Goal: Information Seeking & Learning: Check status

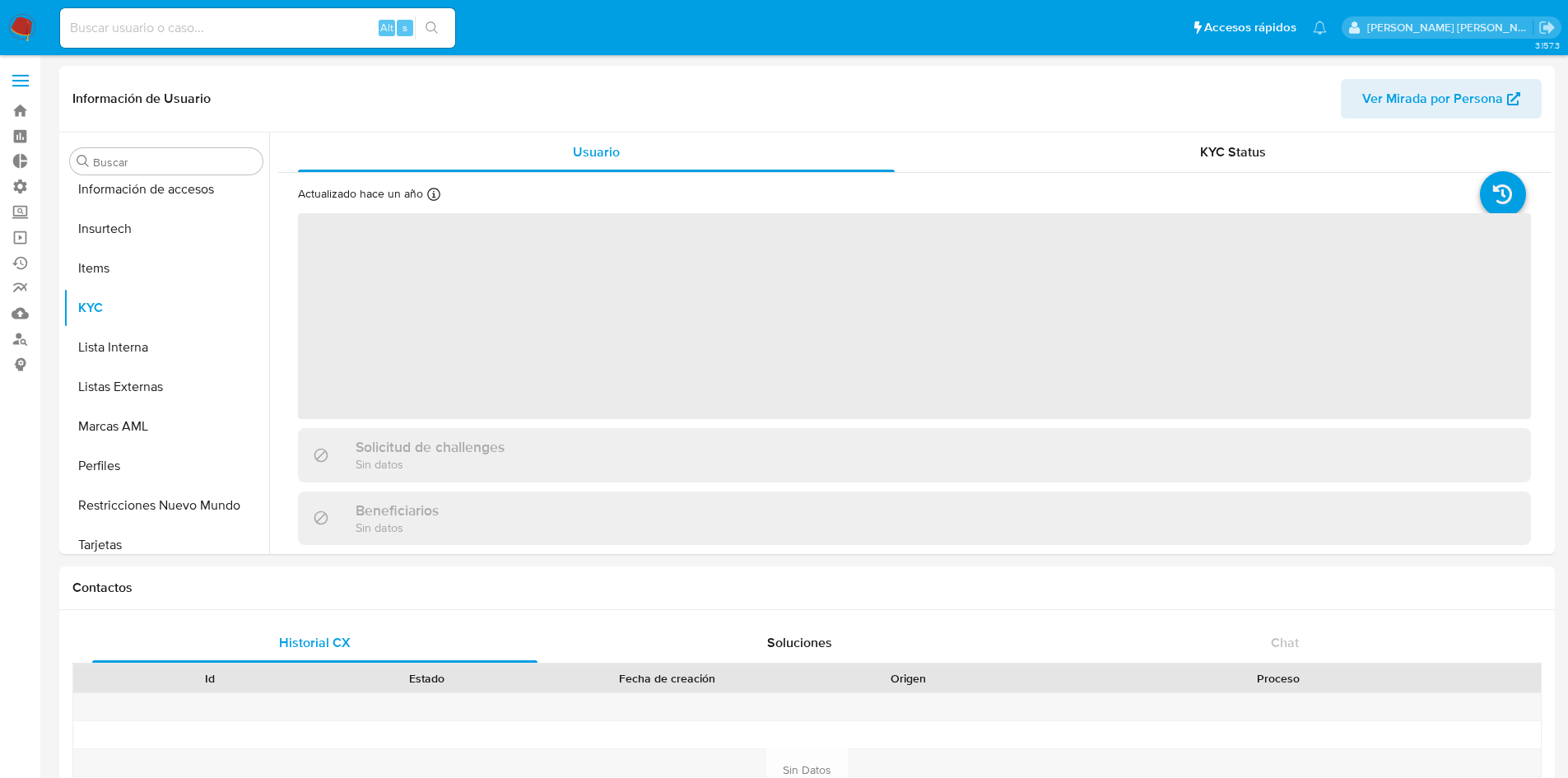
scroll to position [696, 0]
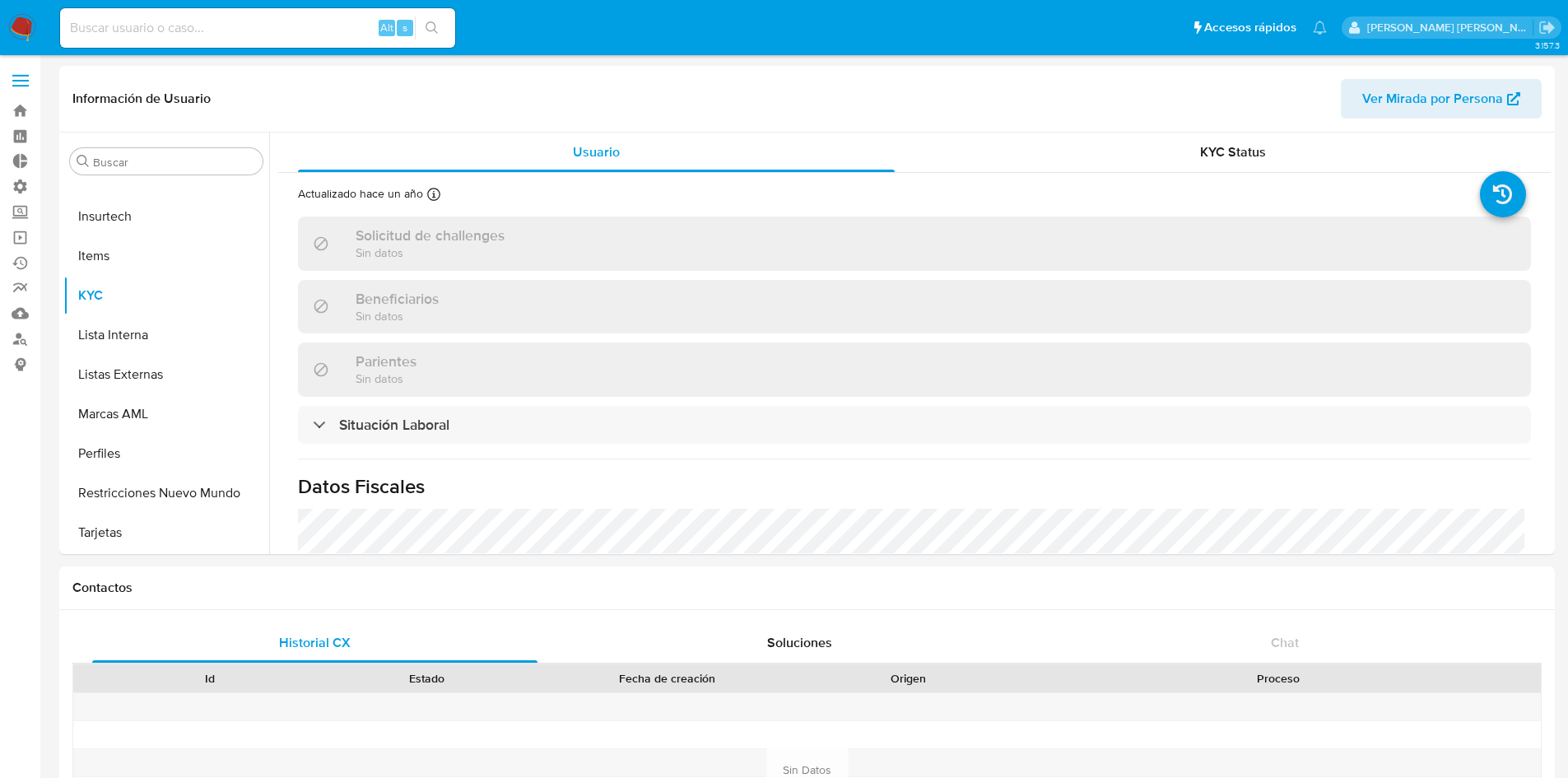
select select "10"
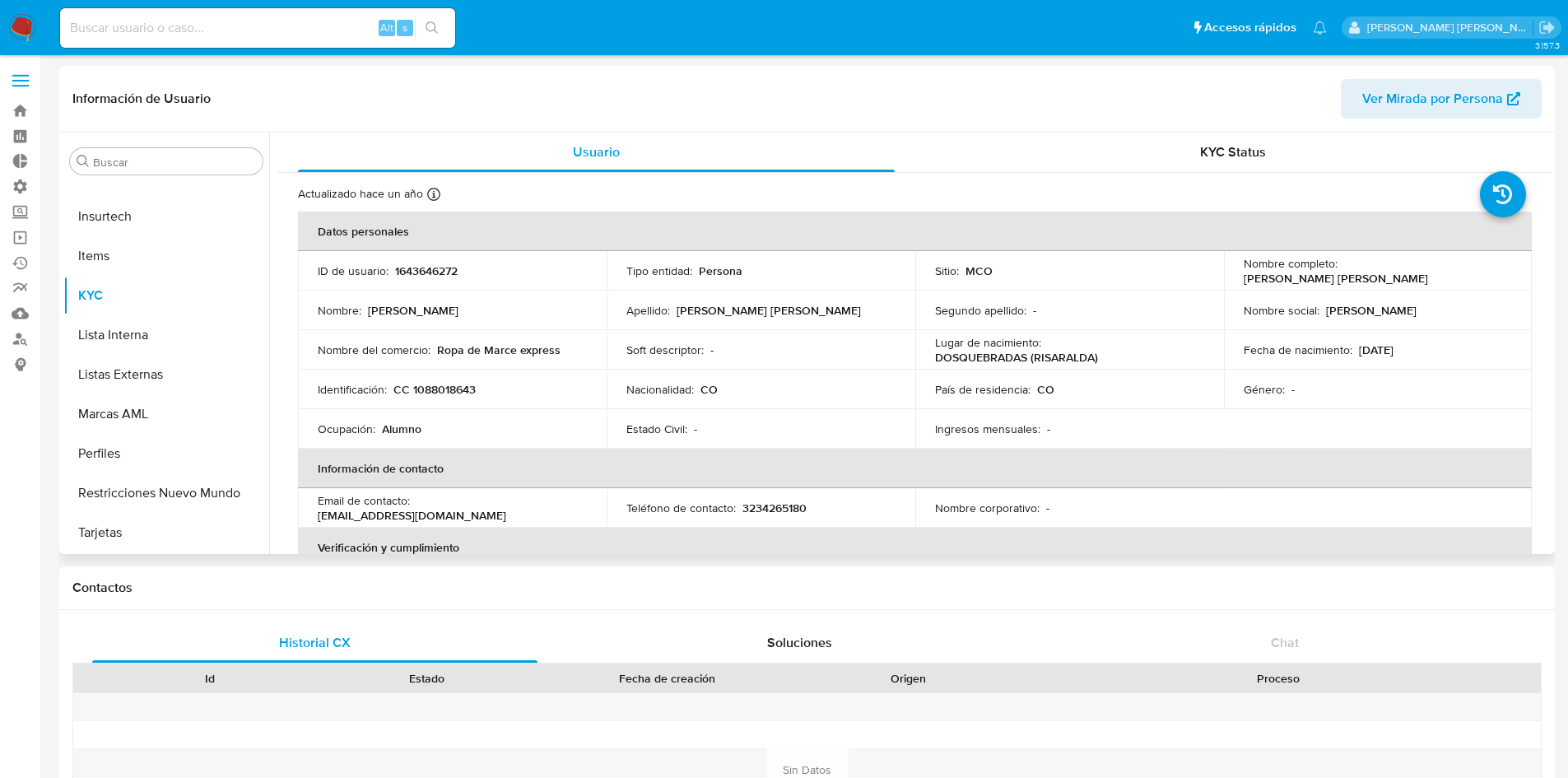
click at [365, 119] on div "Información de Usuario Ver Mirada por Persona" at bounding box center [807, 99] width 1496 height 67
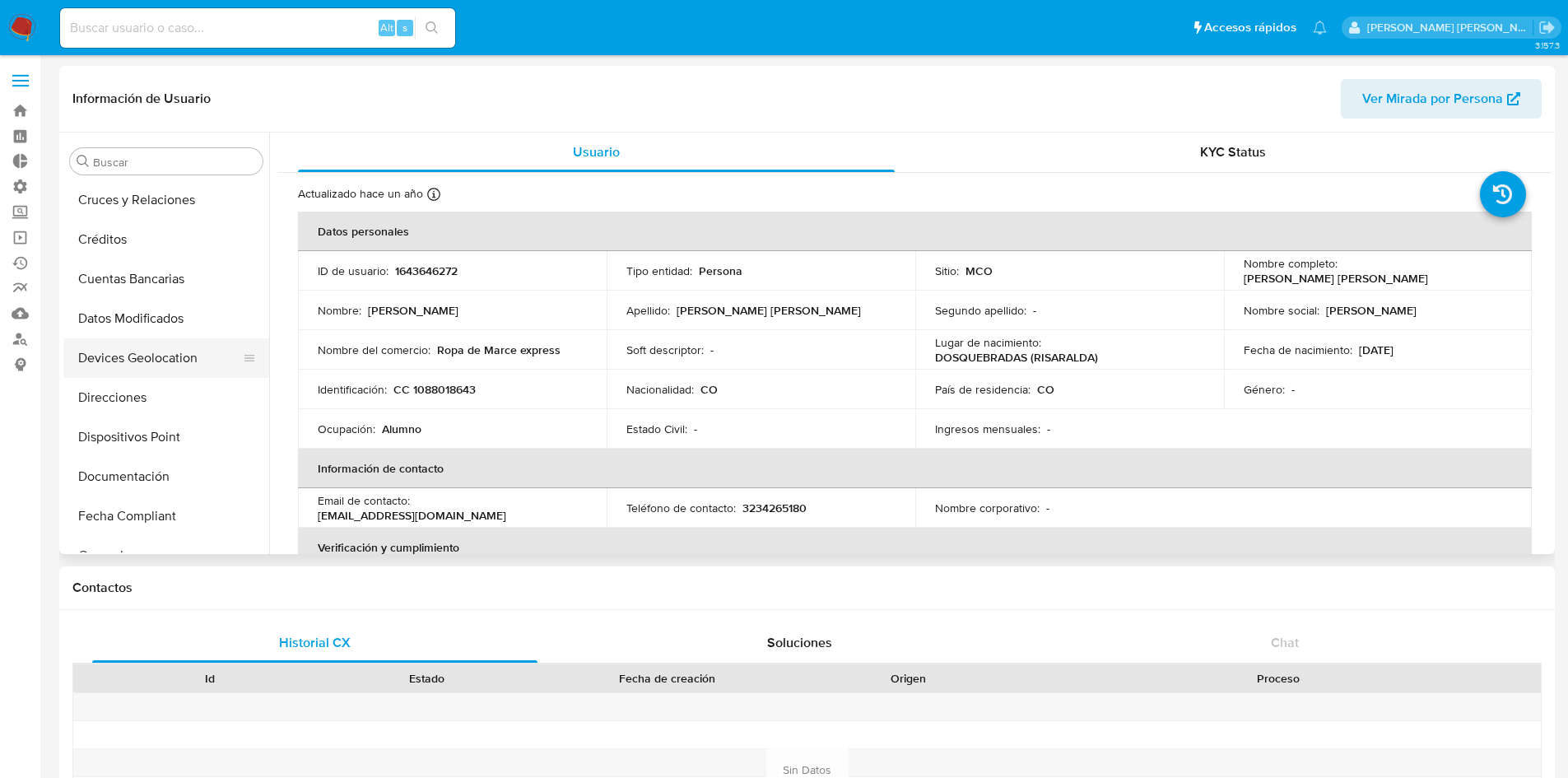
scroll to position [0, 0]
click at [122, 168] on input "Buscar" at bounding box center [175, 162] width 163 height 15
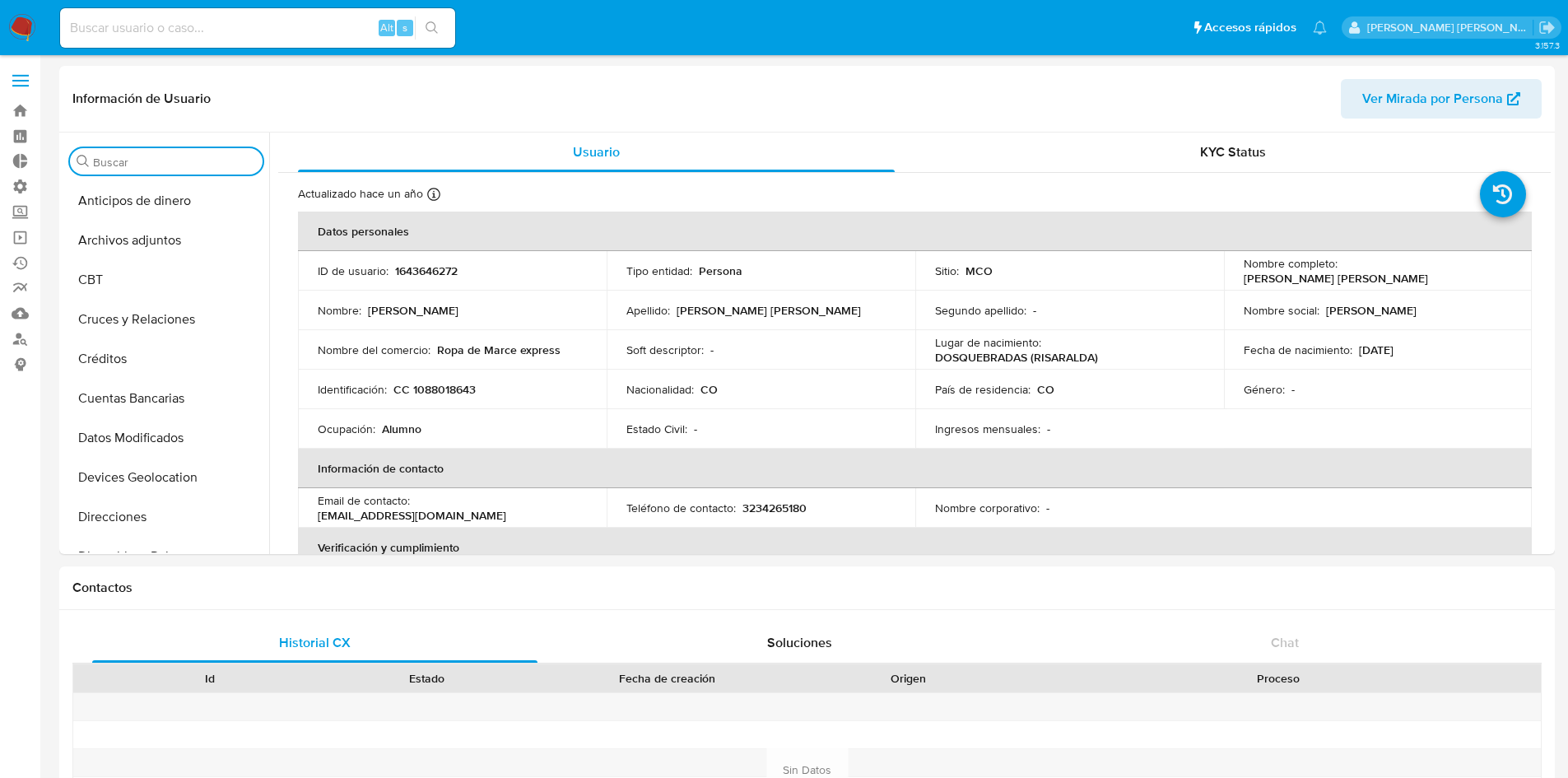
click at [169, 29] on input at bounding box center [257, 28] width 395 height 22
paste input "186673593"
type input "186673593"
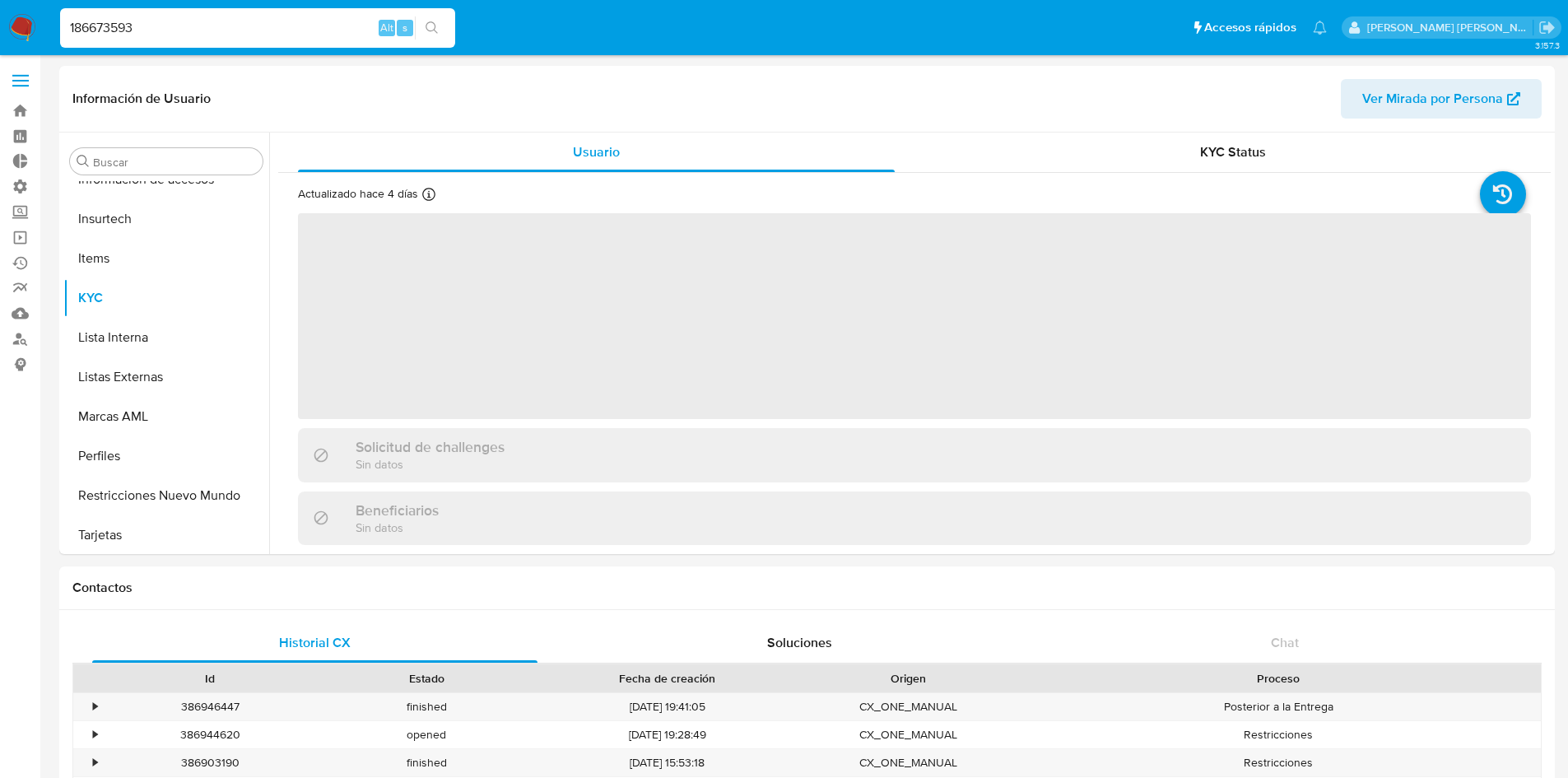
scroll to position [696, 0]
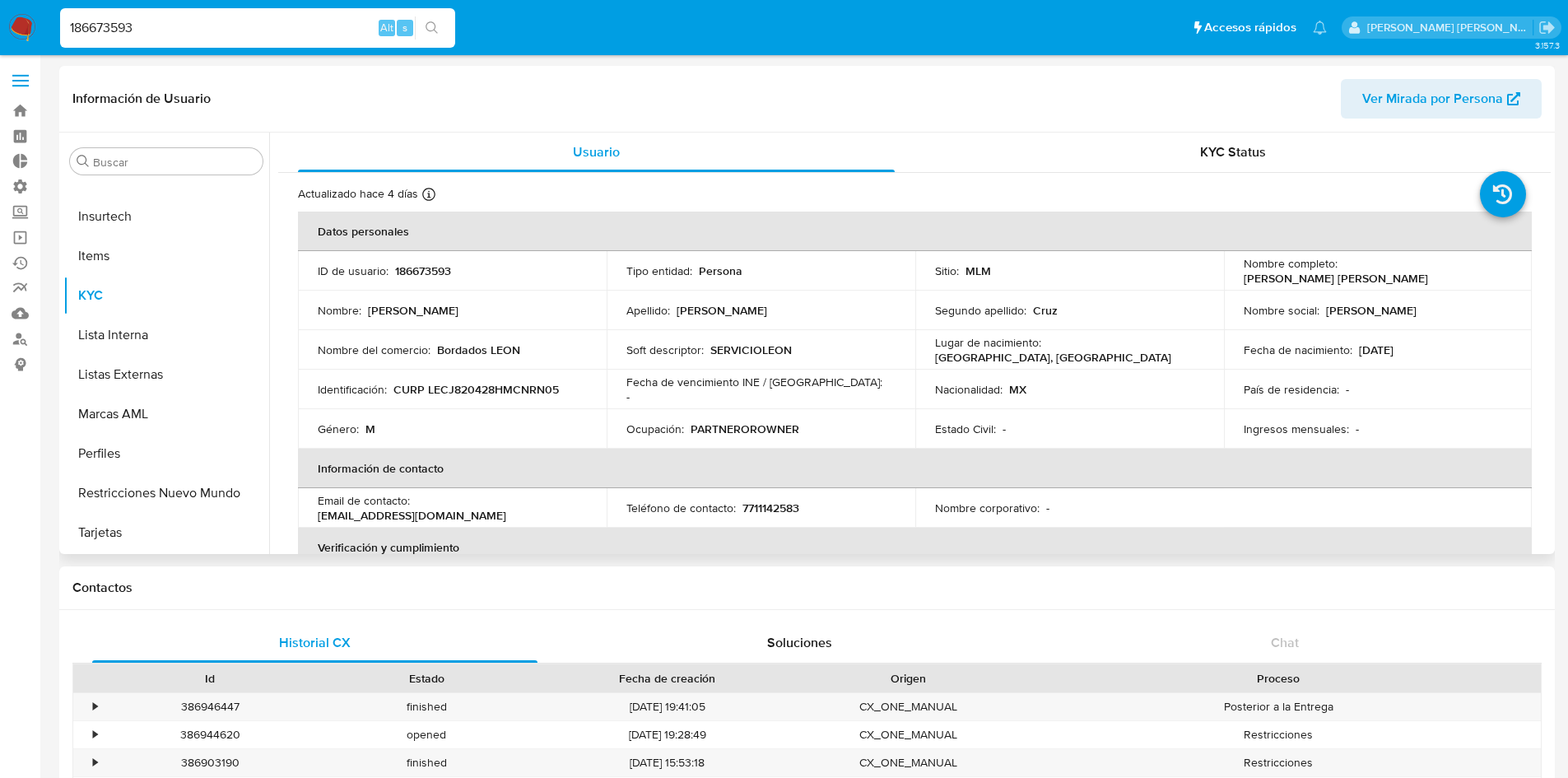
select select "10"
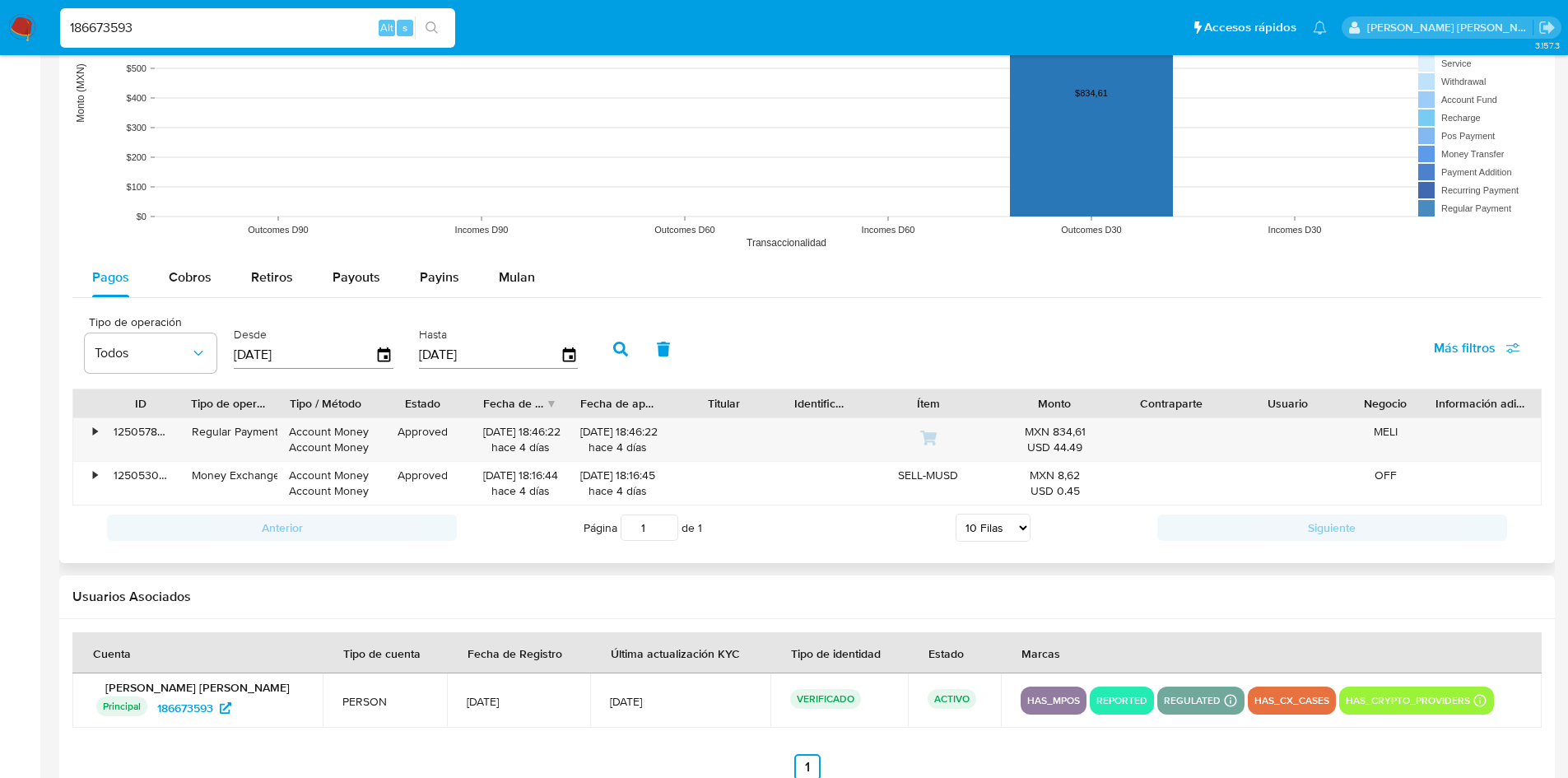
scroll to position [1392, 0]
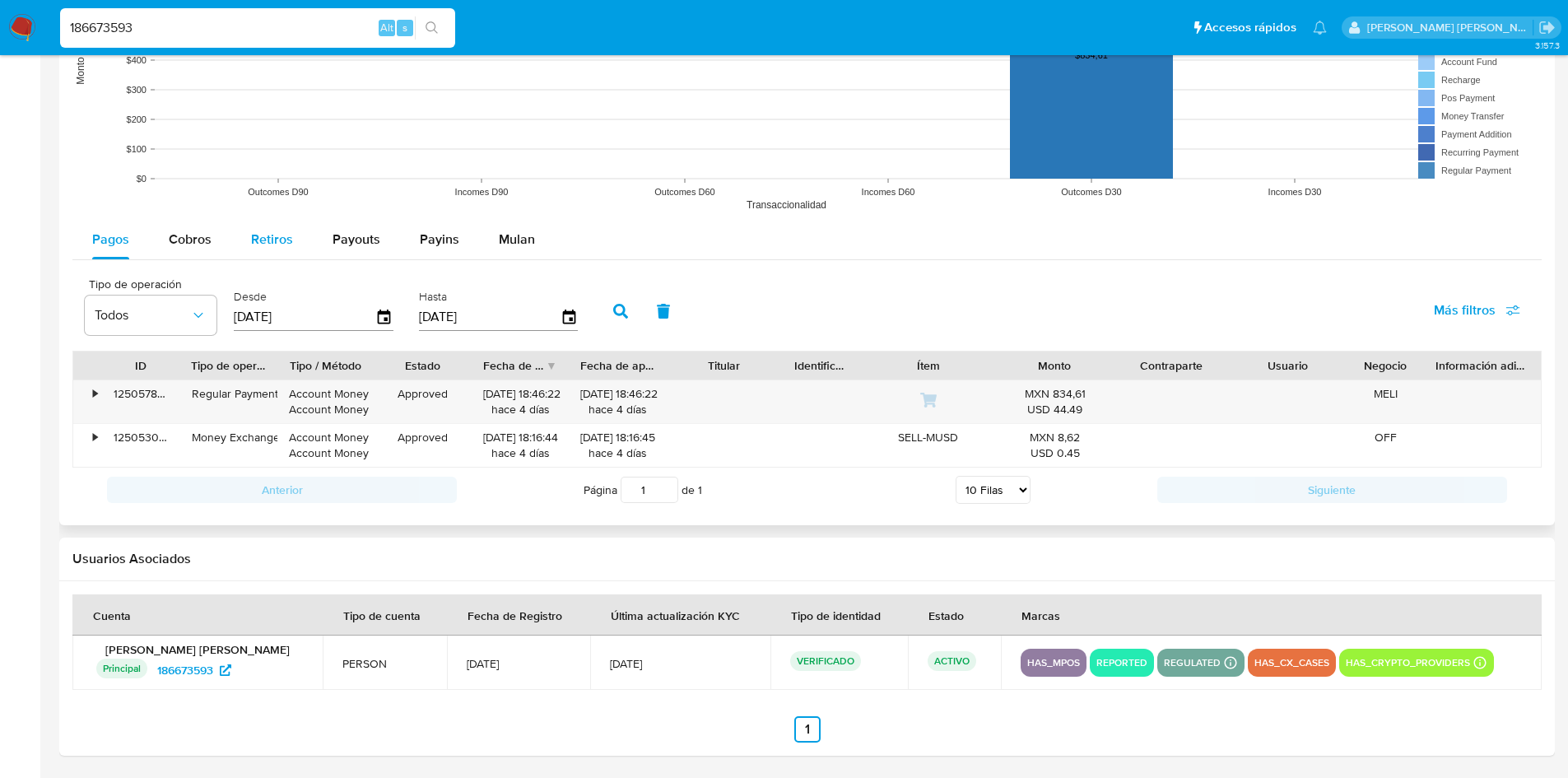
click at [260, 240] on span "Retiros" at bounding box center [272, 239] width 42 height 19
select select "10"
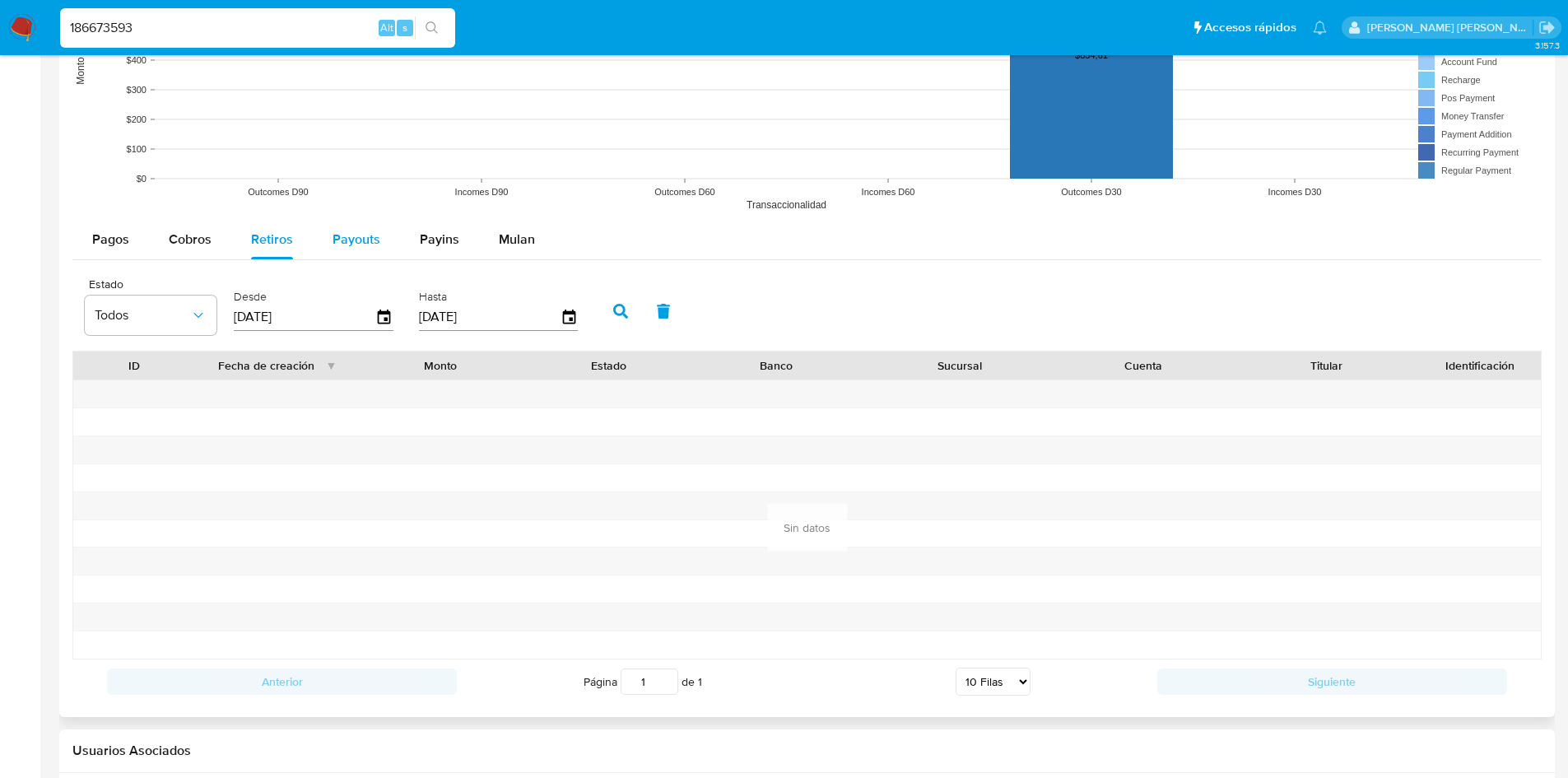
click at [348, 244] on span "Payouts" at bounding box center [356, 239] width 48 height 19
select select "10"
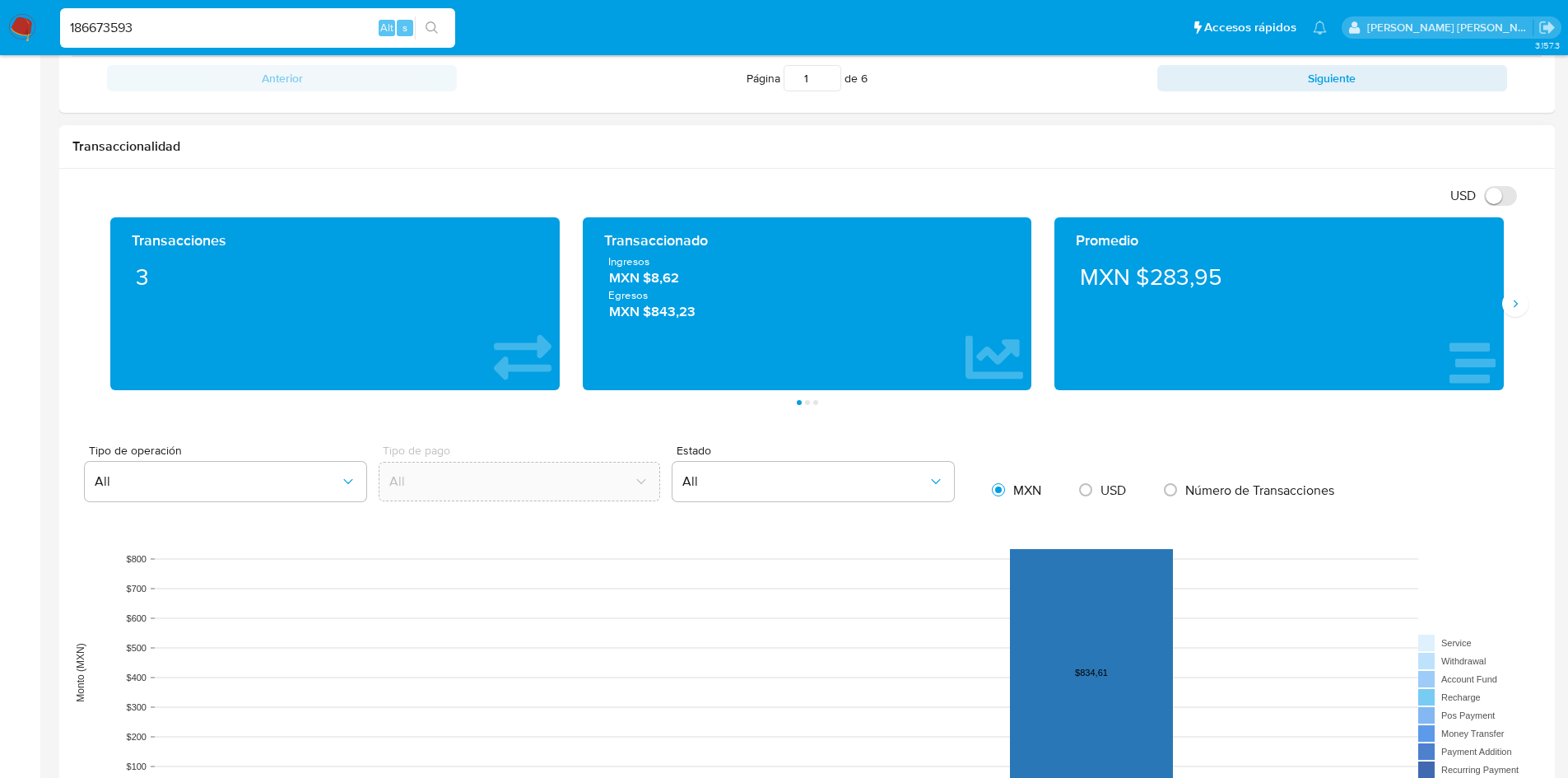
scroll to position [774, 0]
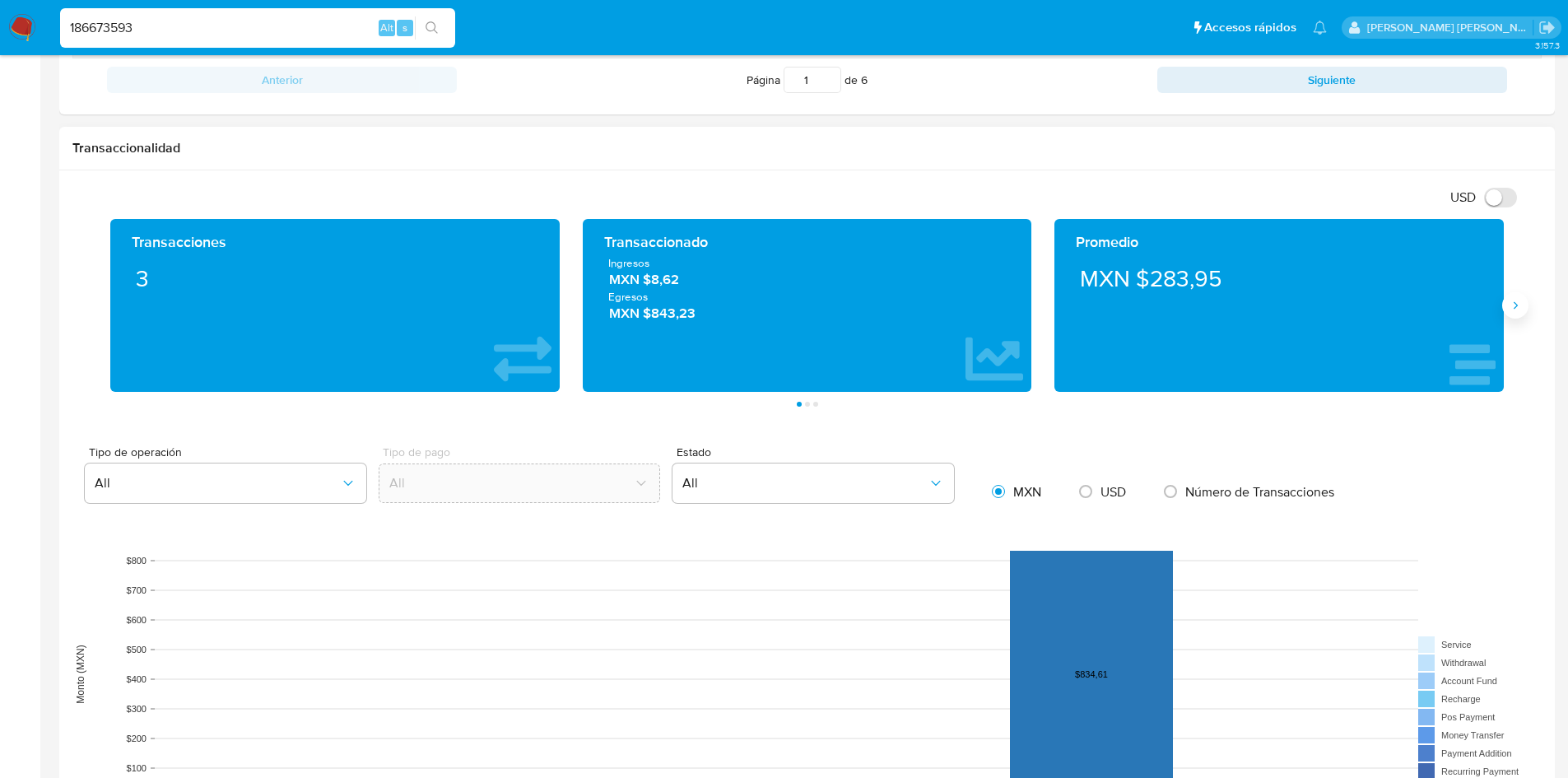
click at [1518, 306] on icon "Siguiente" at bounding box center [1515, 305] width 13 height 13
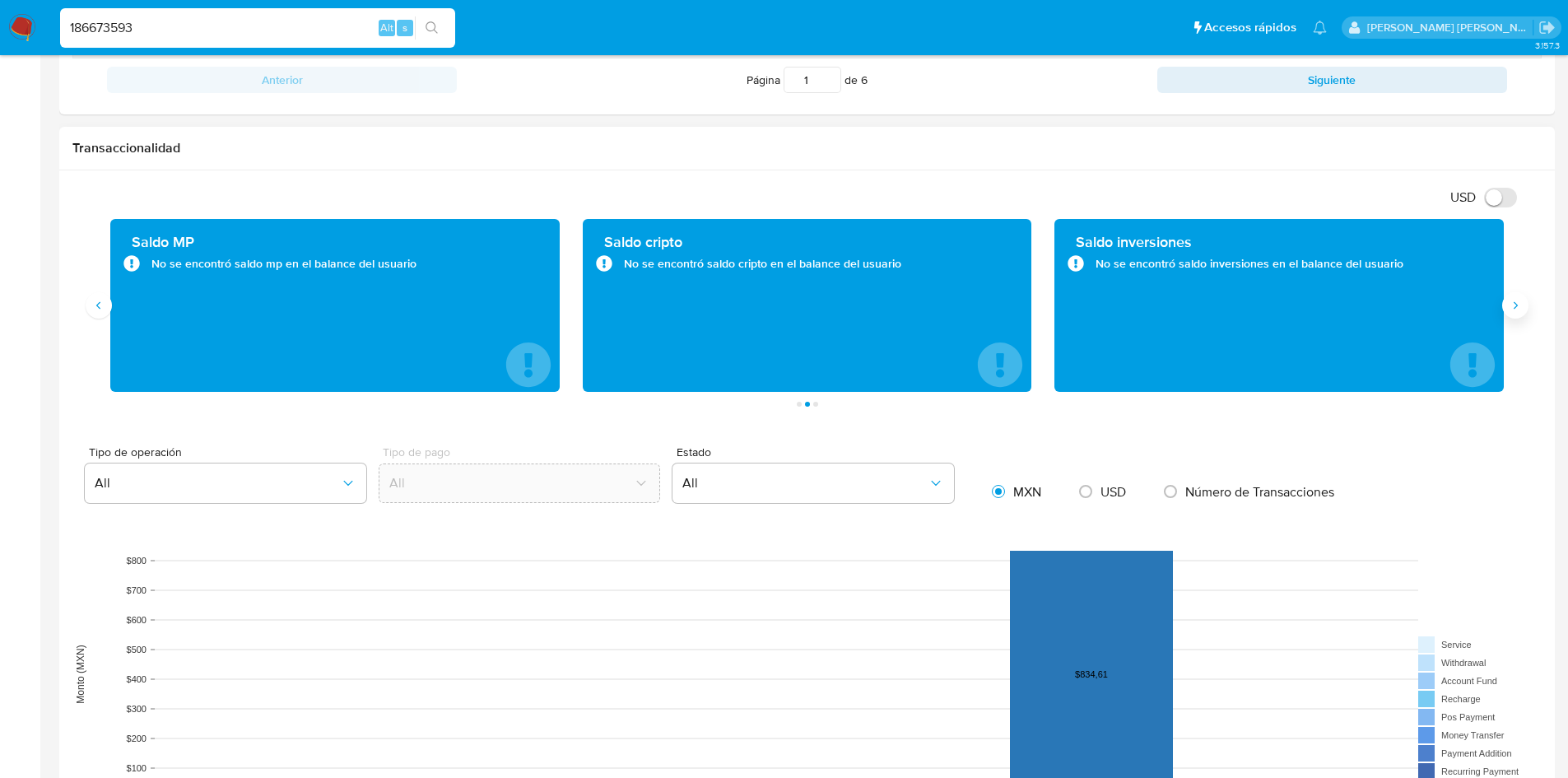
click at [1512, 293] on button "Siguiente" at bounding box center [1515, 305] width 26 height 26
click at [86, 306] on button "Anterior" at bounding box center [99, 305] width 26 height 26
click at [96, 309] on icon "Anterior" at bounding box center [98, 305] width 13 height 13
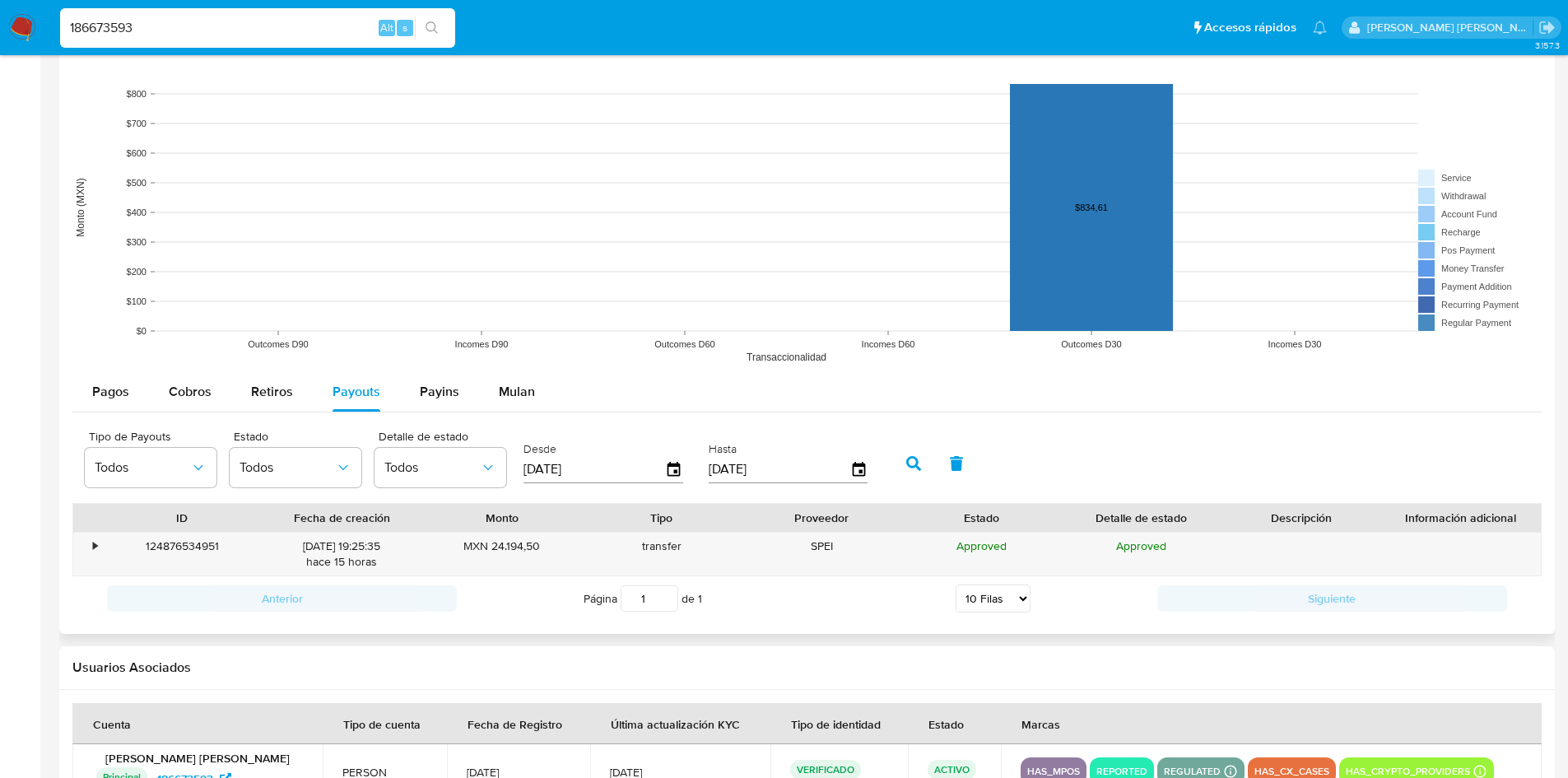
scroll to position [1349, 0]
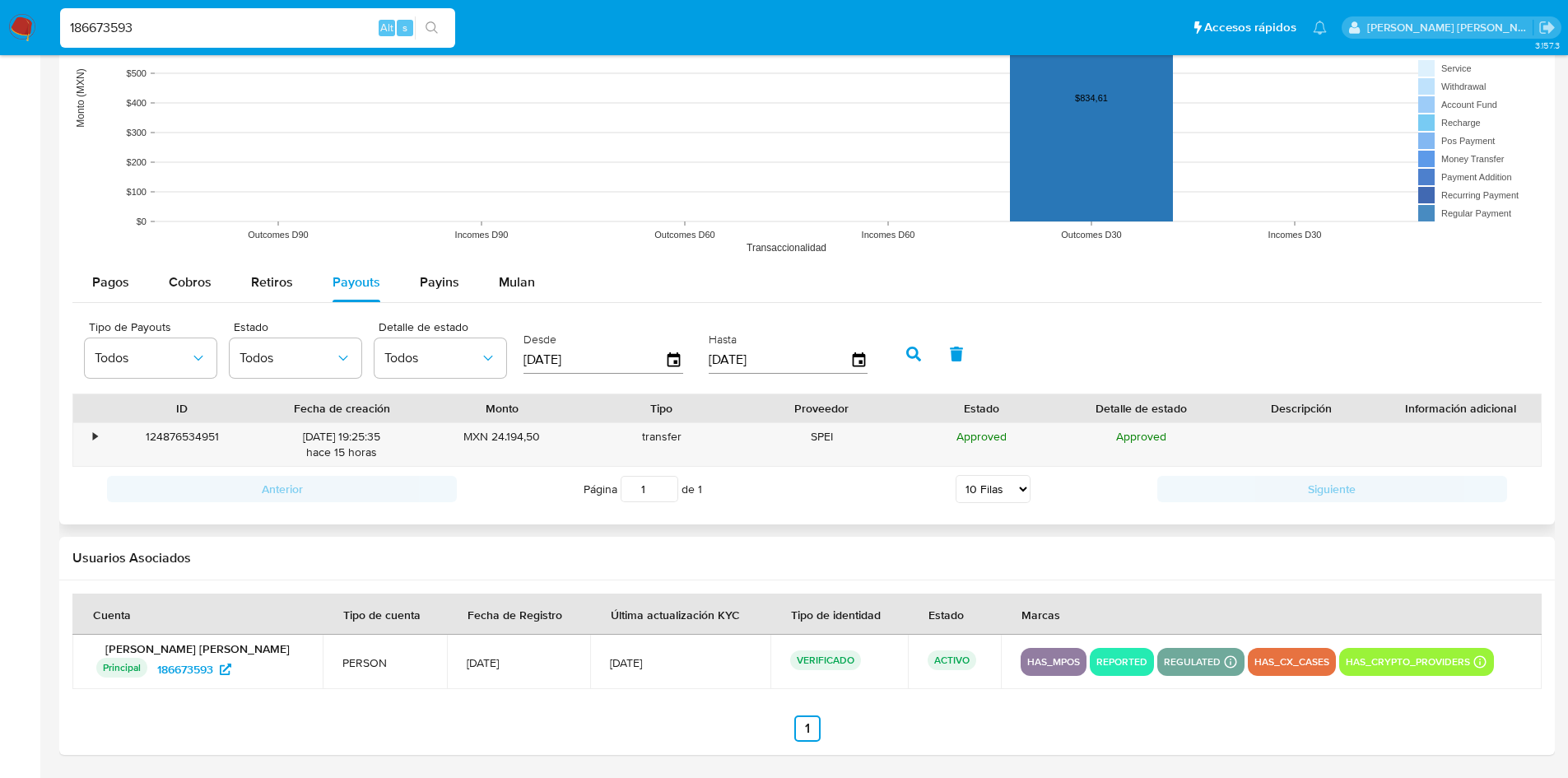
click at [1408, 333] on div "Tipo de Payouts Todos Estado Todos Detalle de estado Todos Desde [DATE] Hasta […" at bounding box center [807, 352] width 1470 height 82
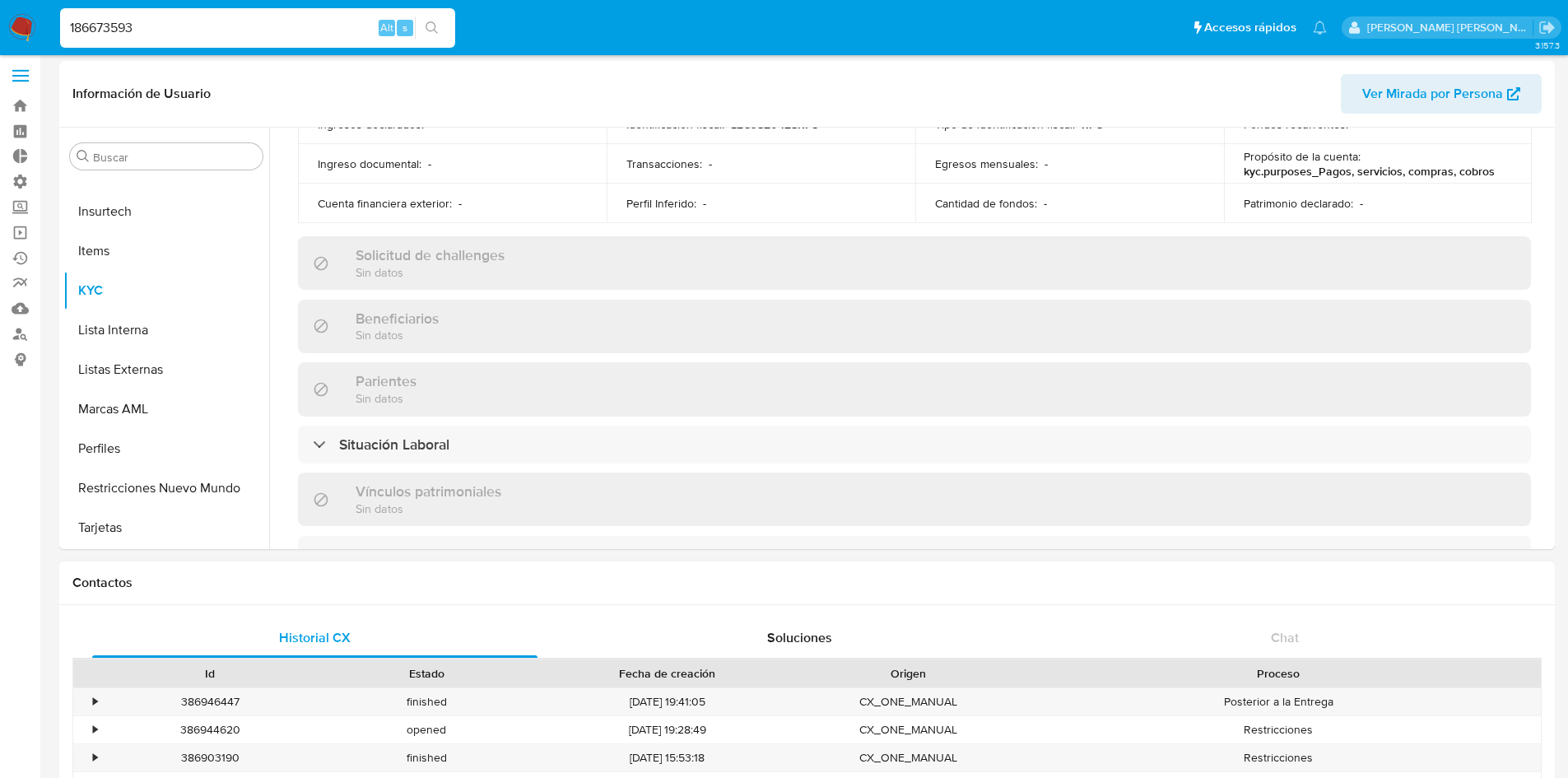
scroll to position [0, 0]
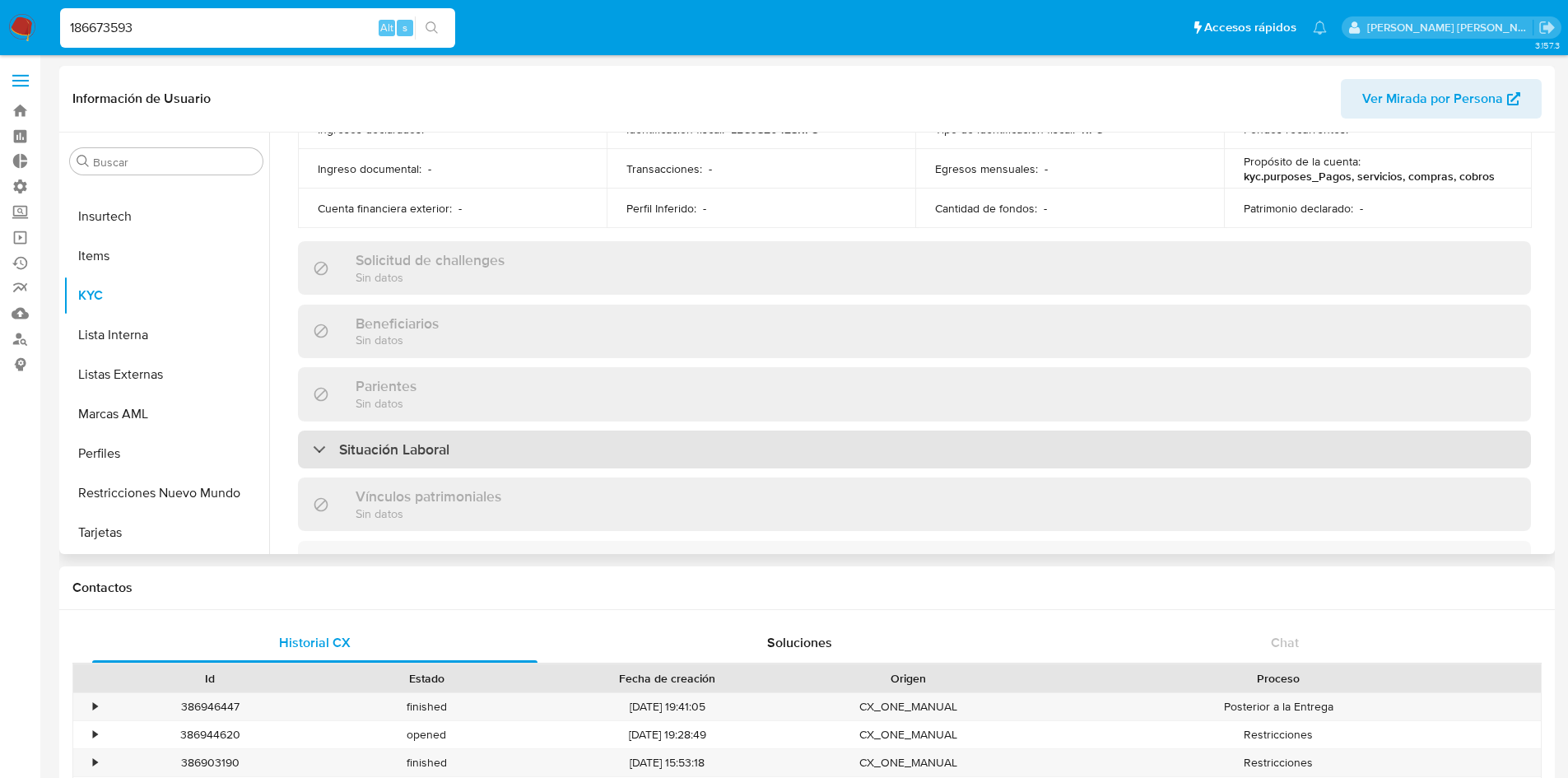
click at [313, 448] on div at bounding box center [313, 448] width 0 height 0
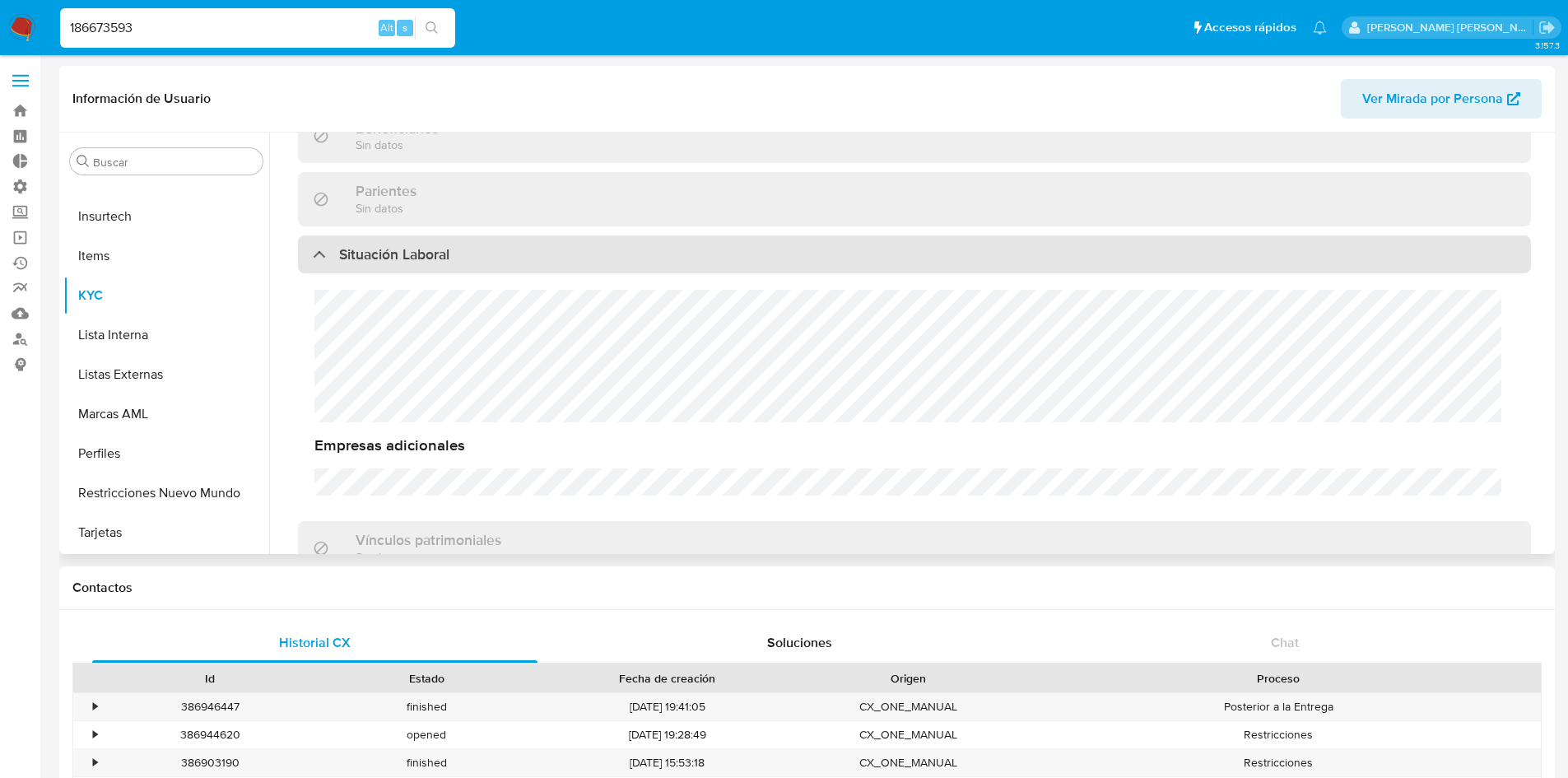
scroll to position [823, 0]
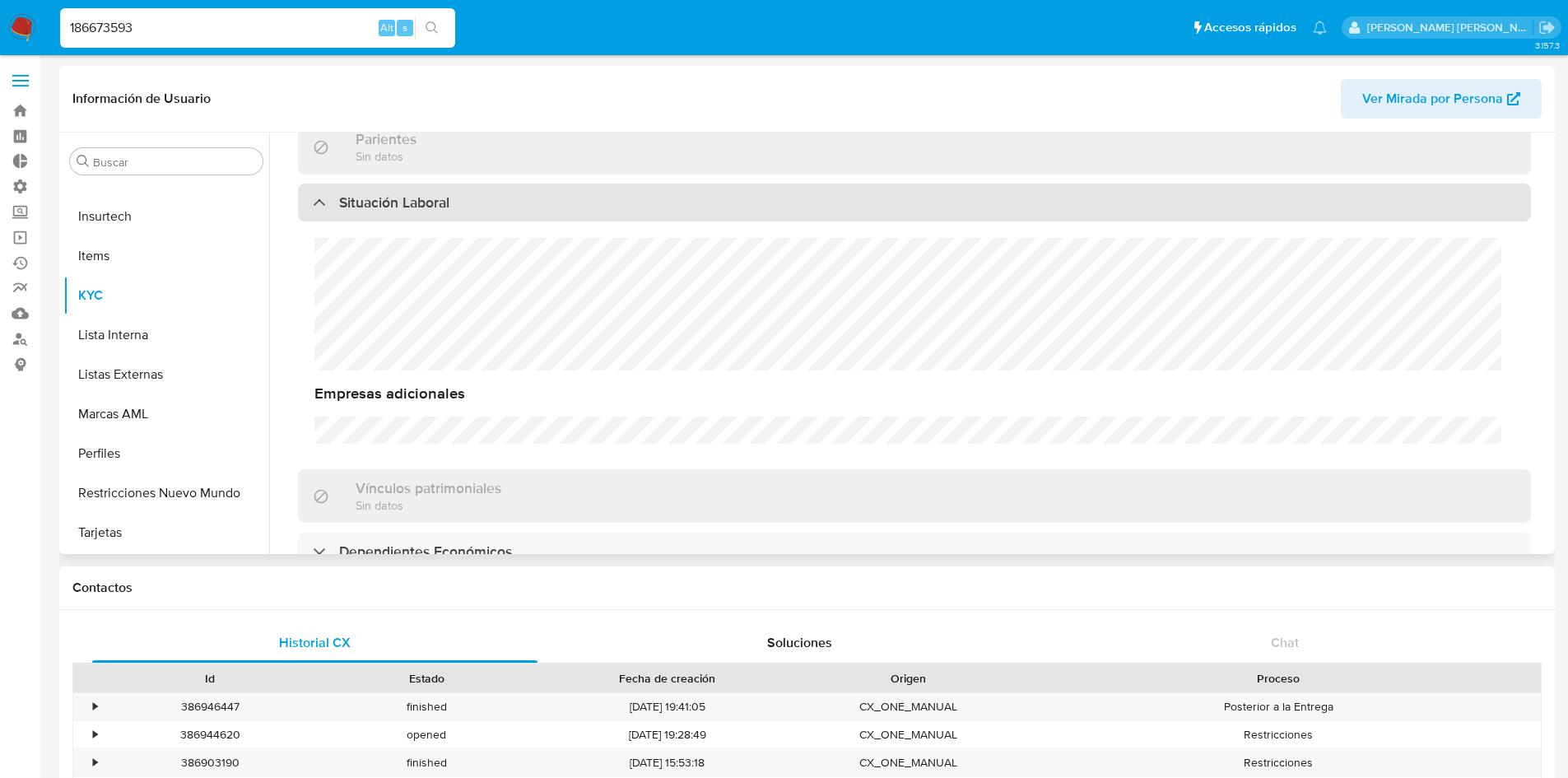
click at [320, 204] on div "Situación Laboral" at bounding box center [380, 202] width 136 height 18
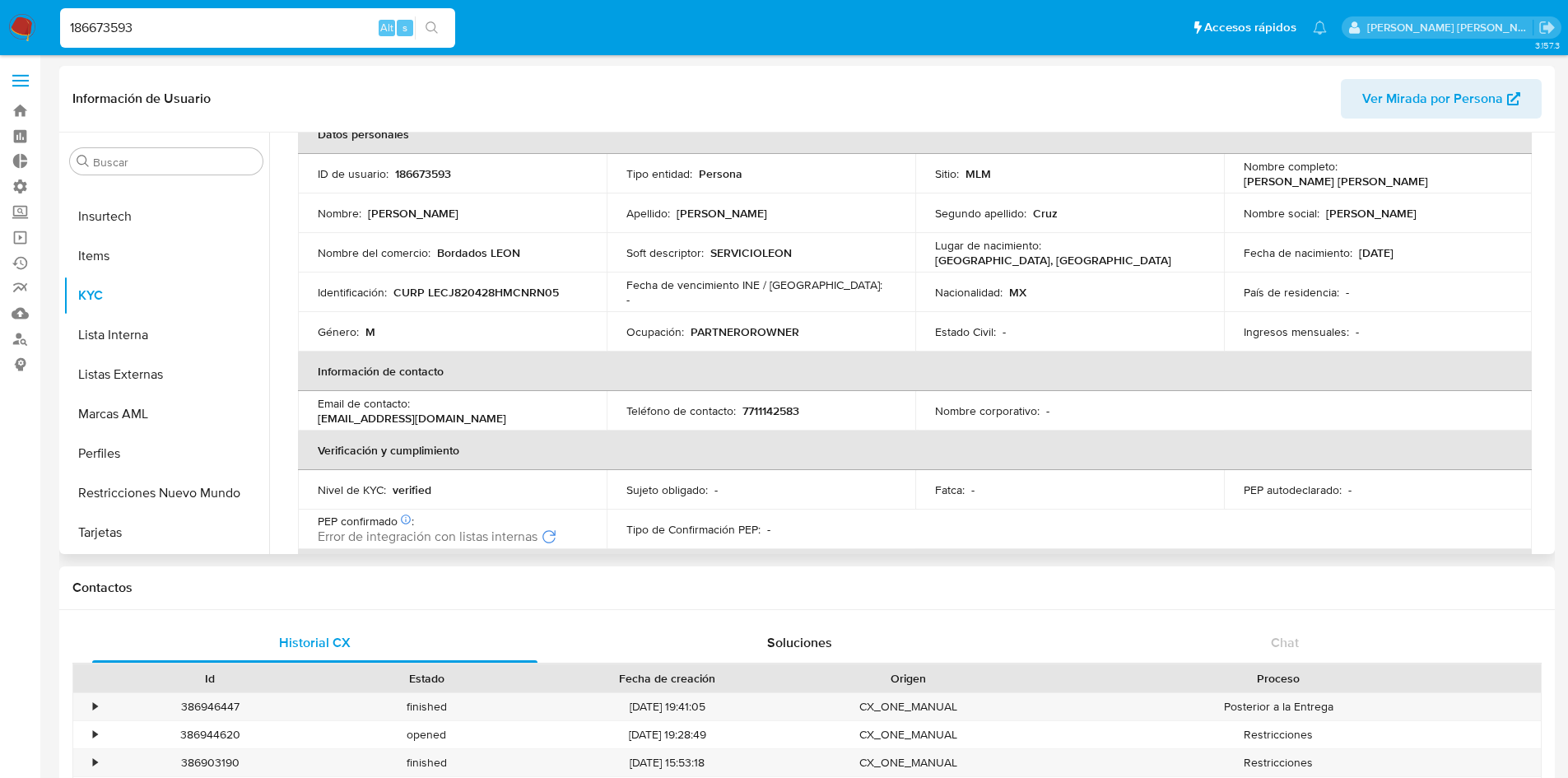
scroll to position [0, 0]
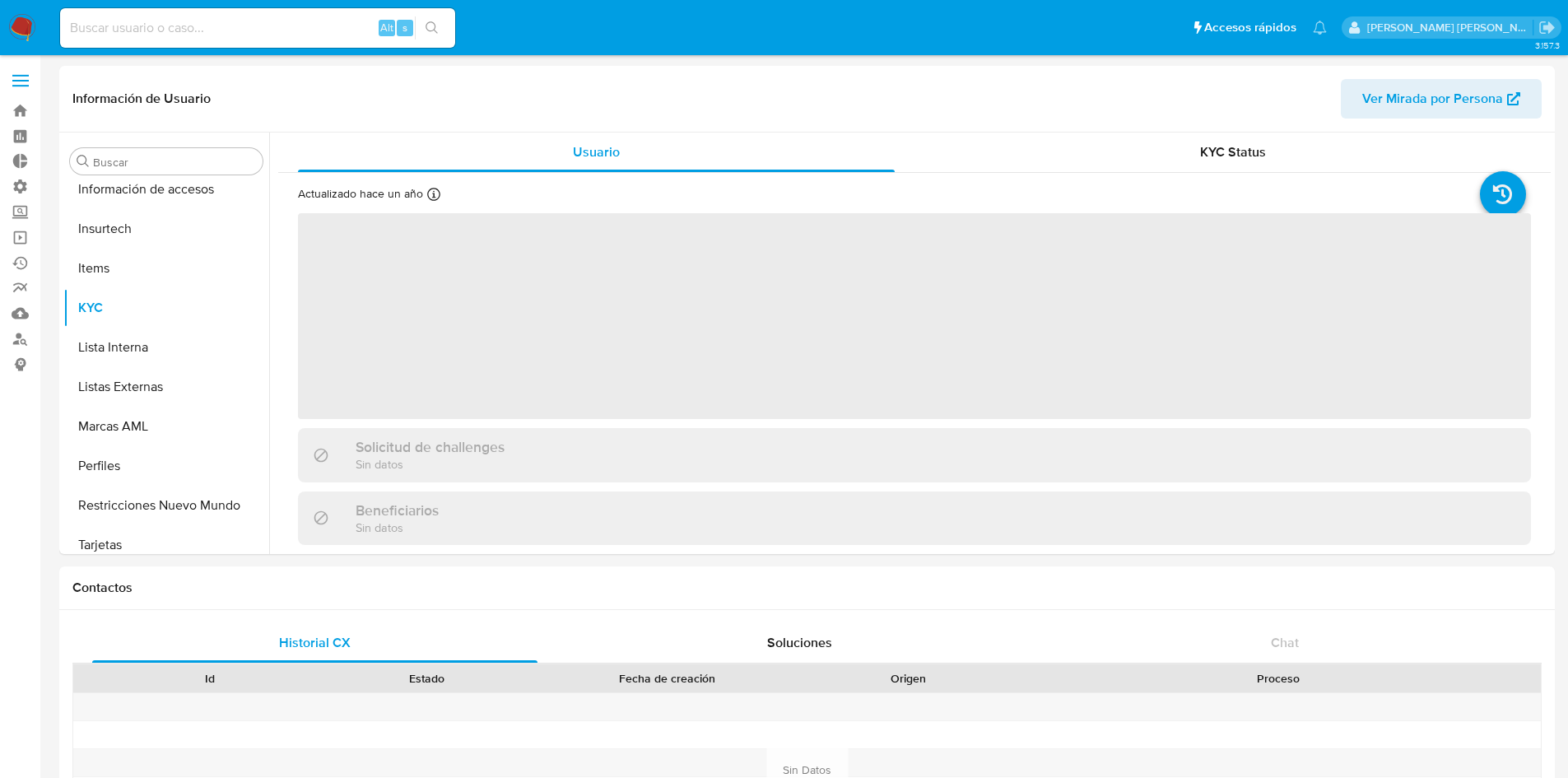
scroll to position [696, 0]
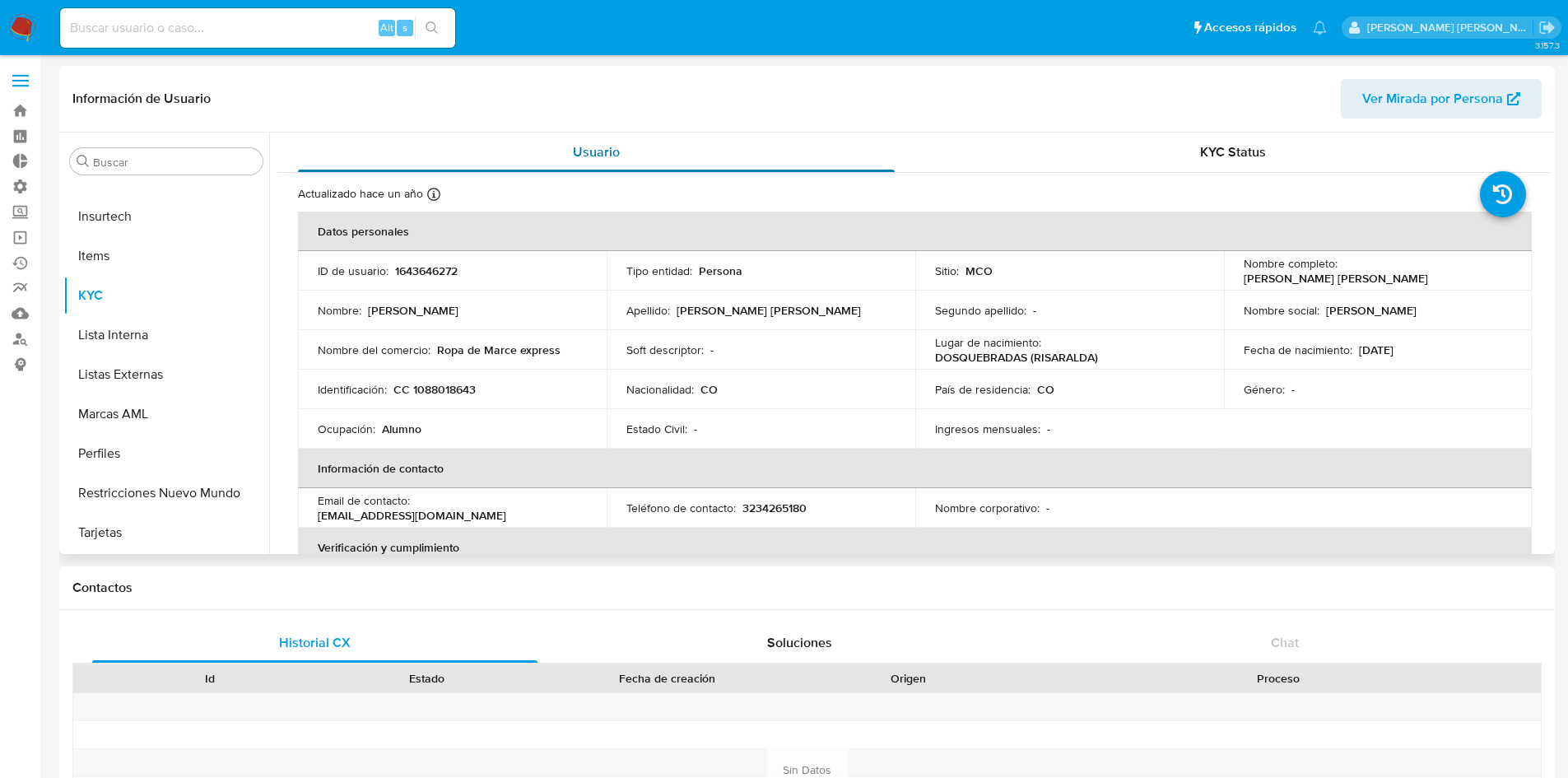
select select "10"
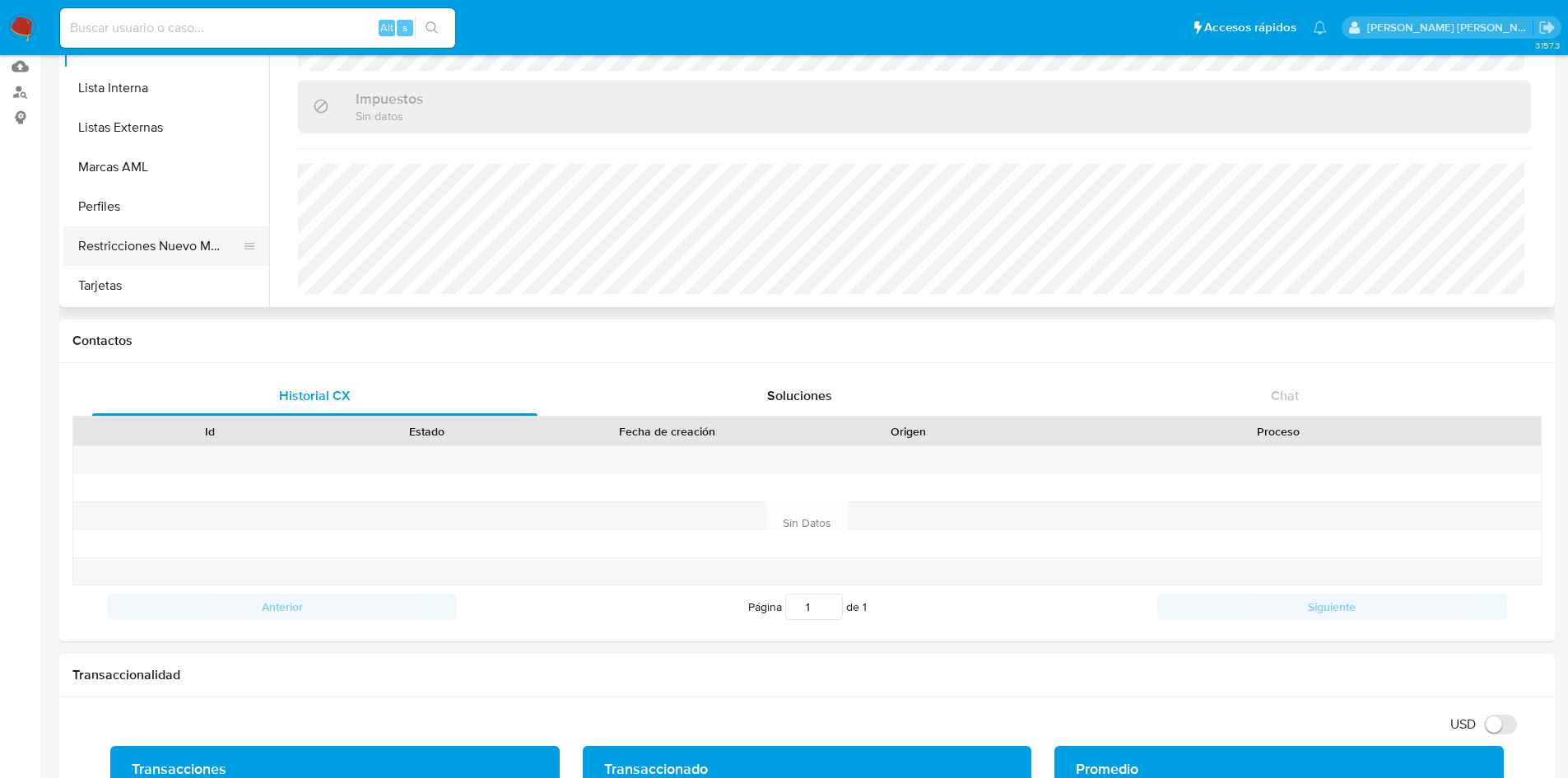
click at [119, 248] on button "Restricciones Nuevo Mundo" at bounding box center [160, 246] width 193 height 39
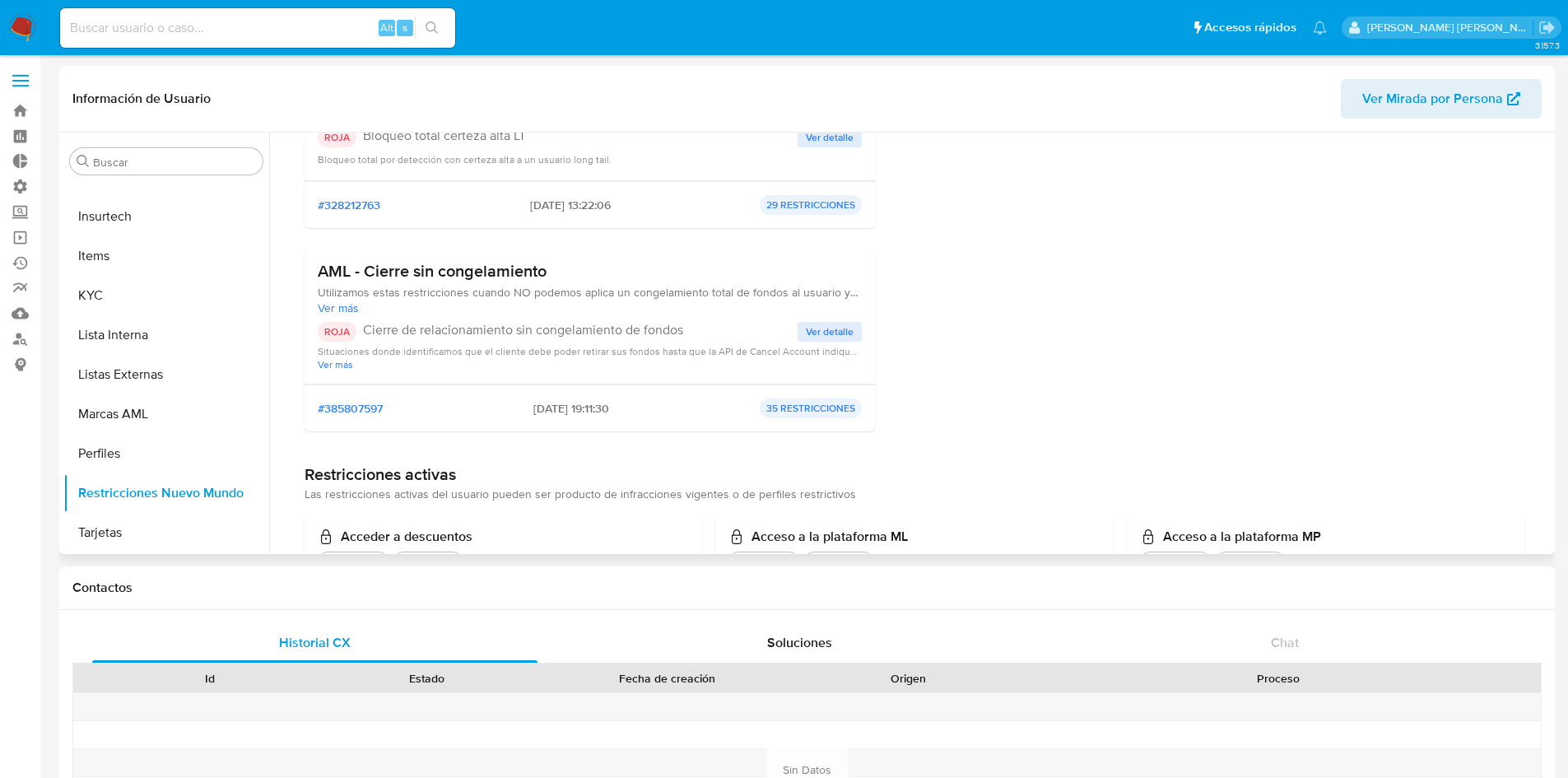
scroll to position [247, 0]
click at [826, 334] on span "Ver detalle" at bounding box center [830, 333] width 48 height 16
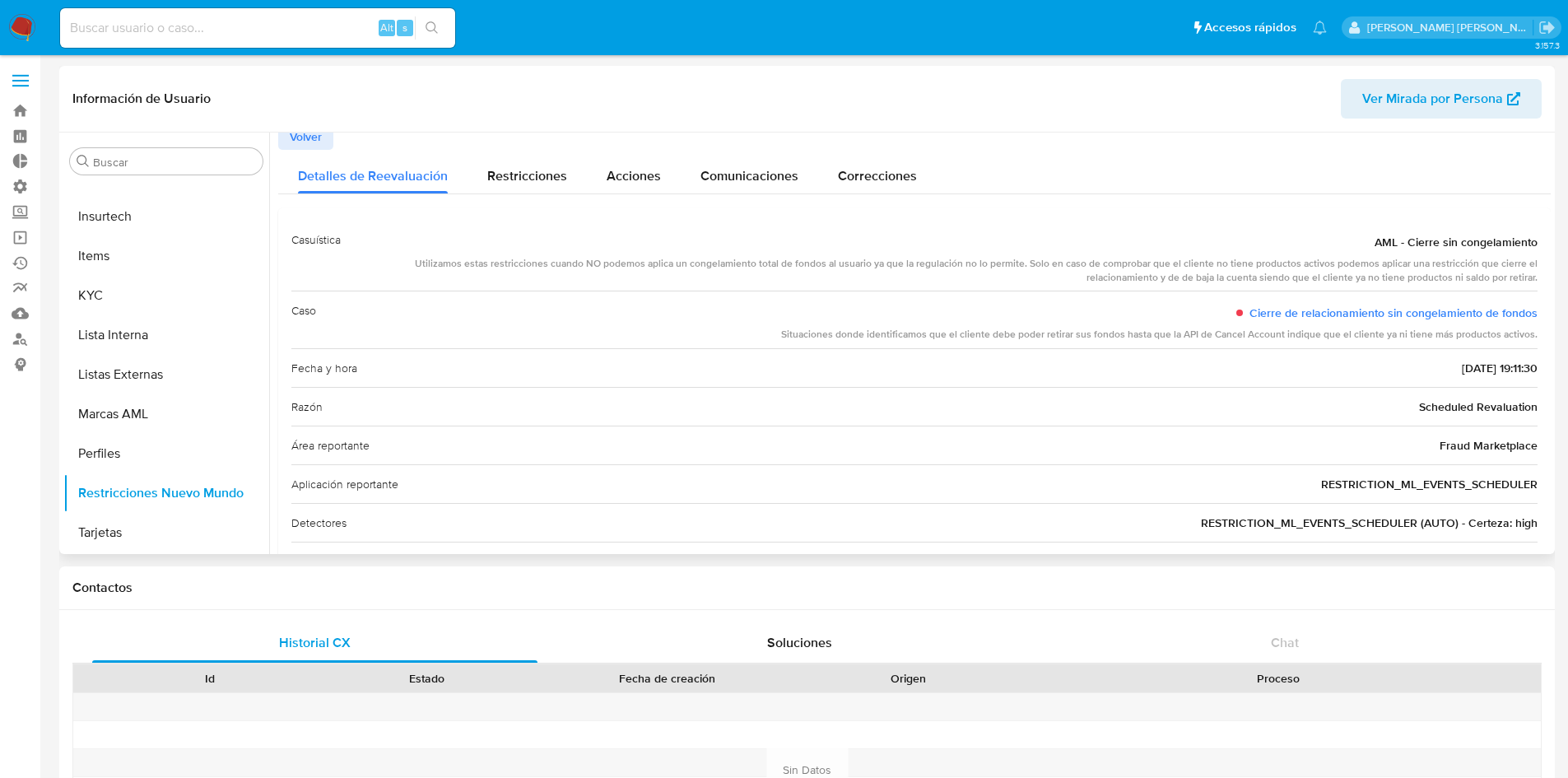
scroll to position [0, 0]
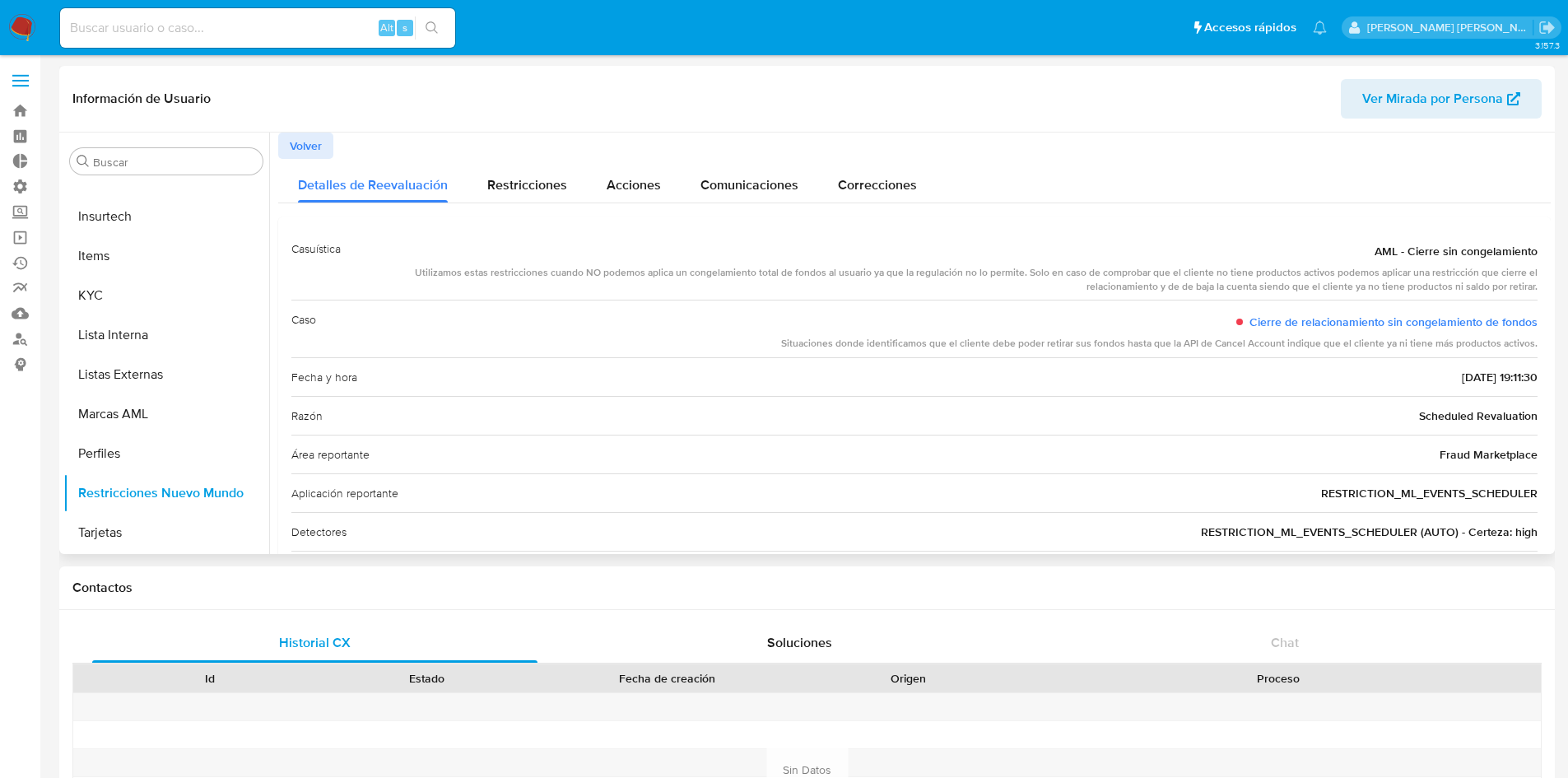
click at [306, 145] on span "Volver" at bounding box center [306, 145] width 32 height 23
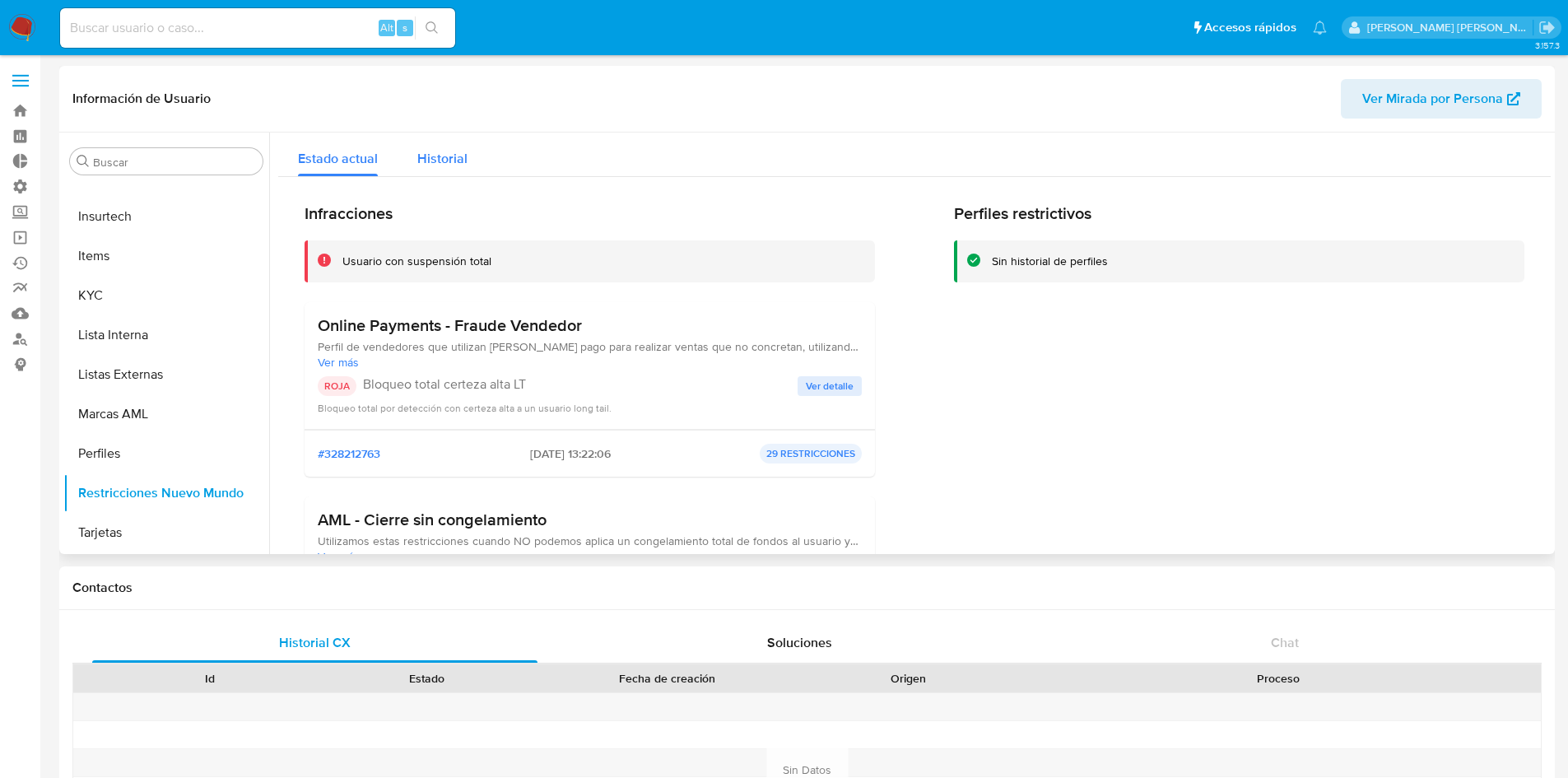
click at [466, 146] on button "Historial" at bounding box center [442, 155] width 89 height 43
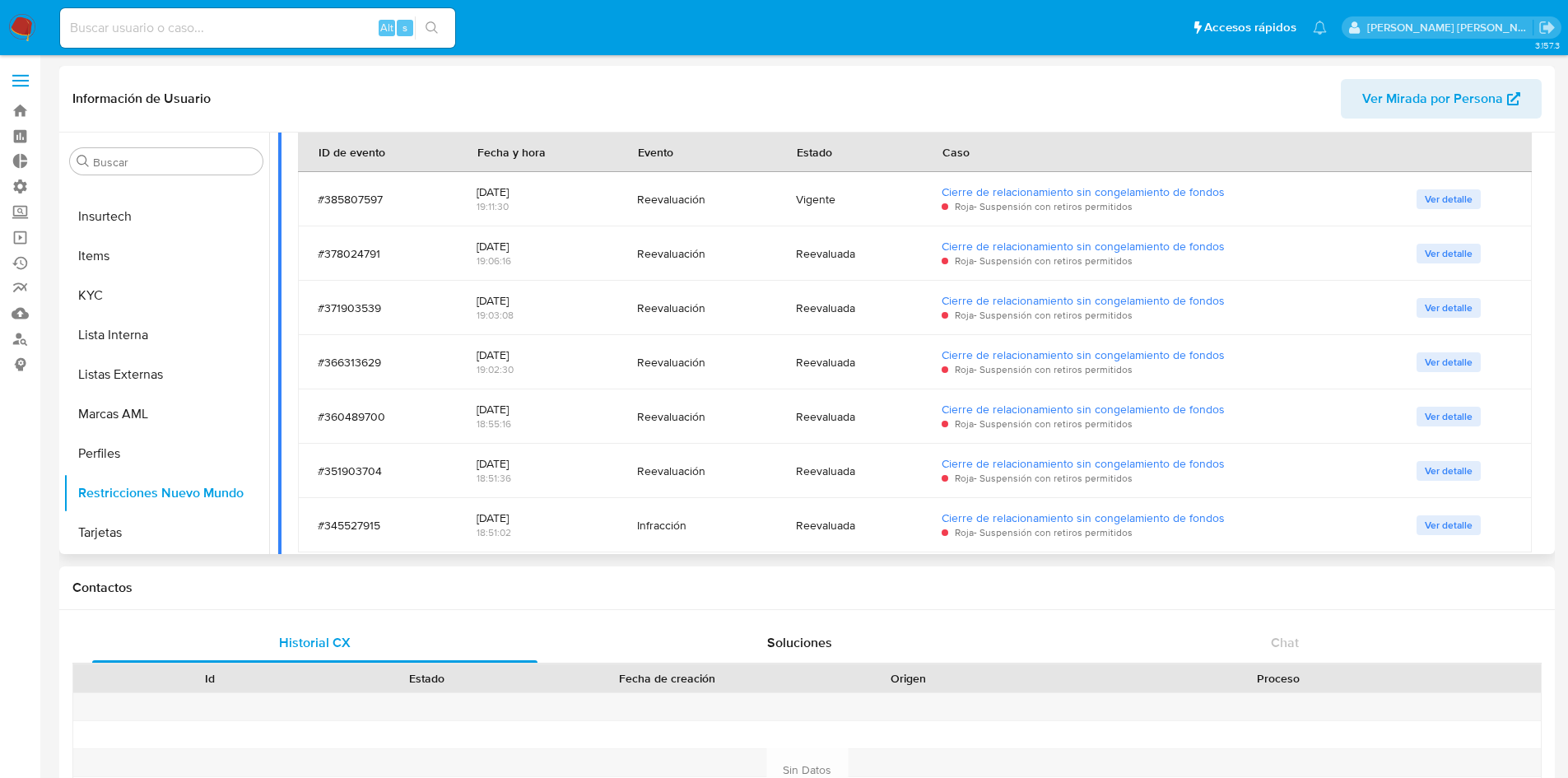
scroll to position [401, 0]
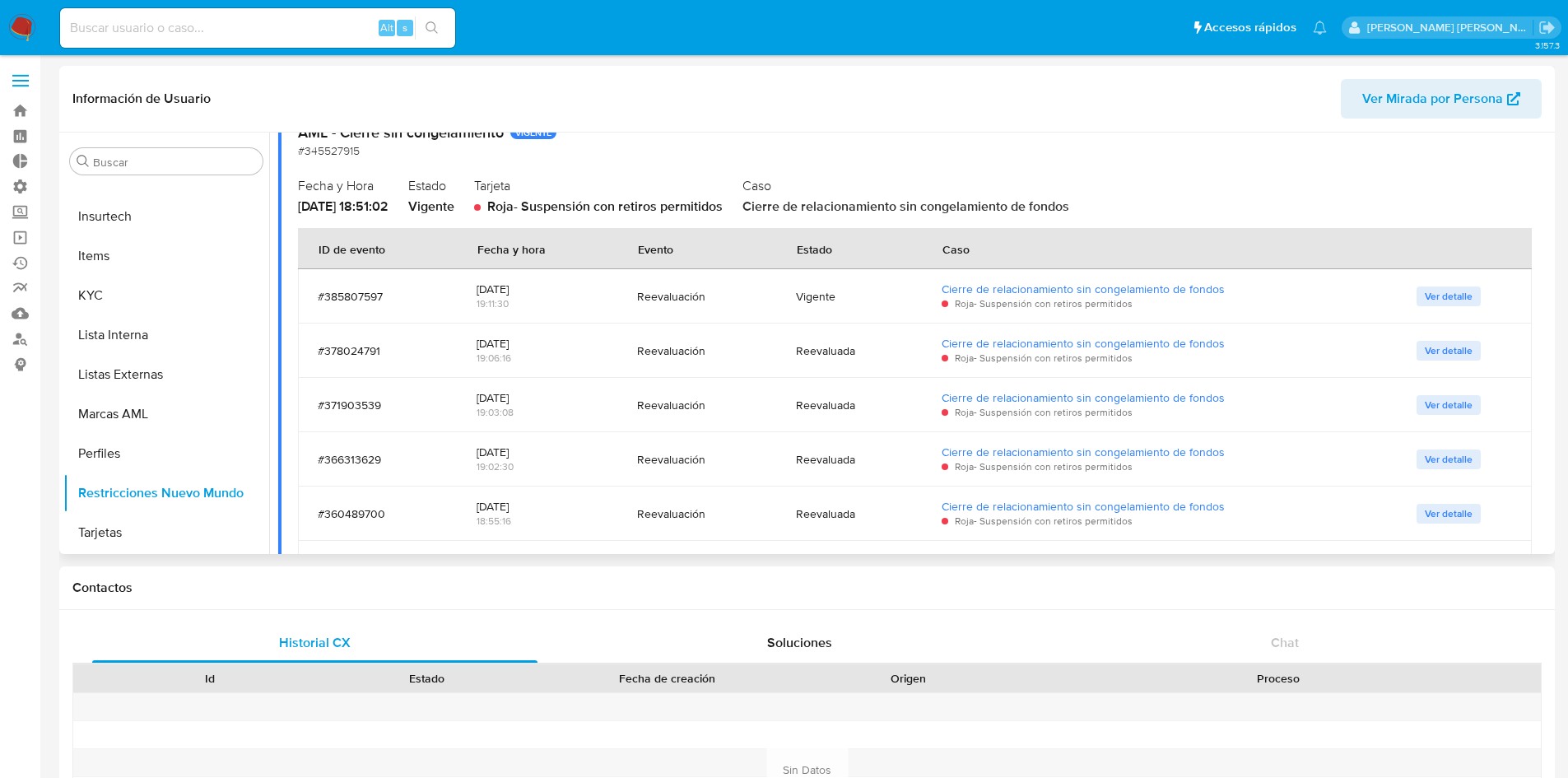
drag, startPoint x: 536, startPoint y: 293, endPoint x: 473, endPoint y: 302, distance: 63.6
click at [473, 302] on td "2024-09-29 19:11:30" at bounding box center [538, 296] width 162 height 55
drag, startPoint x: 473, startPoint y: 302, endPoint x: 480, endPoint y: 285, distance: 18.4
click at [480, 285] on td "2024-09-29 19:11:30" at bounding box center [538, 296] width 162 height 55
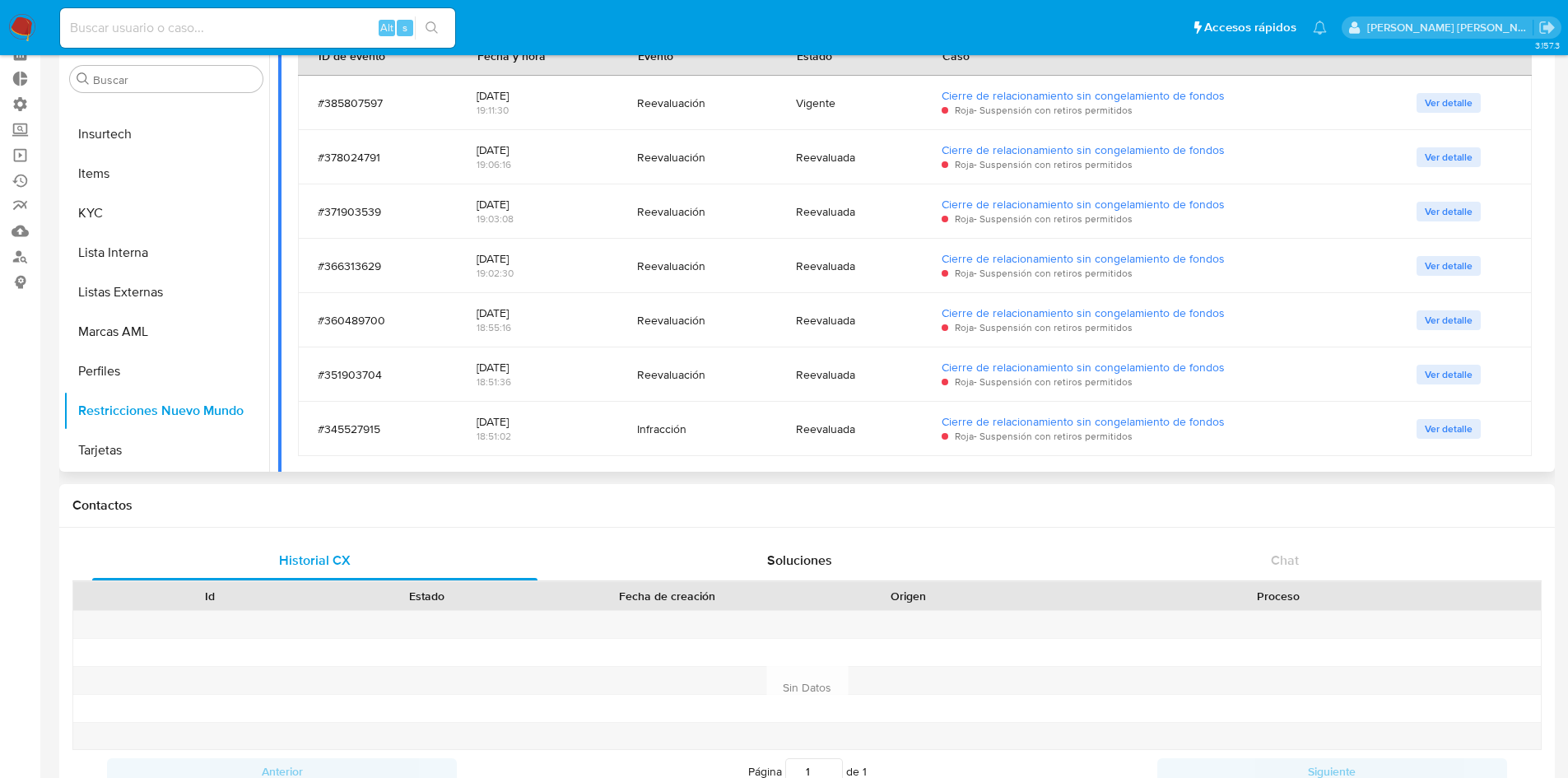
scroll to position [484, 0]
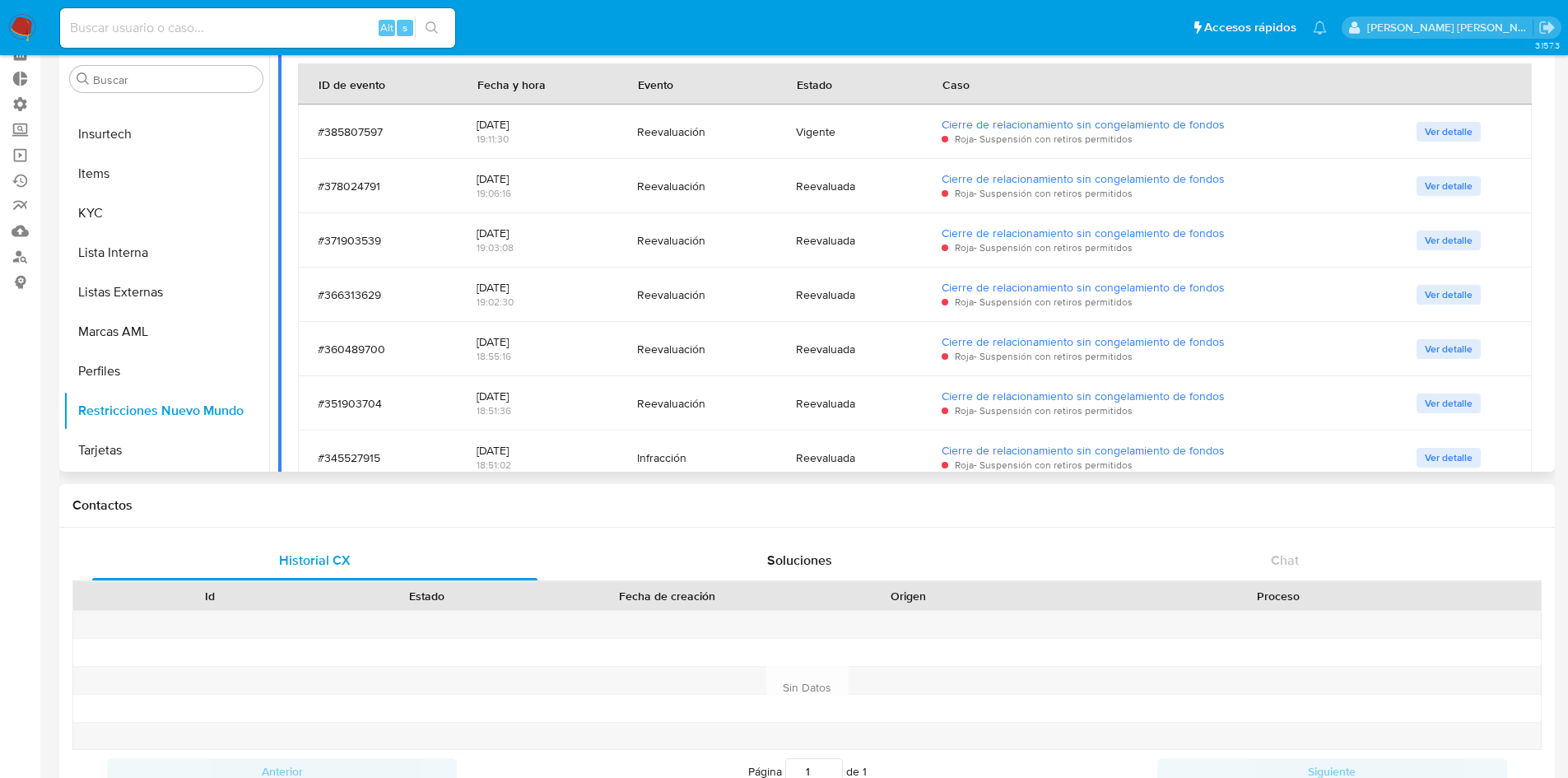
click at [1432, 129] on span "Ver detalle" at bounding box center [1448, 131] width 48 height 16
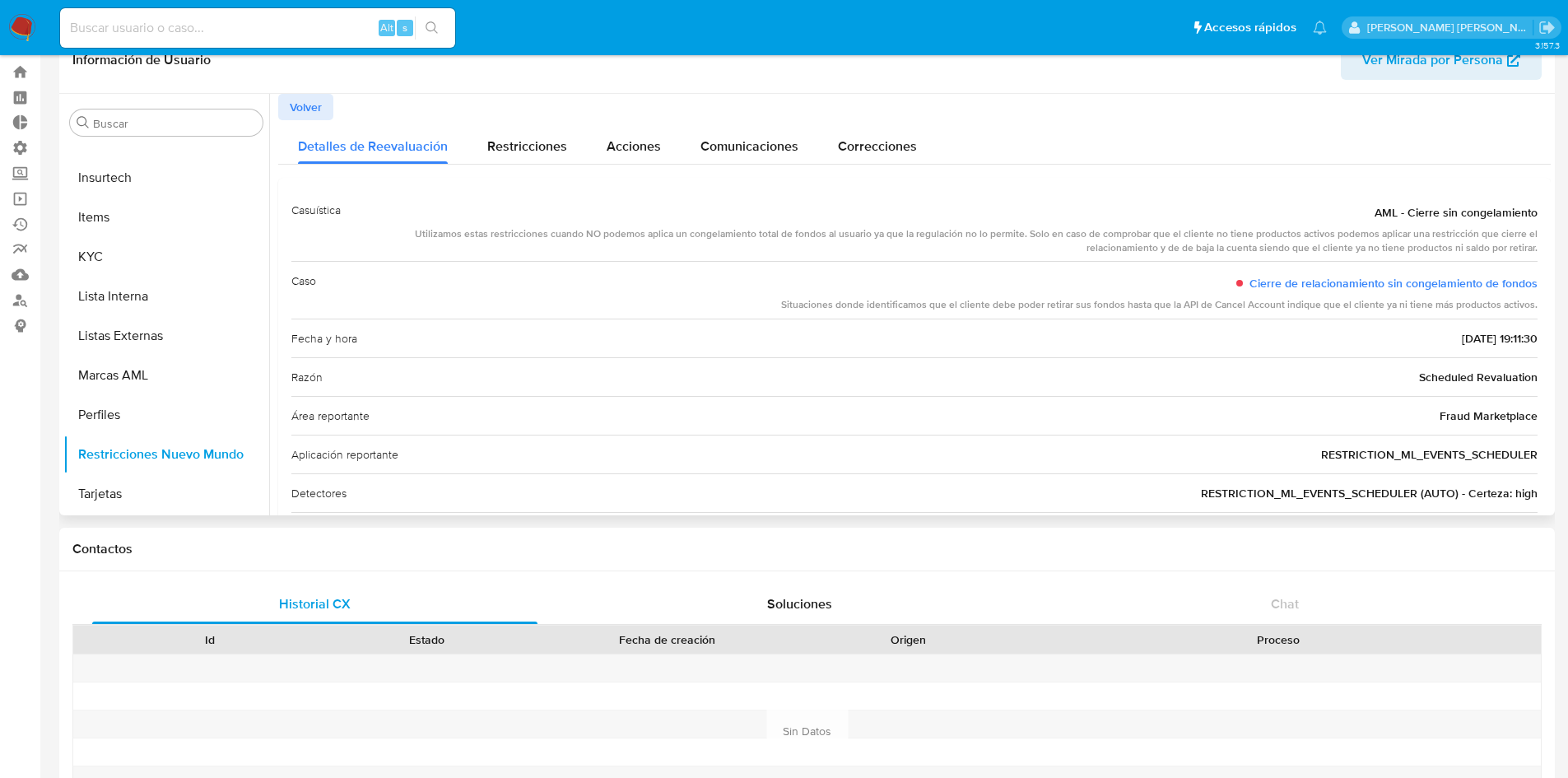
scroll to position [0, 0]
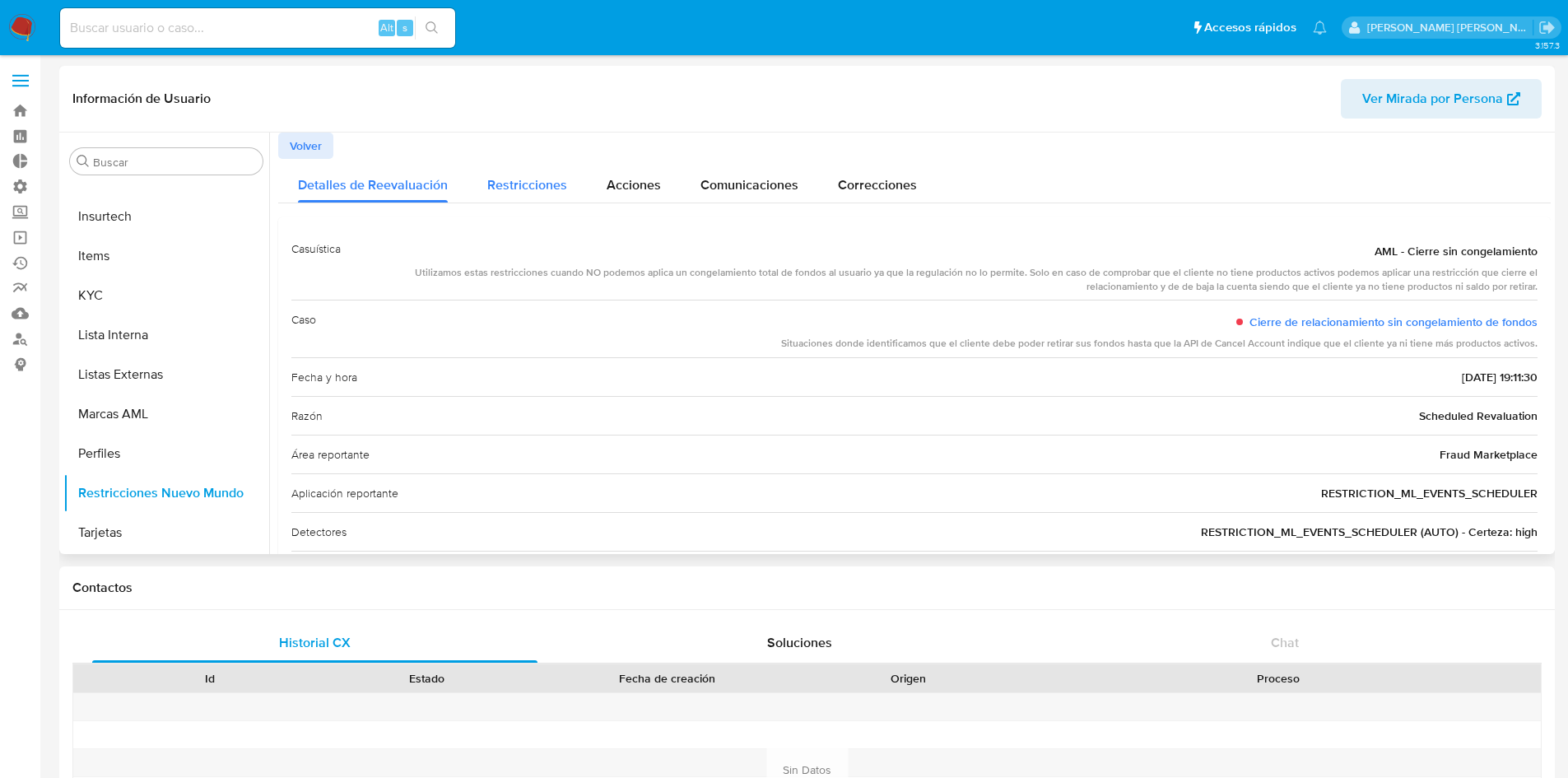
click at [505, 186] on span "Restricciones" at bounding box center [527, 185] width 80 height 19
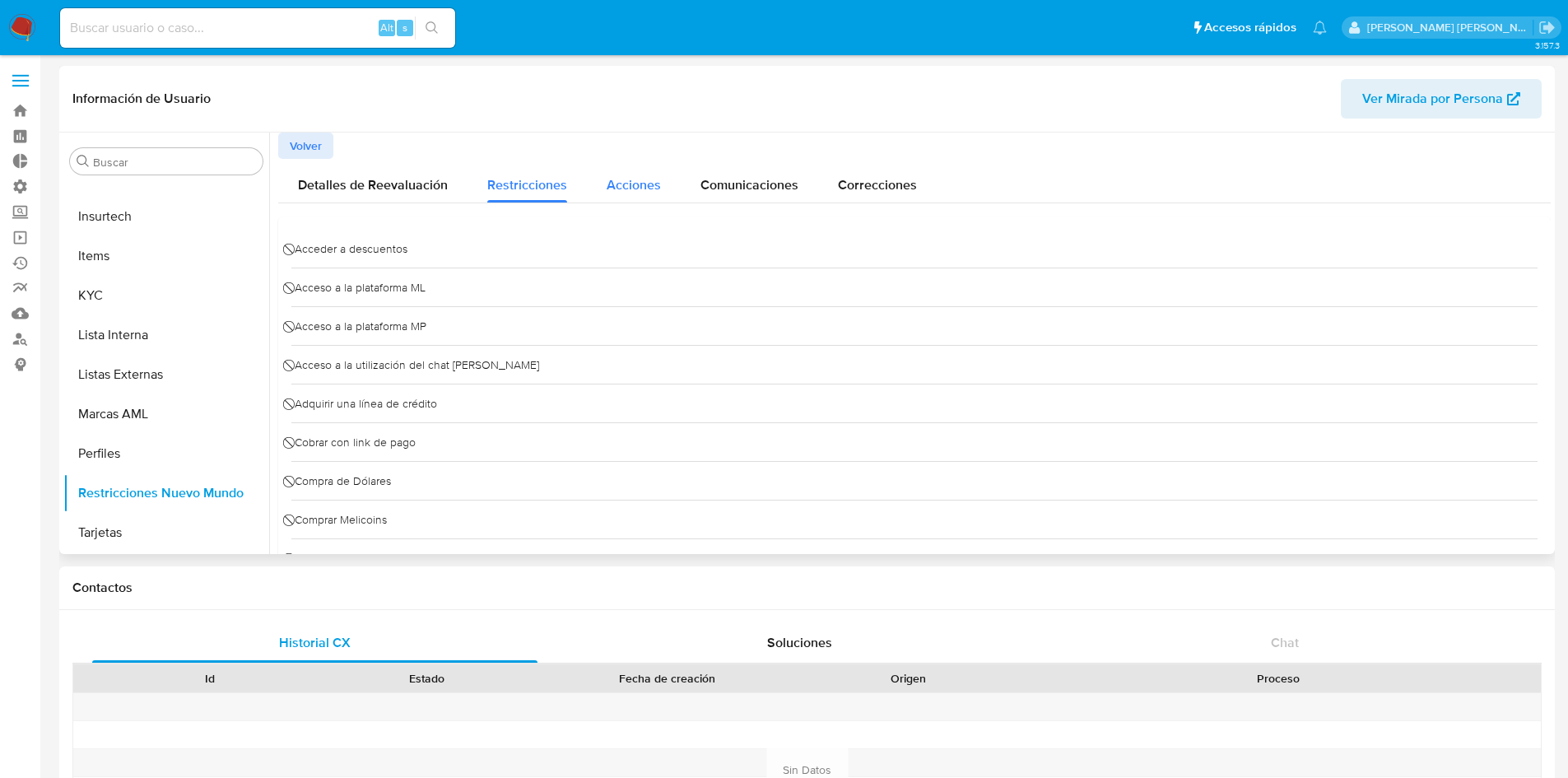
click at [635, 176] on span "Acciones" at bounding box center [633, 185] width 55 height 19
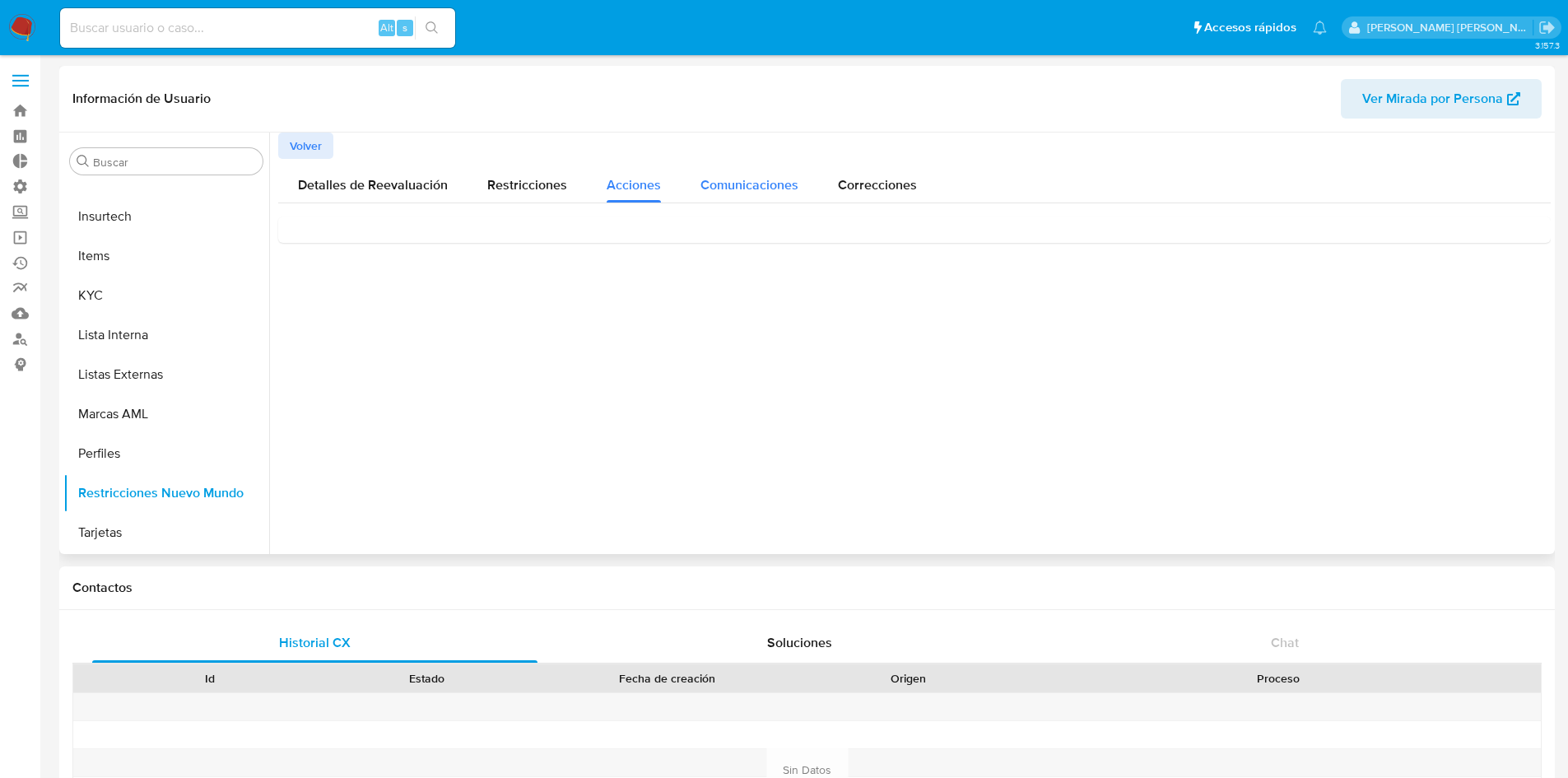
click at [724, 189] on span "Comunicaciones" at bounding box center [749, 185] width 98 height 19
click at [892, 189] on span "Correcciones" at bounding box center [877, 185] width 79 height 19
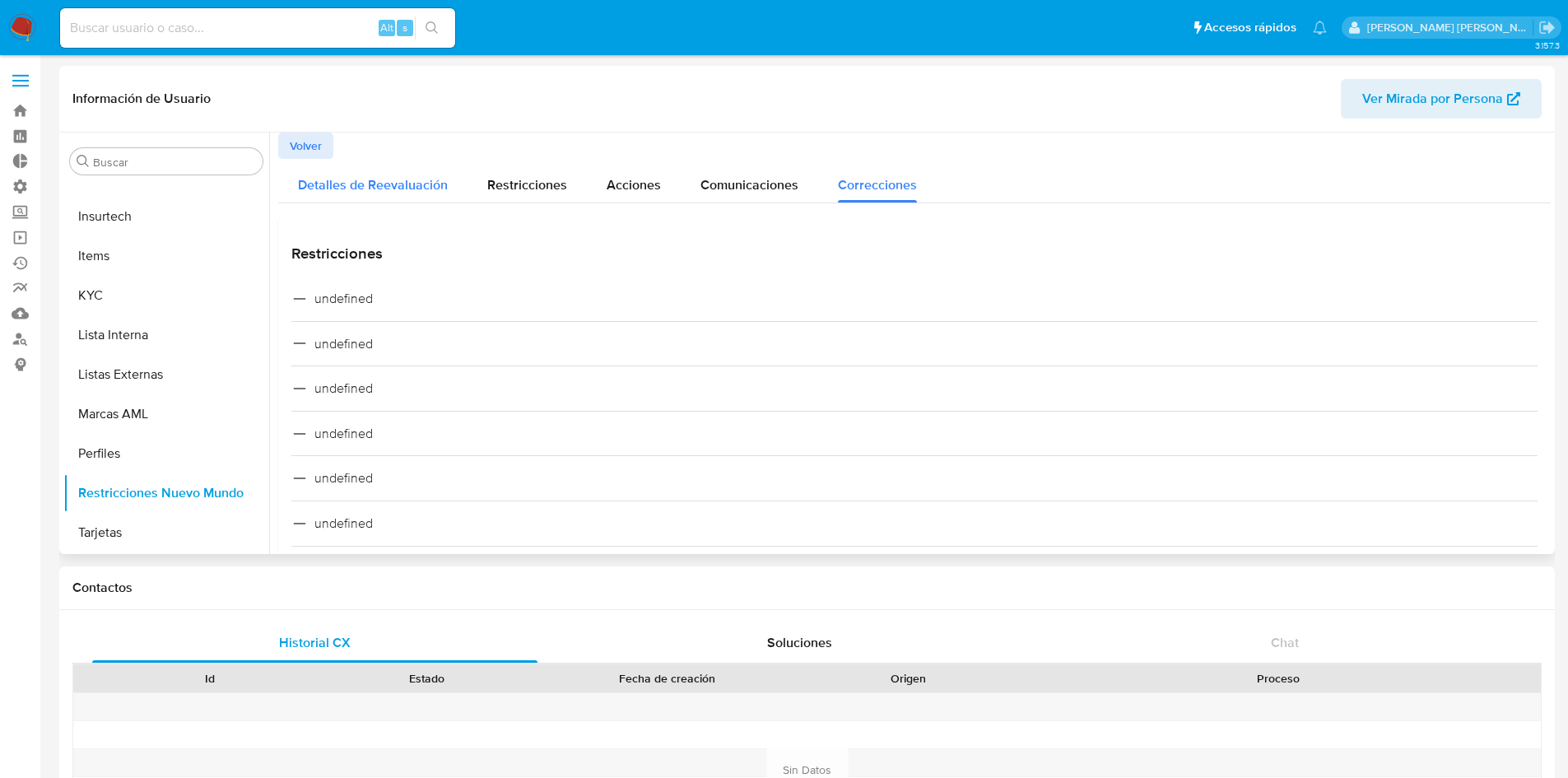
click at [368, 173] on div "Detalles de Reevaluación" at bounding box center [373, 181] width 149 height 43
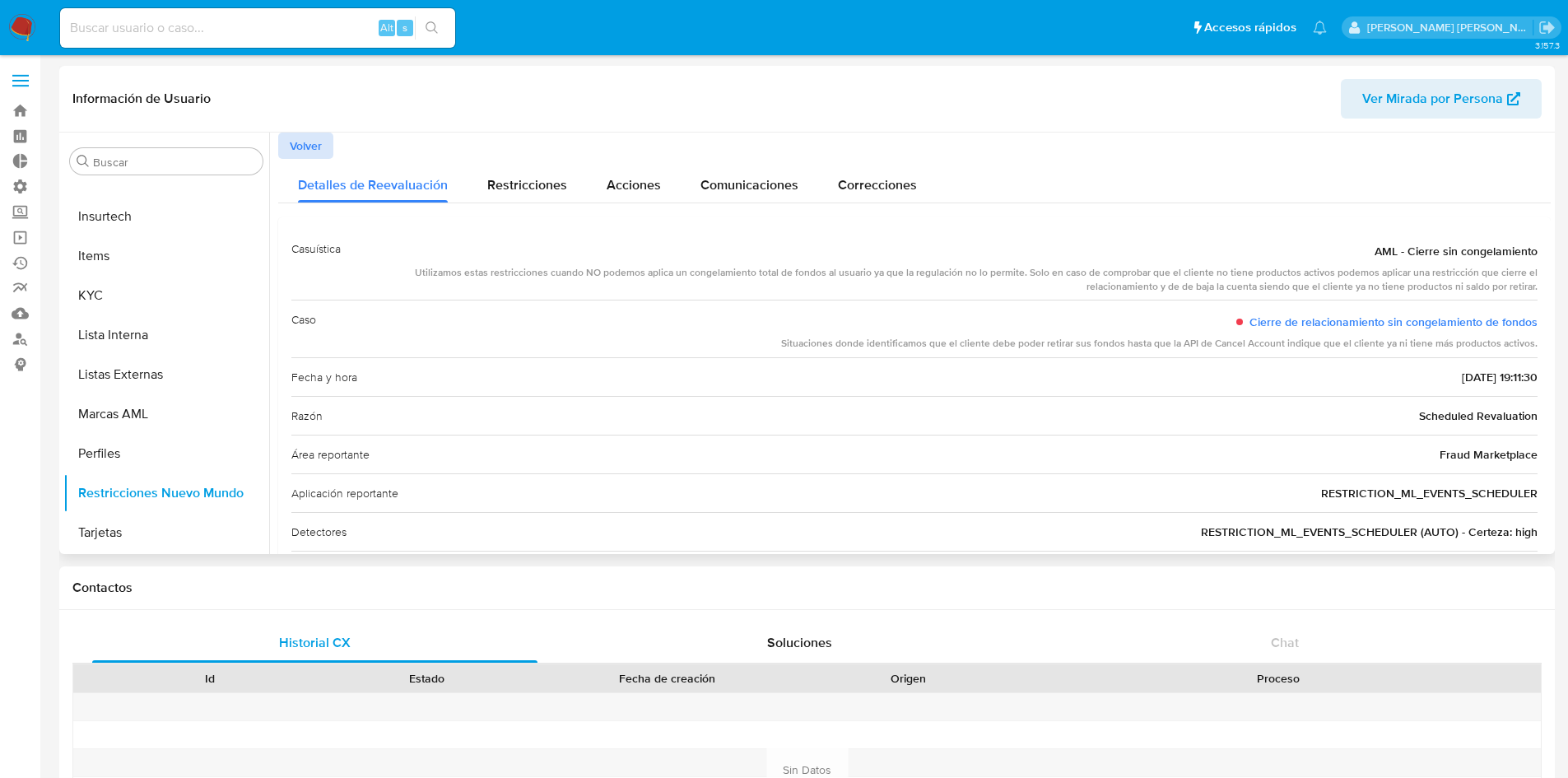
click at [308, 150] on span "Volver" at bounding box center [306, 145] width 32 height 23
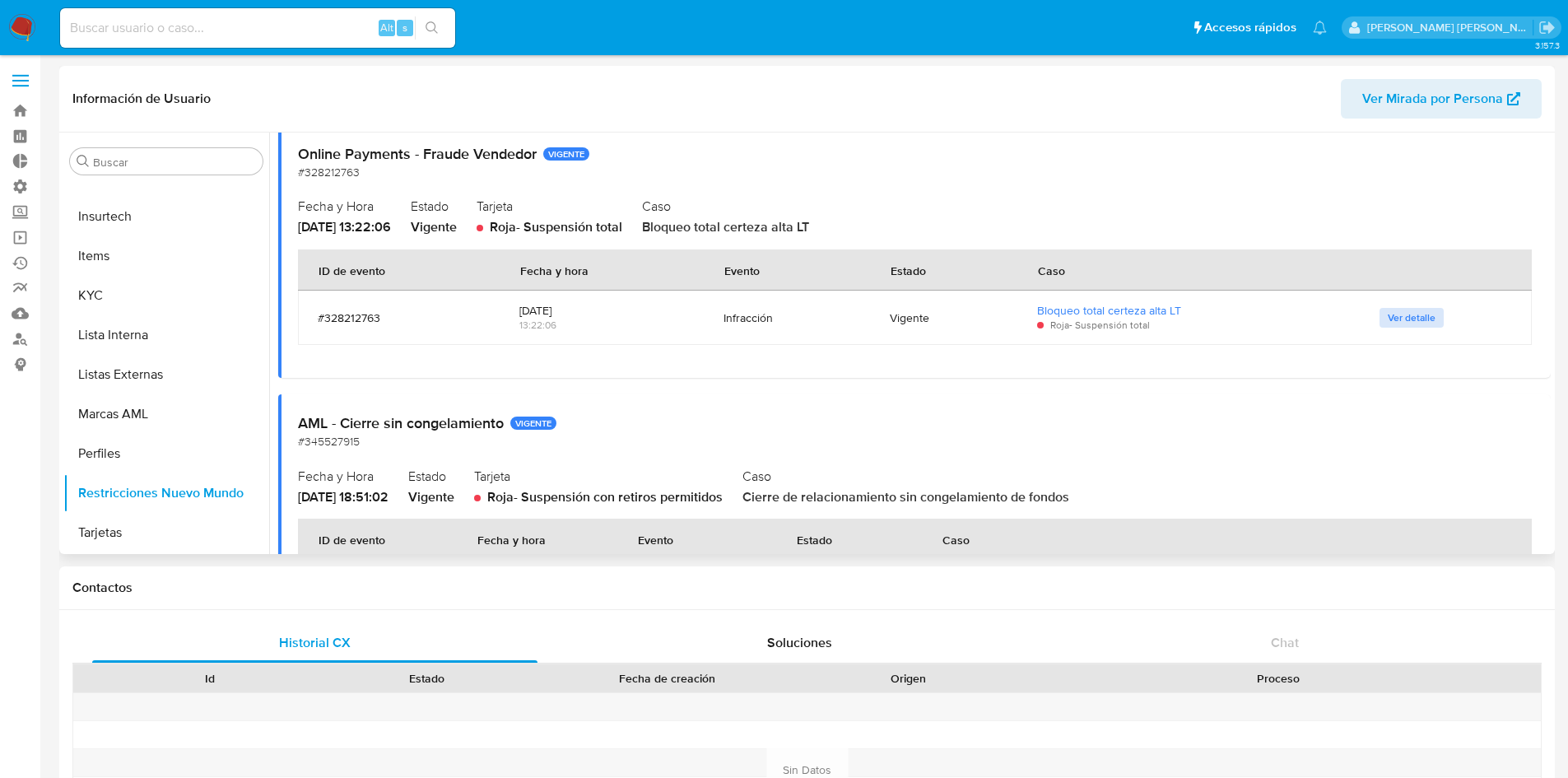
scroll to position [82, 0]
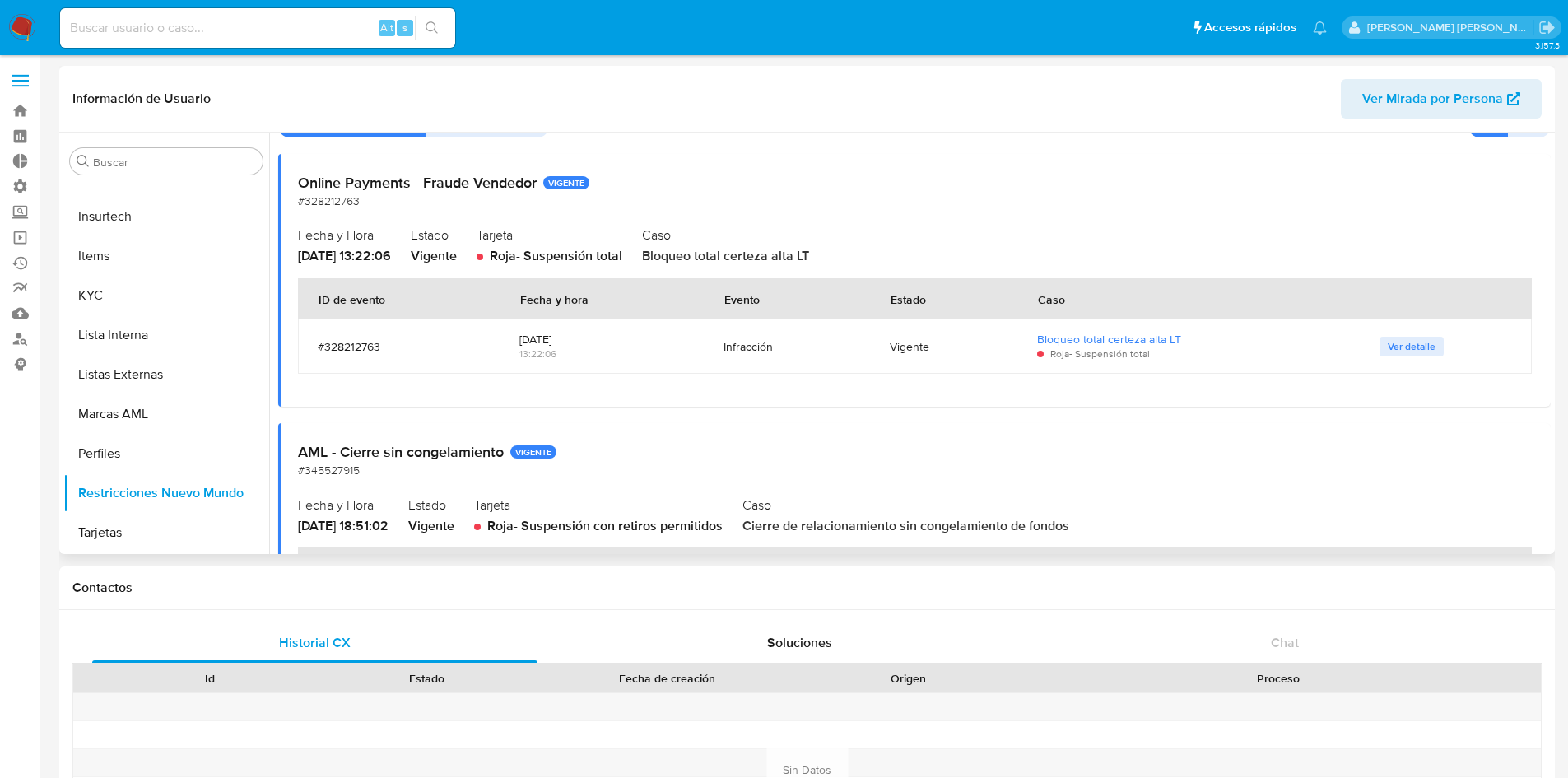
click at [1405, 346] on span "Ver detalle" at bounding box center [1412, 346] width 48 height 16
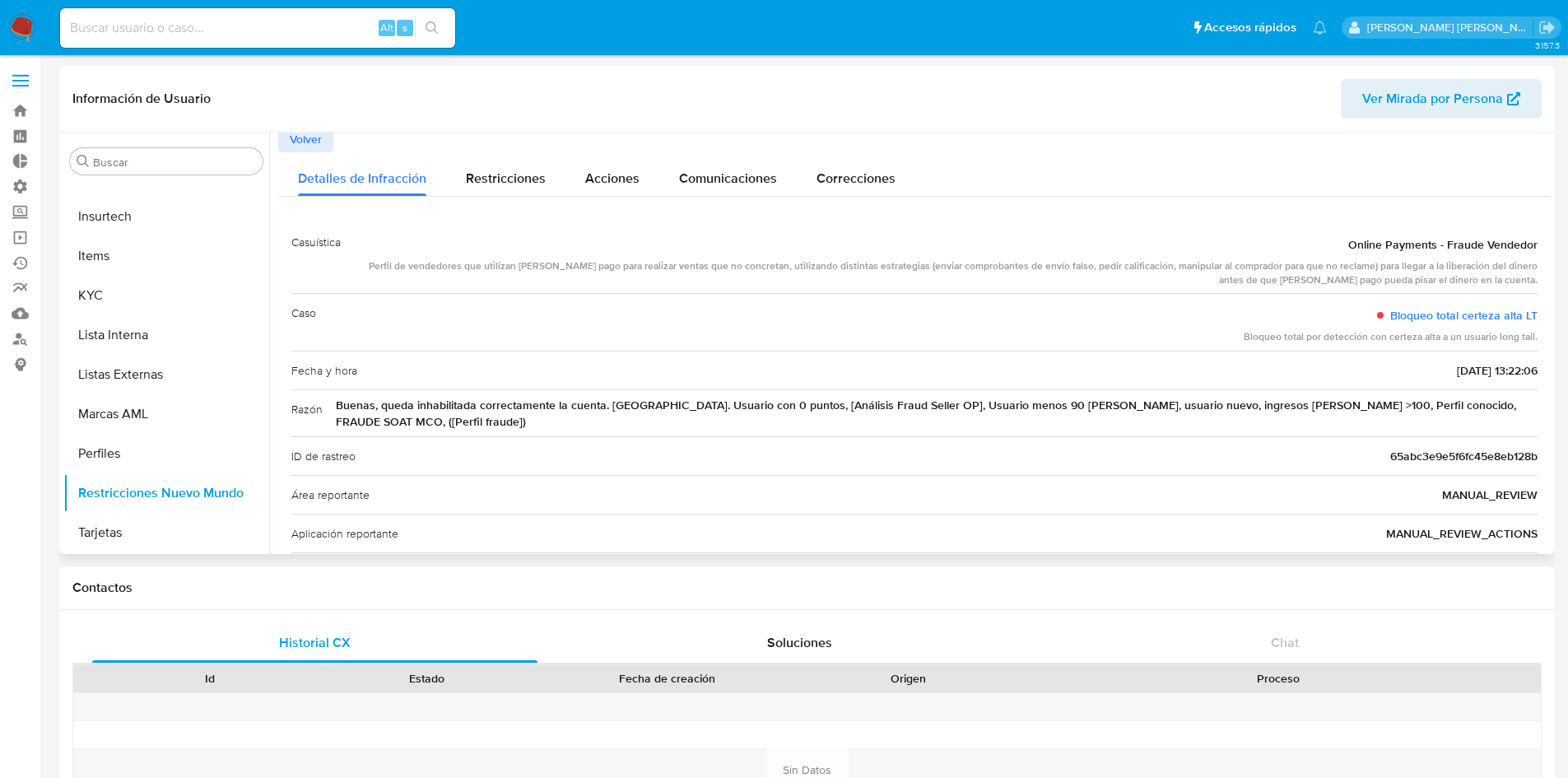
scroll to position [0, 0]
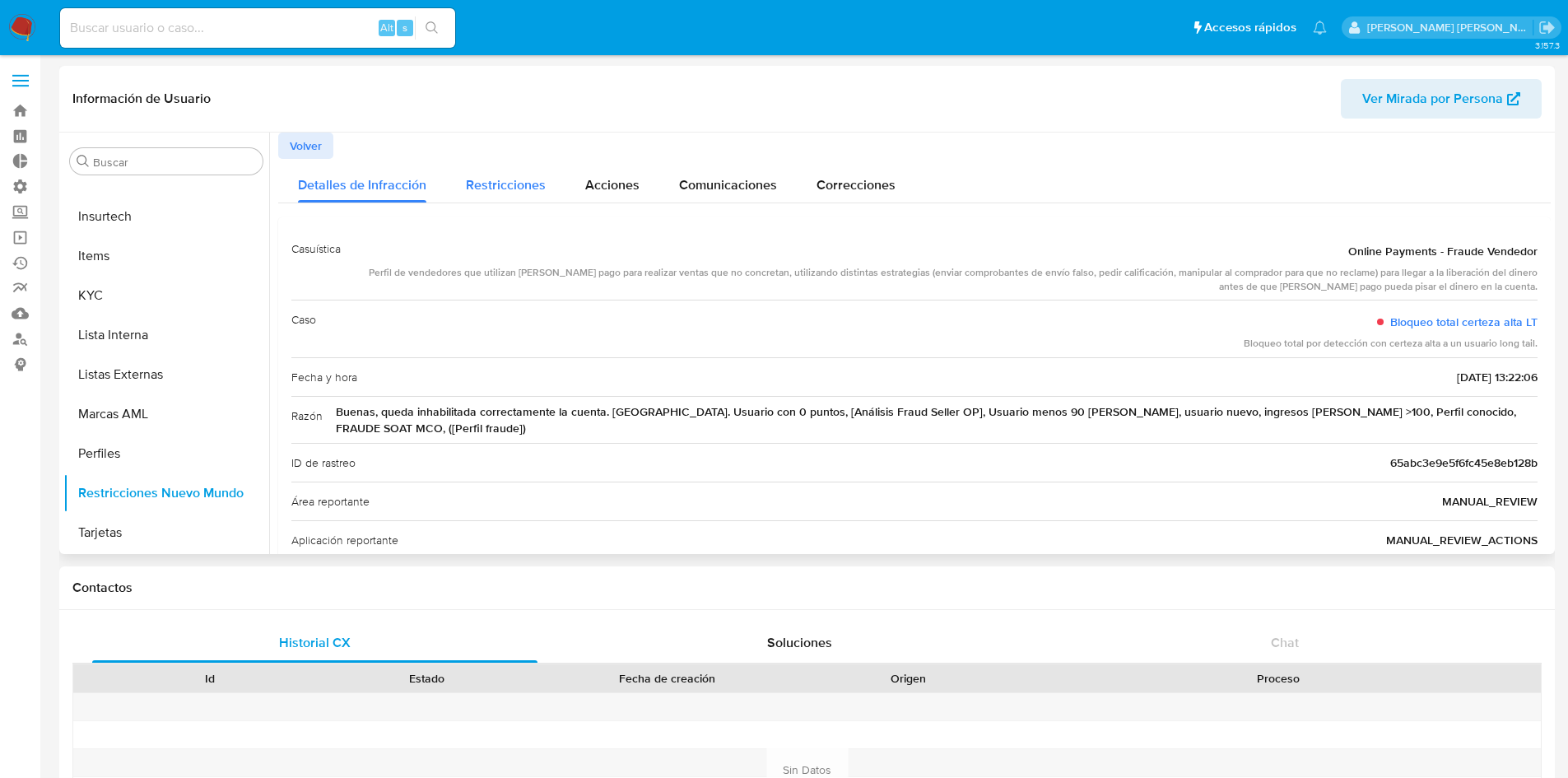
click at [488, 189] on span "Restricciones" at bounding box center [506, 185] width 80 height 19
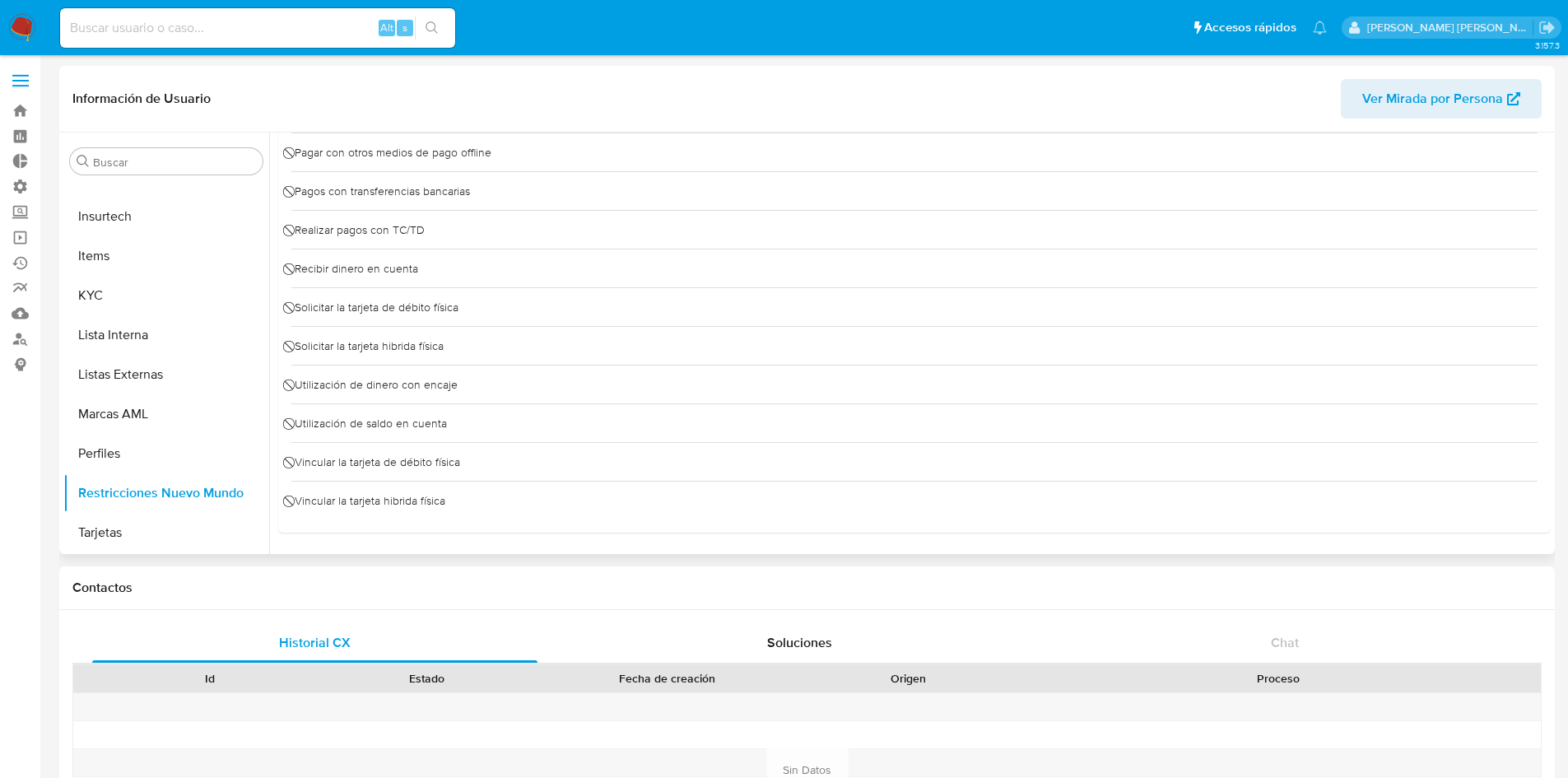
scroll to position [82, 0]
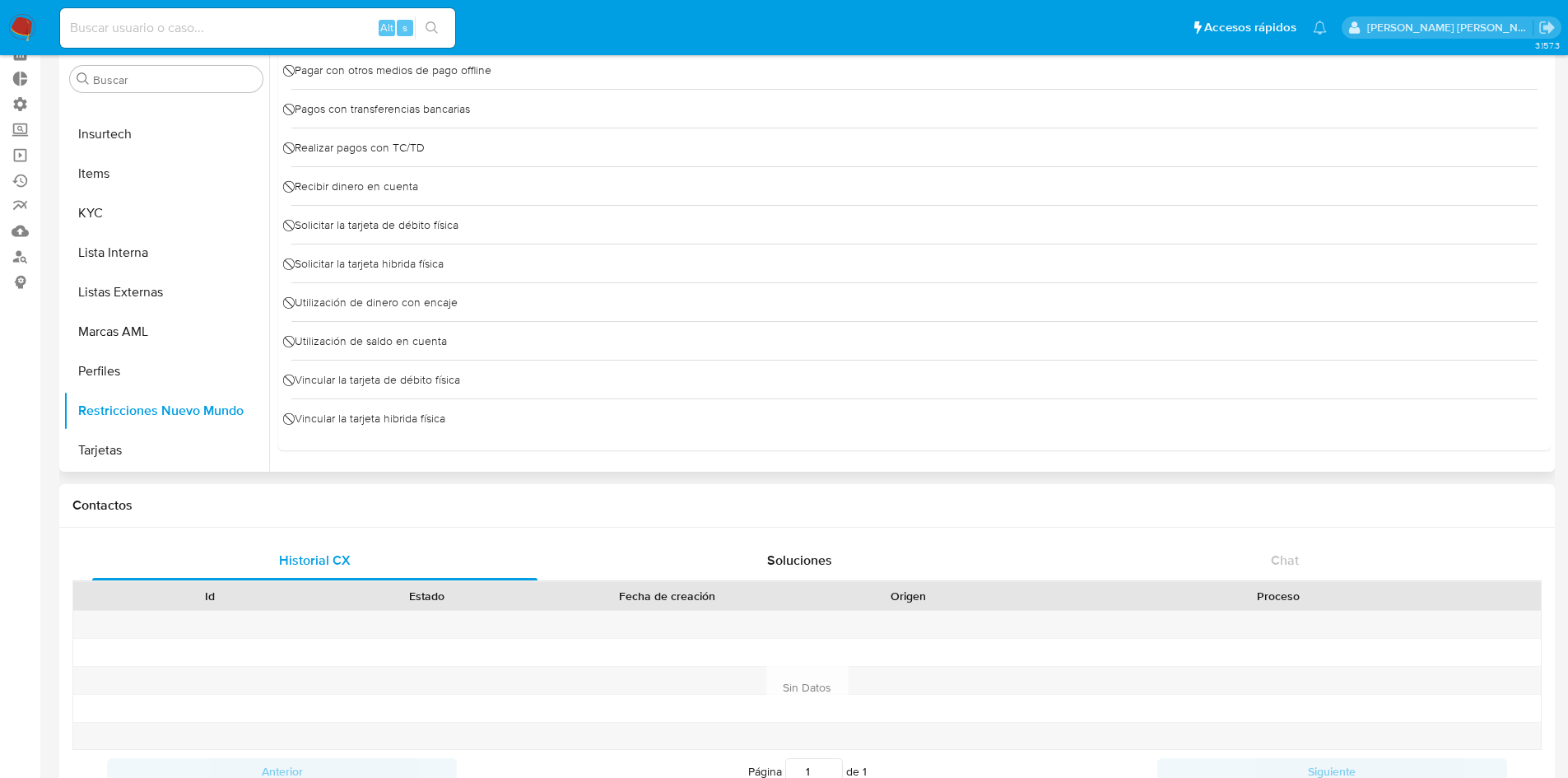
drag, startPoint x: 446, startPoint y: 340, endPoint x: 294, endPoint y: 346, distance: 152.1
click at [294, 346] on div "⃠ Utilización de saldo en cuenta" at bounding box center [914, 340] width 1247 height 39
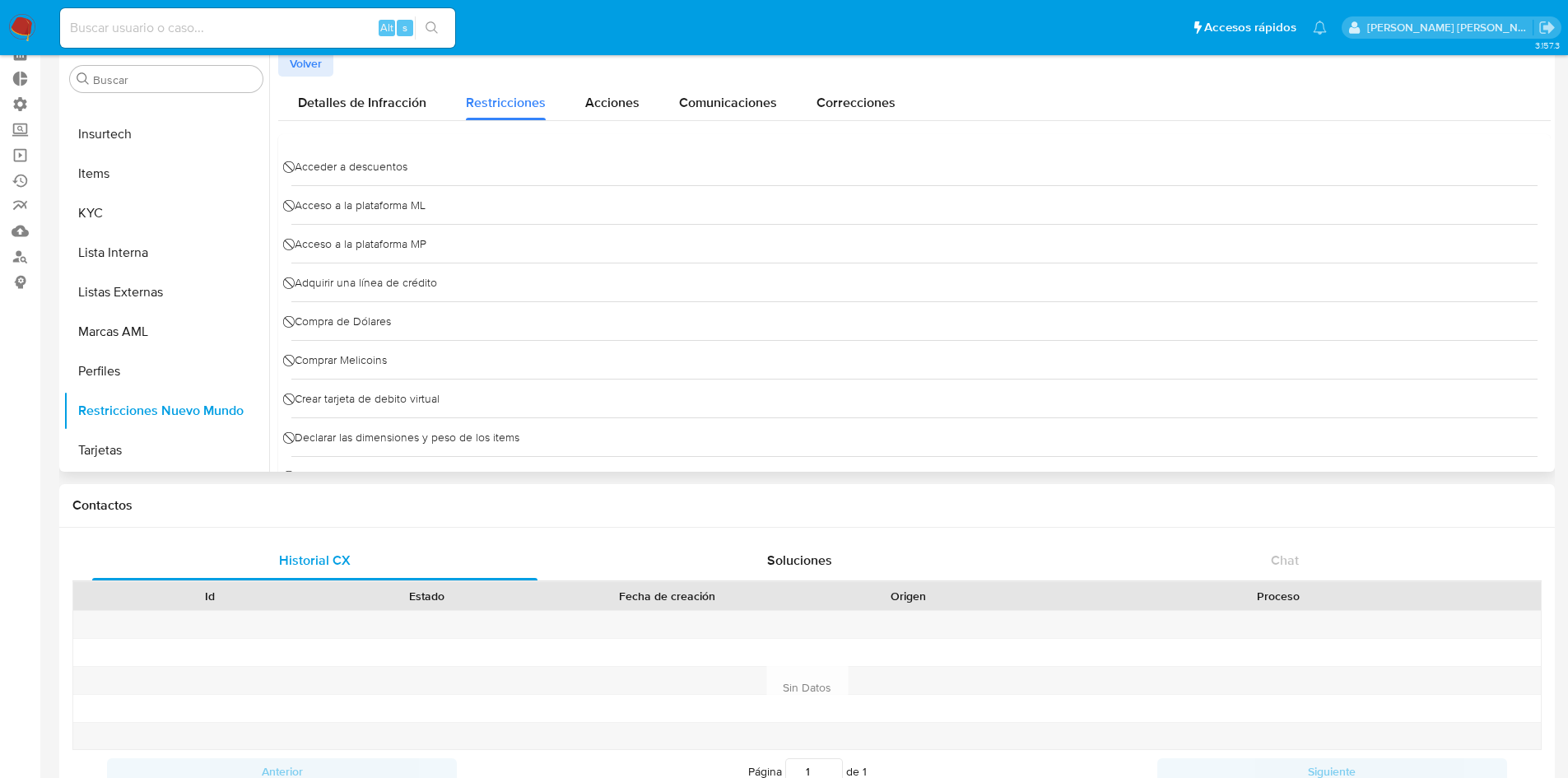
scroll to position [0, 0]
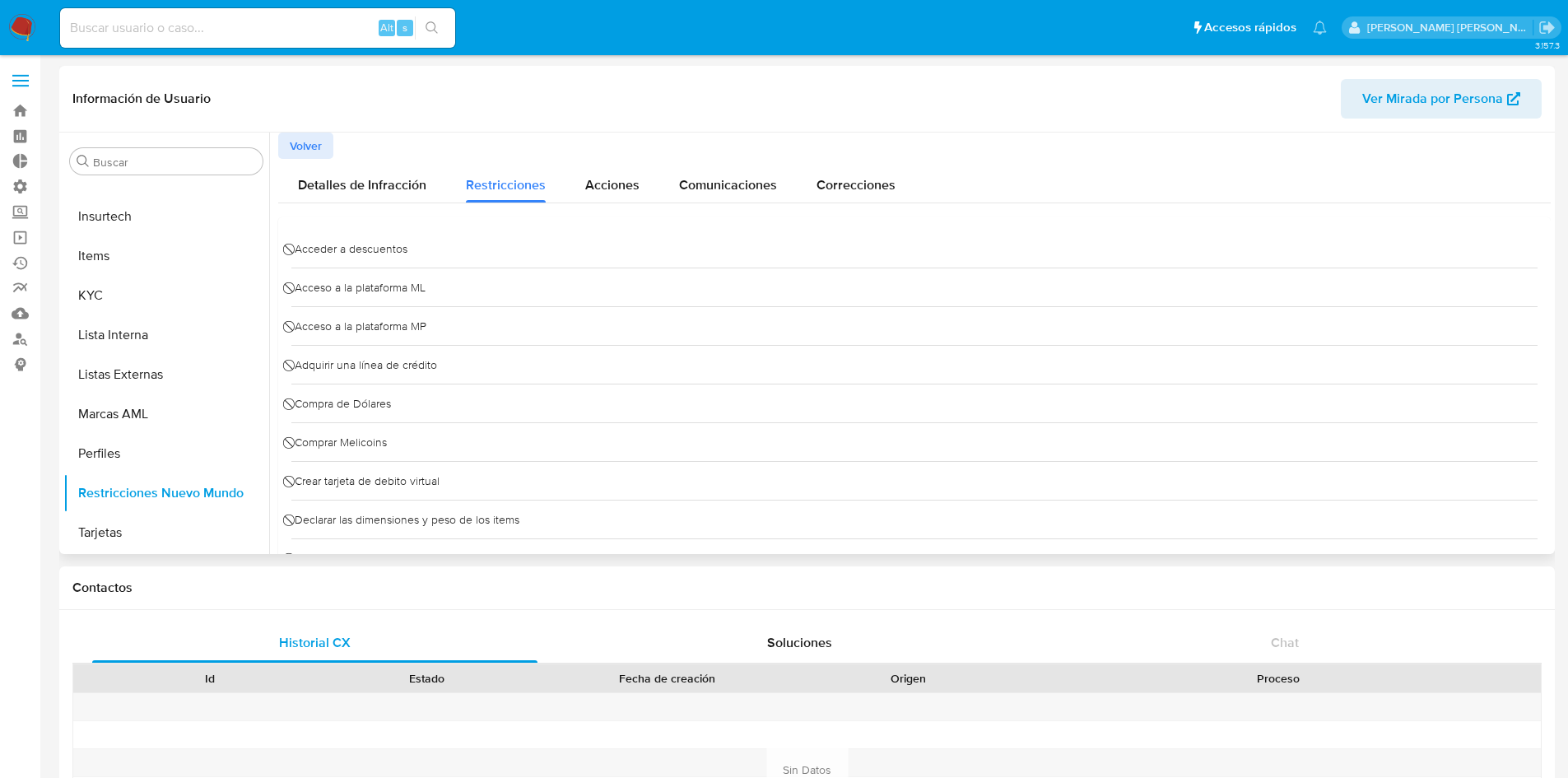
click at [302, 142] on span "Volver" at bounding box center [306, 145] width 32 height 23
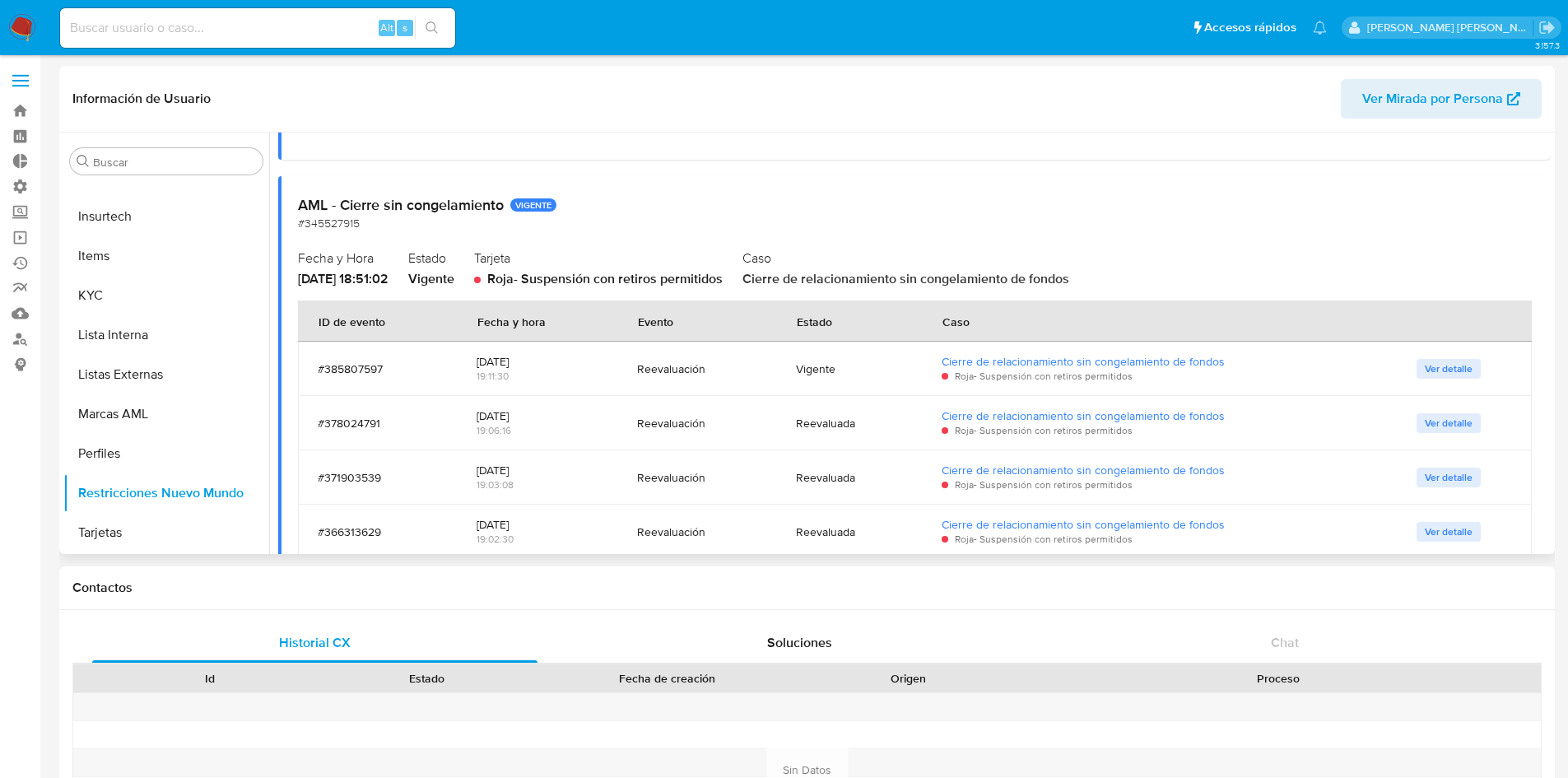
scroll to position [412, 0]
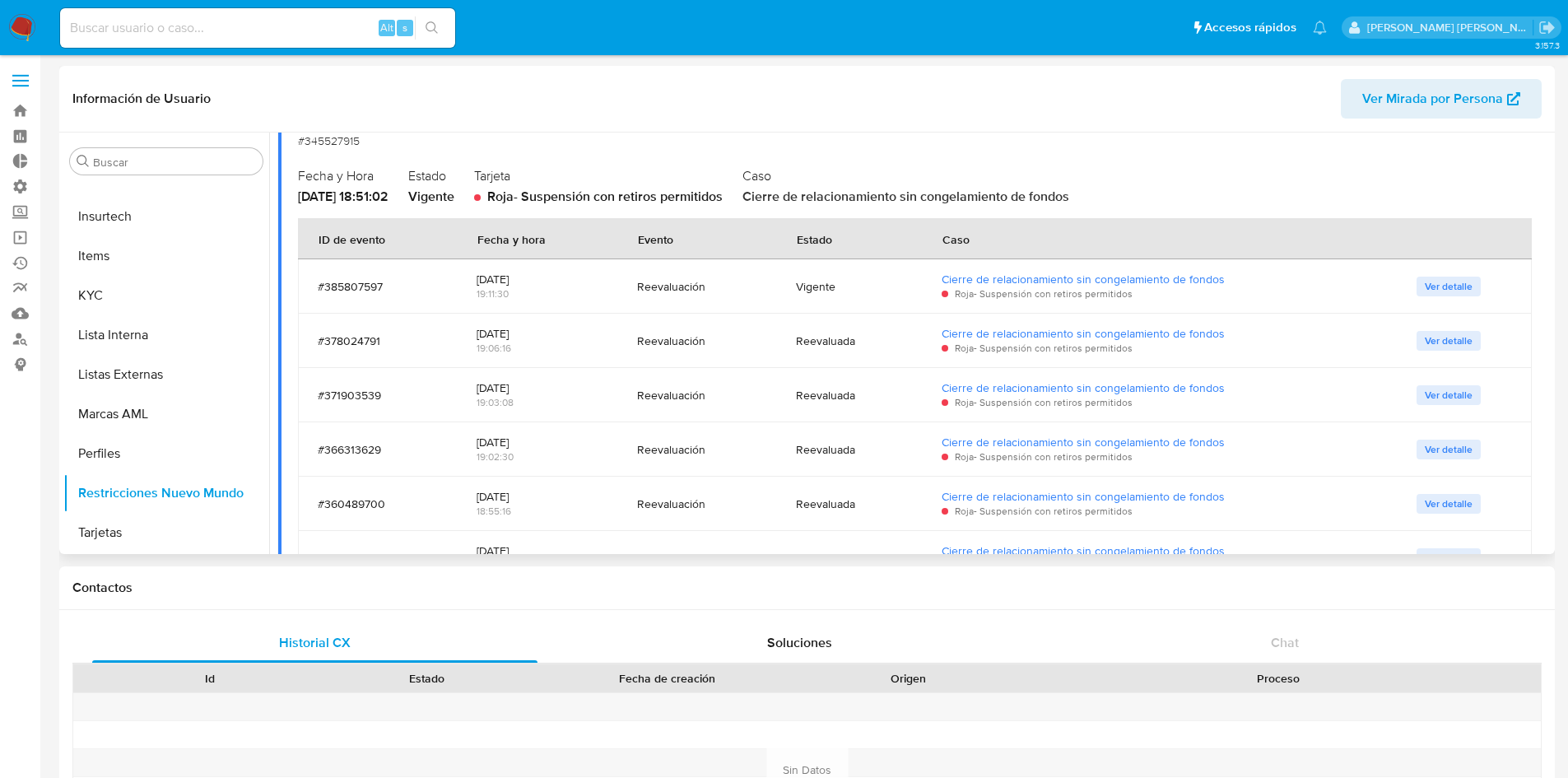
click at [1425, 291] on span "Ver detalle" at bounding box center [1448, 286] width 48 height 16
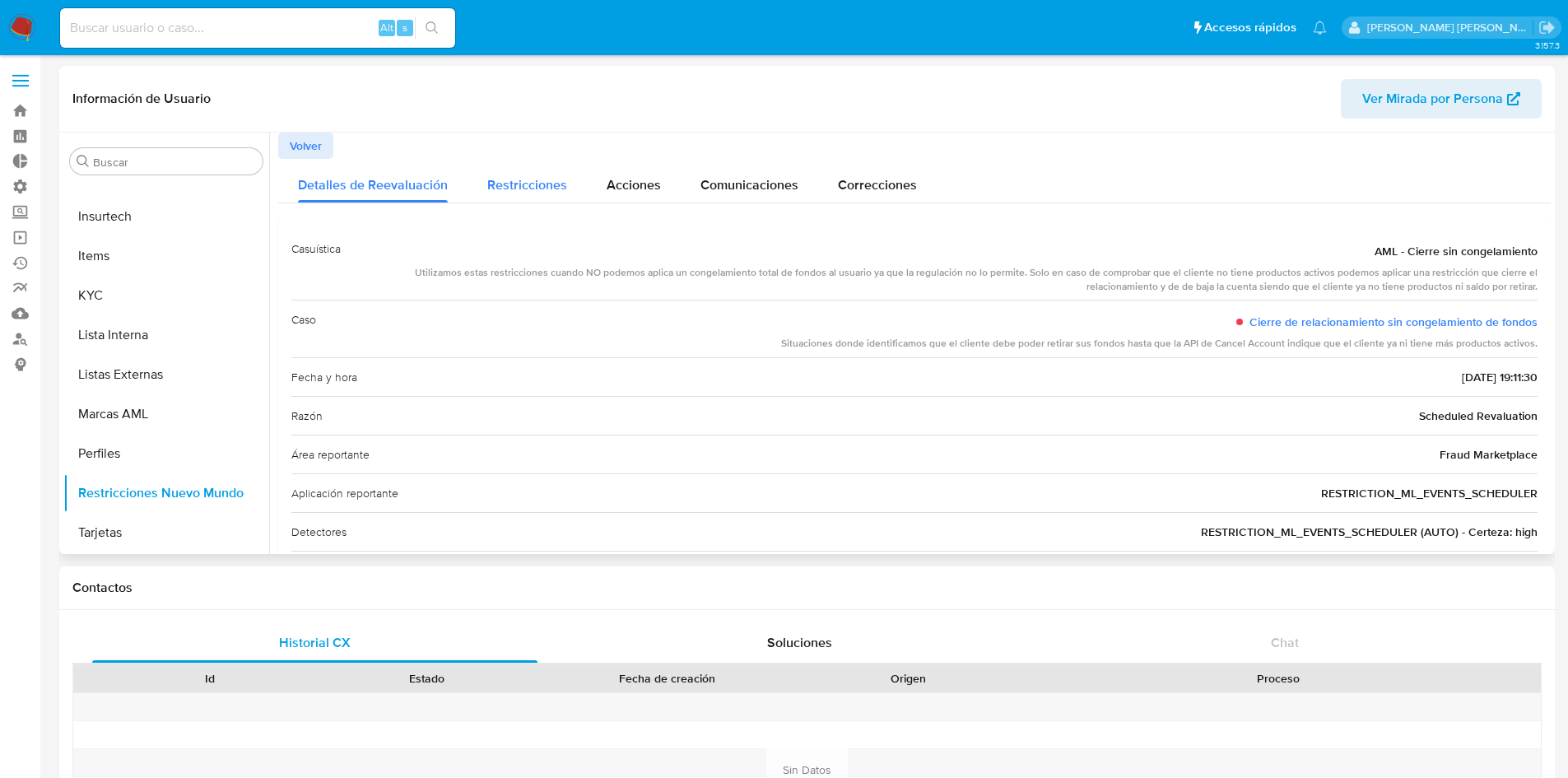
click at [547, 178] on span "Restricciones" at bounding box center [527, 185] width 80 height 19
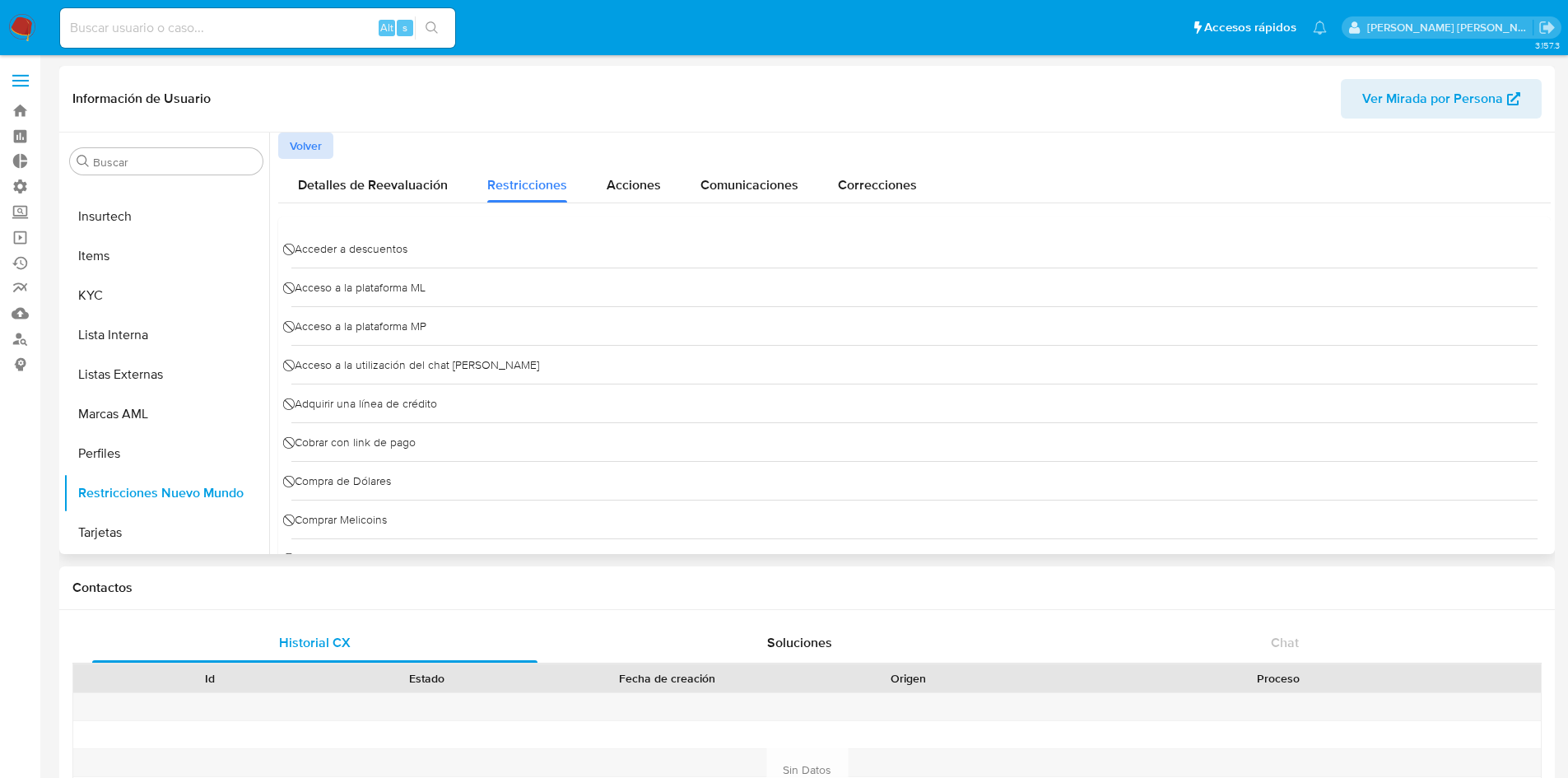
click at [308, 147] on span "Volver" at bounding box center [306, 145] width 32 height 23
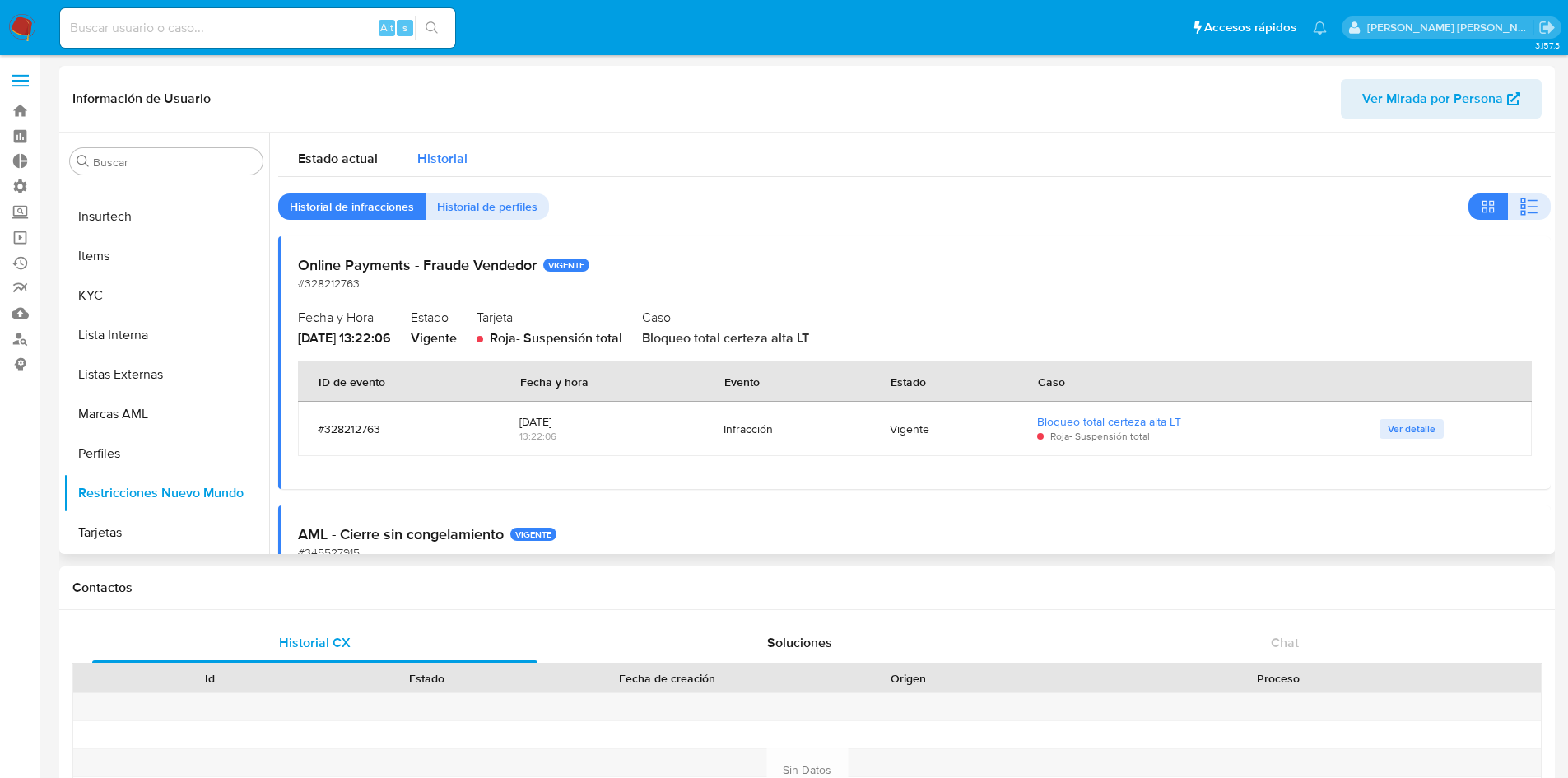
click at [429, 149] on span "Historial" at bounding box center [442, 159] width 50 height 19
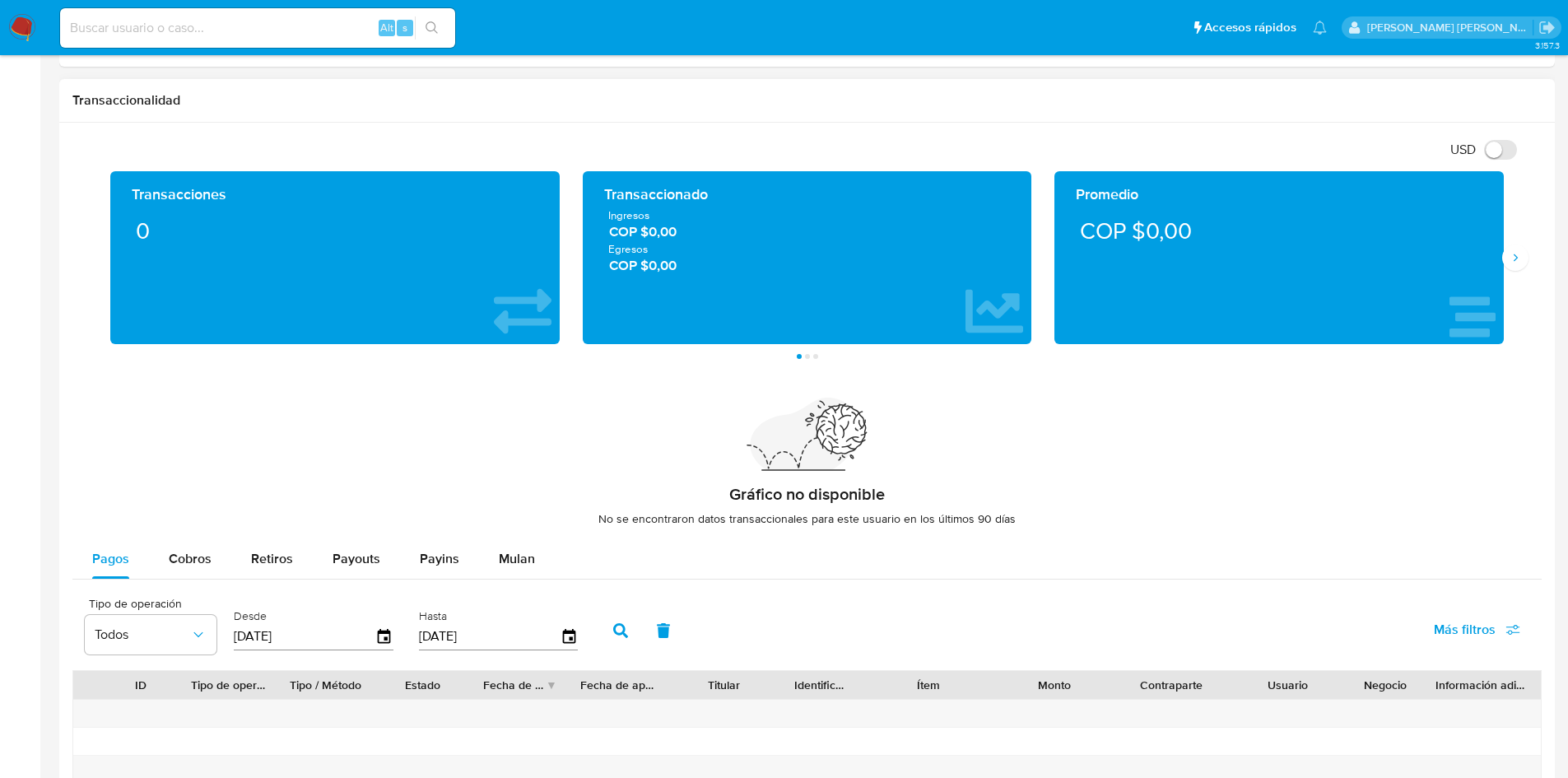
scroll to position [823, 0]
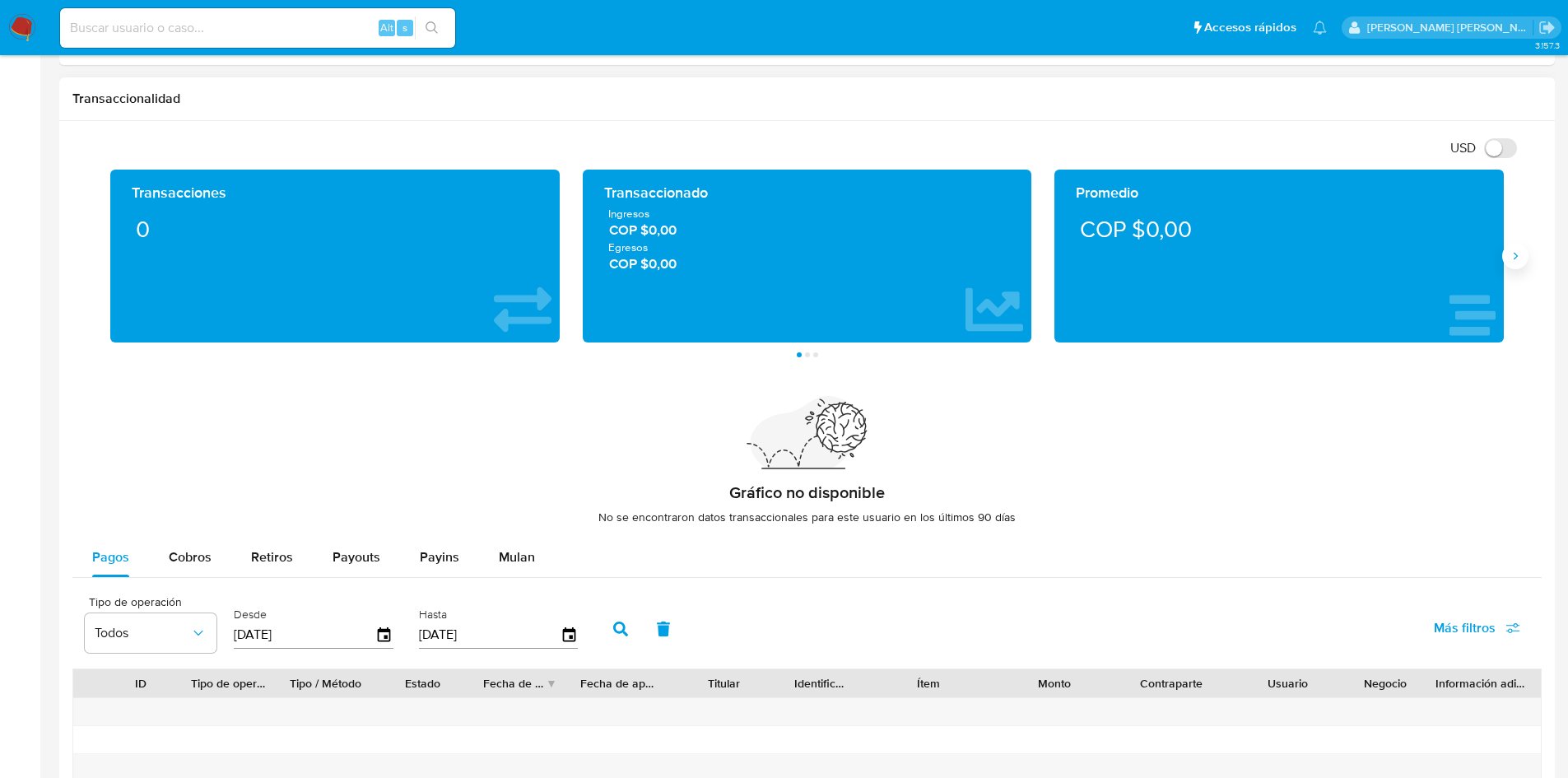
click at [1519, 254] on icon "Siguiente" at bounding box center [1515, 255] width 13 height 13
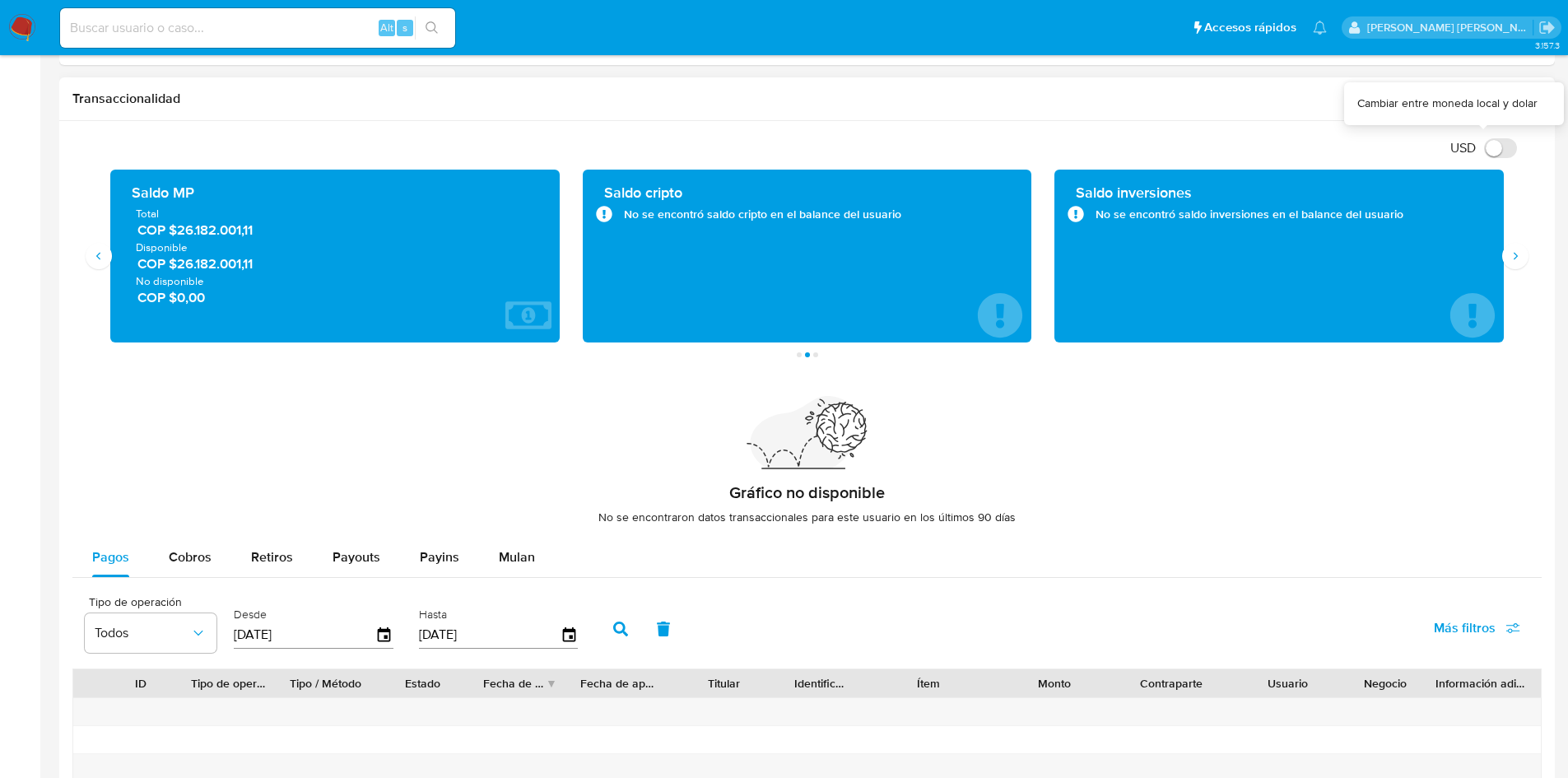
click at [1503, 150] on input "USD" at bounding box center [1501, 148] width 33 height 20
checkbox input "false"
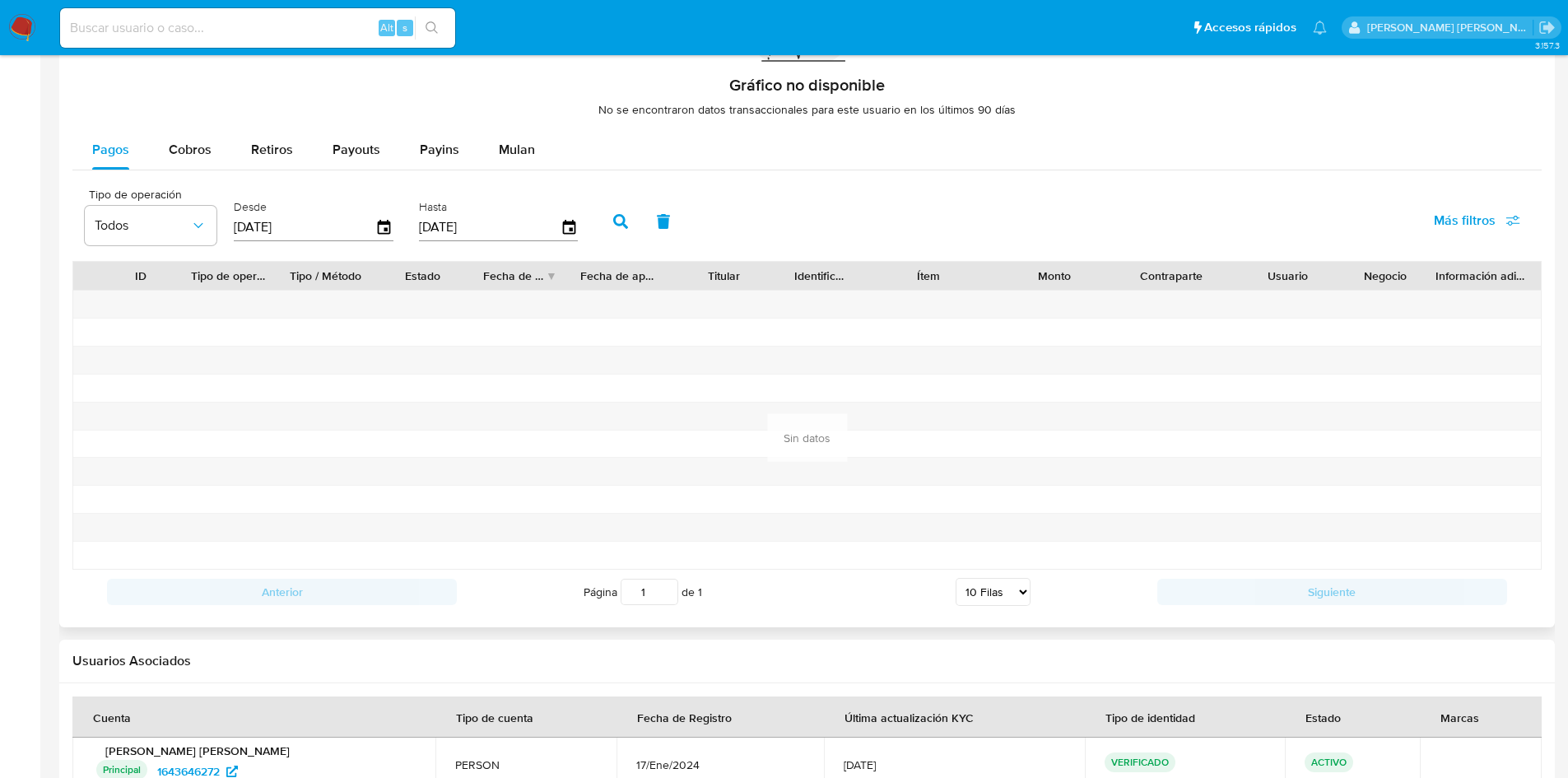
scroll to position [1234, 0]
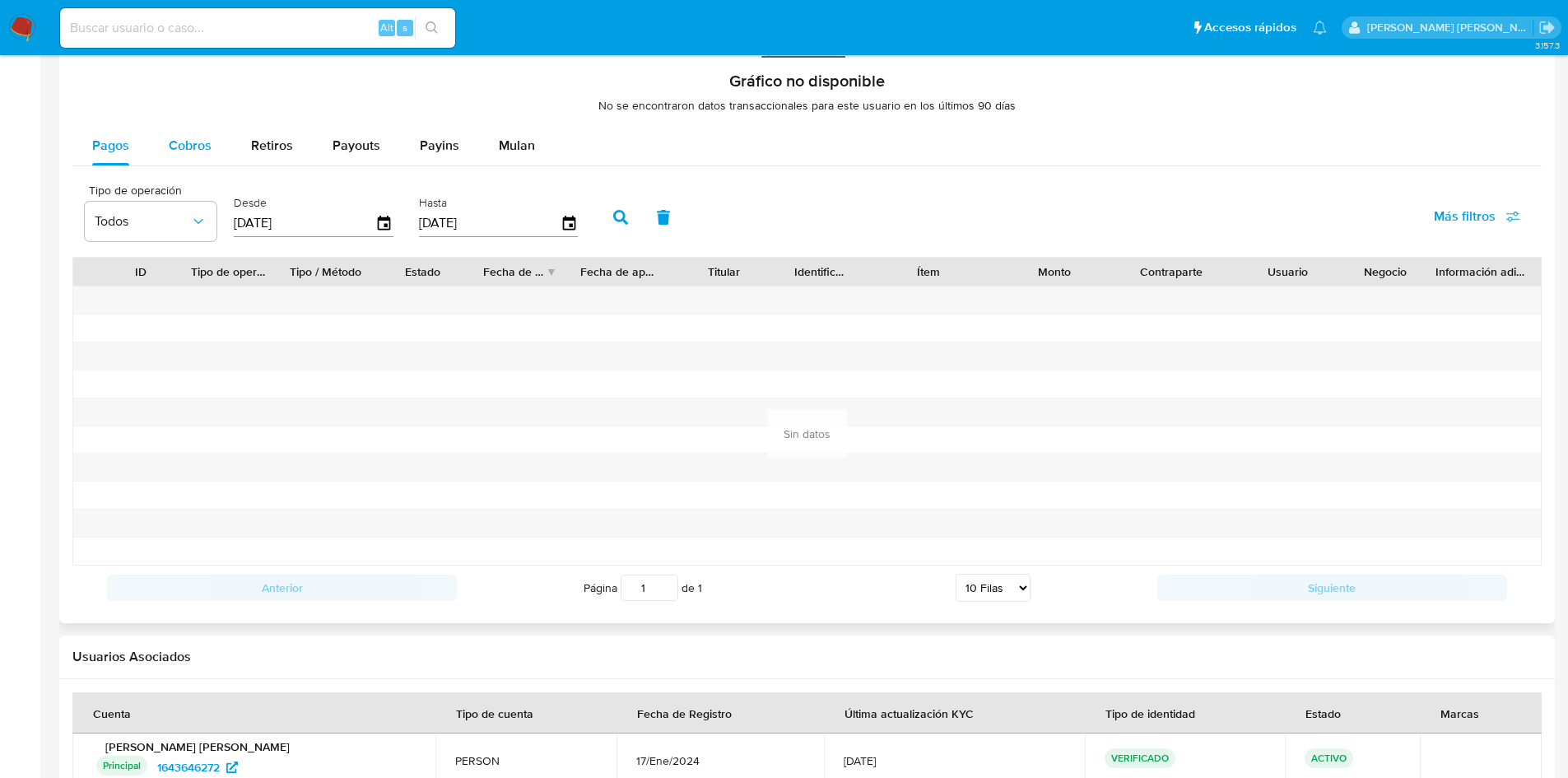
click at [199, 136] on span "Cobros" at bounding box center [189, 145] width 43 height 19
select select "10"
click at [278, 137] on span "Retiros" at bounding box center [272, 145] width 42 height 19
select select "10"
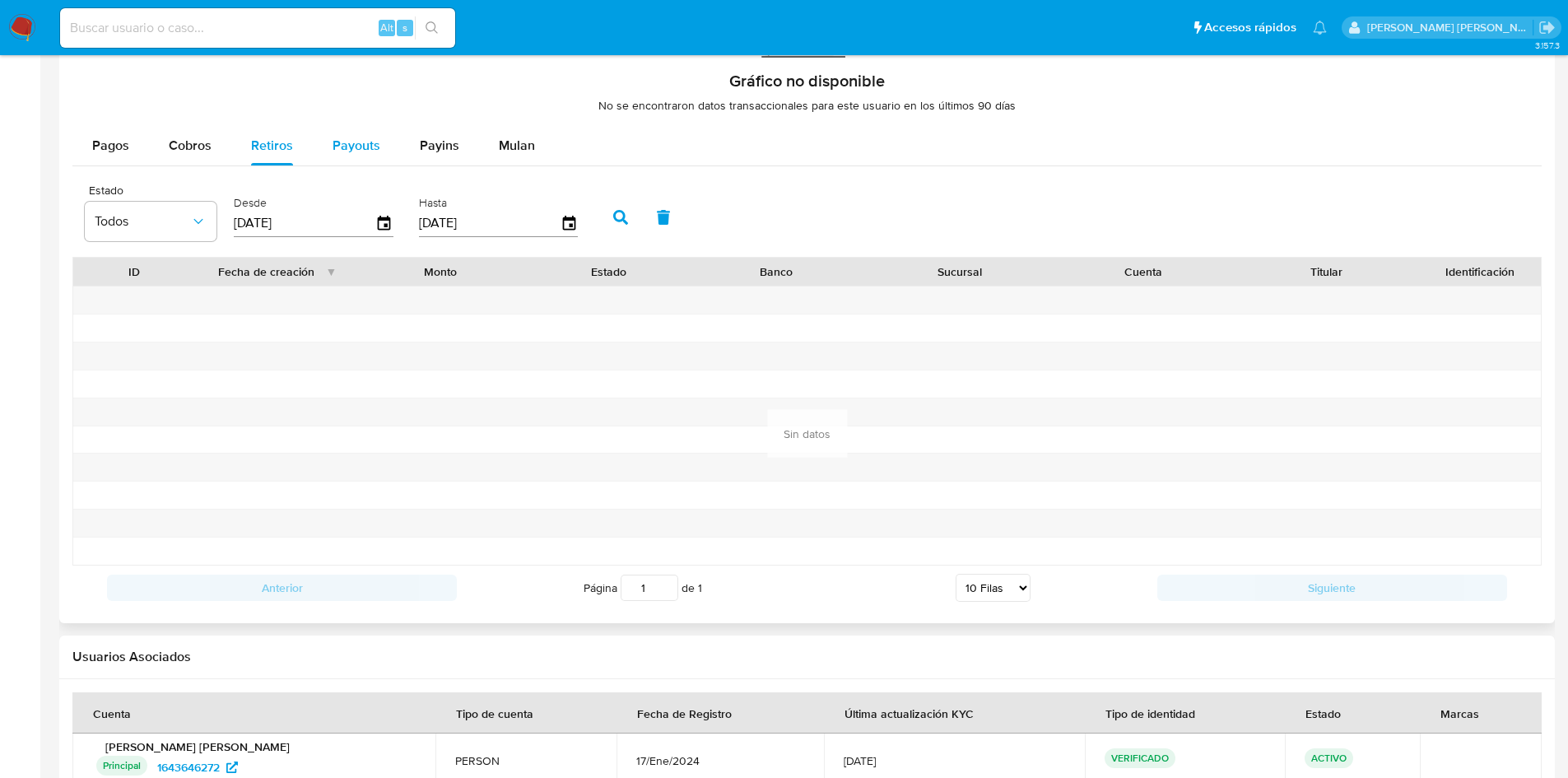
click at [335, 143] on span "Payouts" at bounding box center [356, 145] width 48 height 19
select select "10"
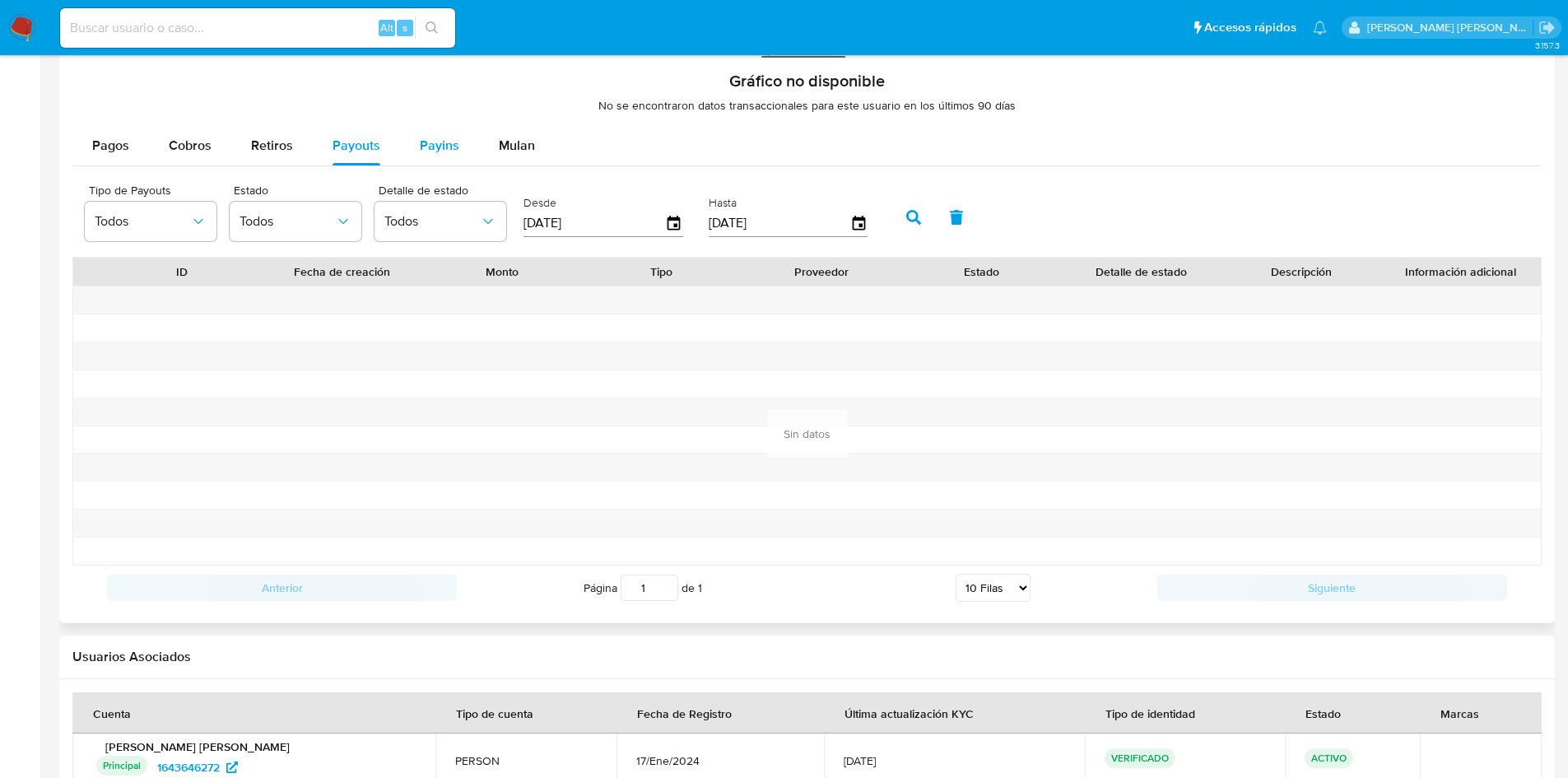
click at [437, 151] on span "Payins" at bounding box center [439, 145] width 39 height 19
select select "10"
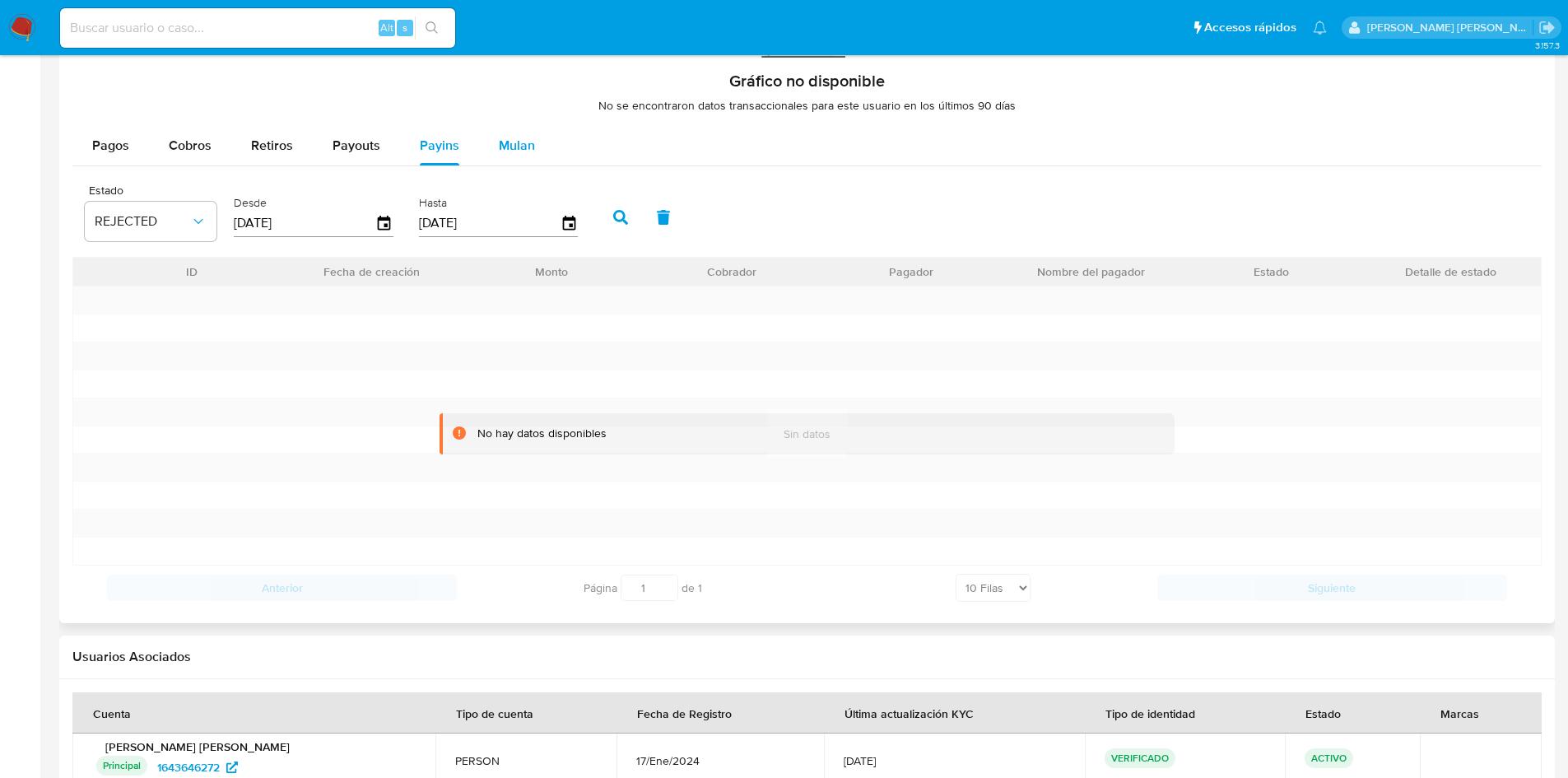
click at [511, 148] on span "Mulan" at bounding box center [517, 145] width 36 height 19
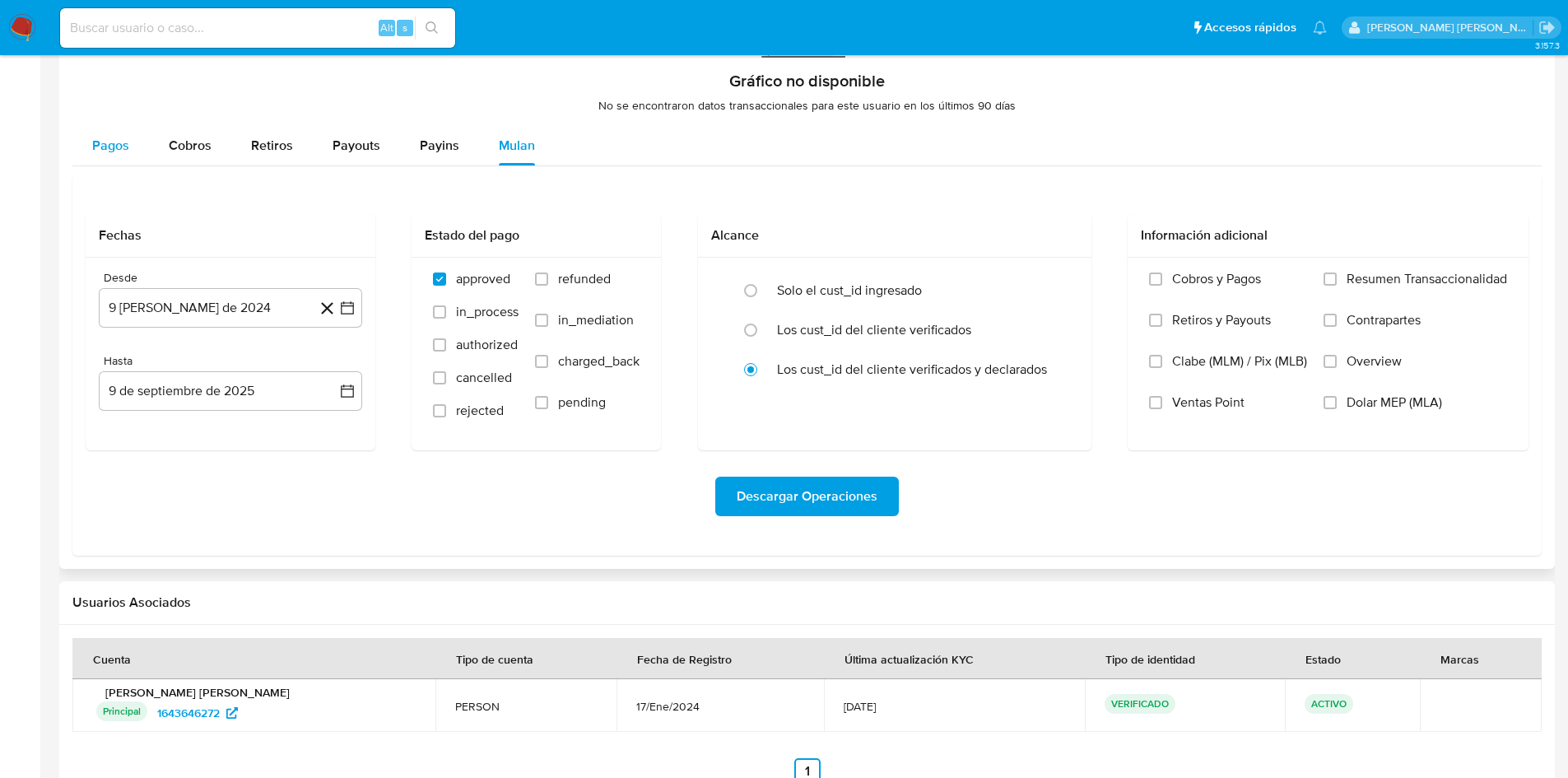
click at [127, 145] on span "Pagos" at bounding box center [110, 145] width 37 height 19
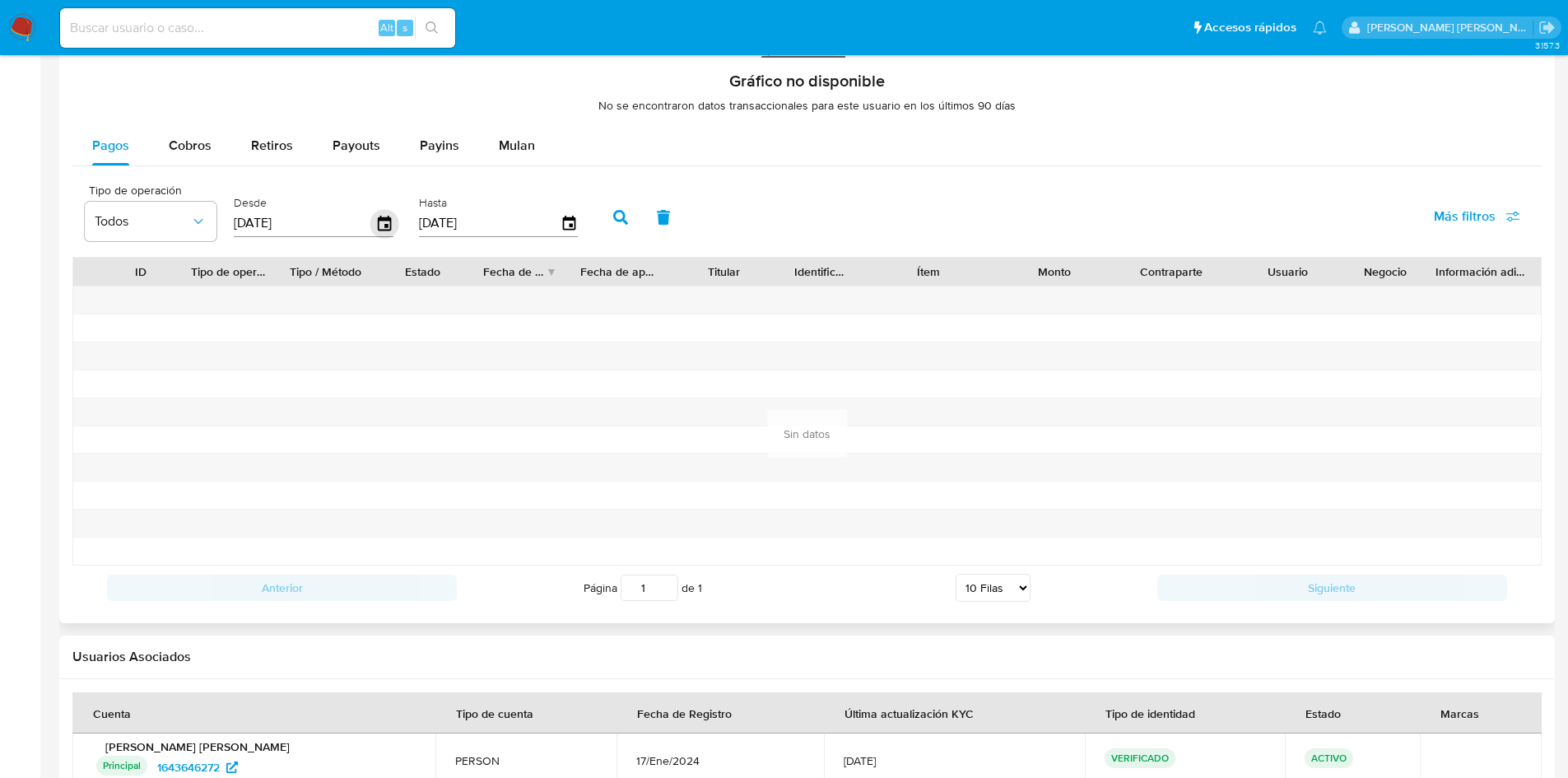
click at [385, 220] on icon "button" at bounding box center [384, 222] width 13 height 15
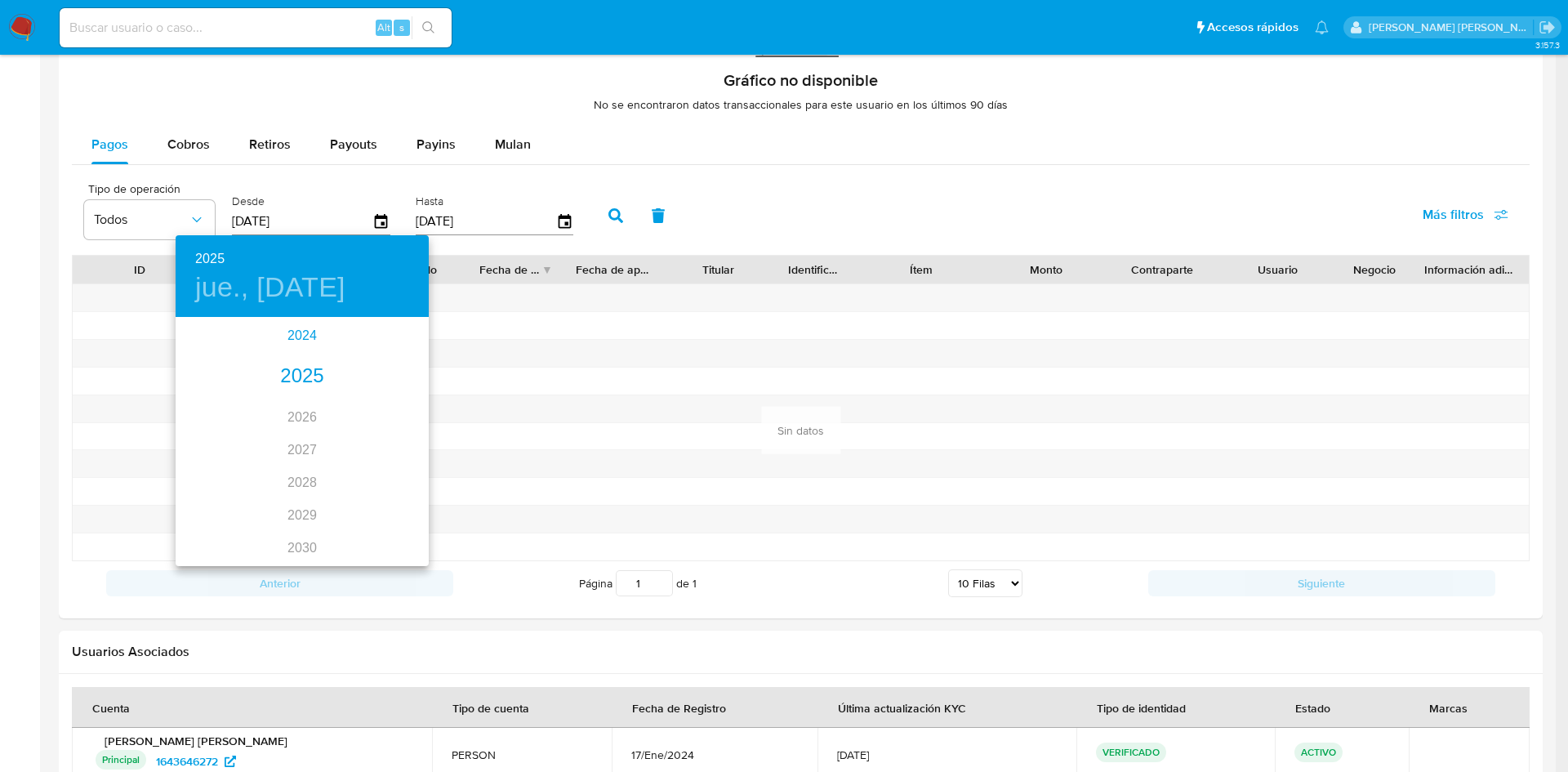
click at [290, 322] on div "2024" at bounding box center [302, 336] width 253 height 33
type input "12/06/2024"
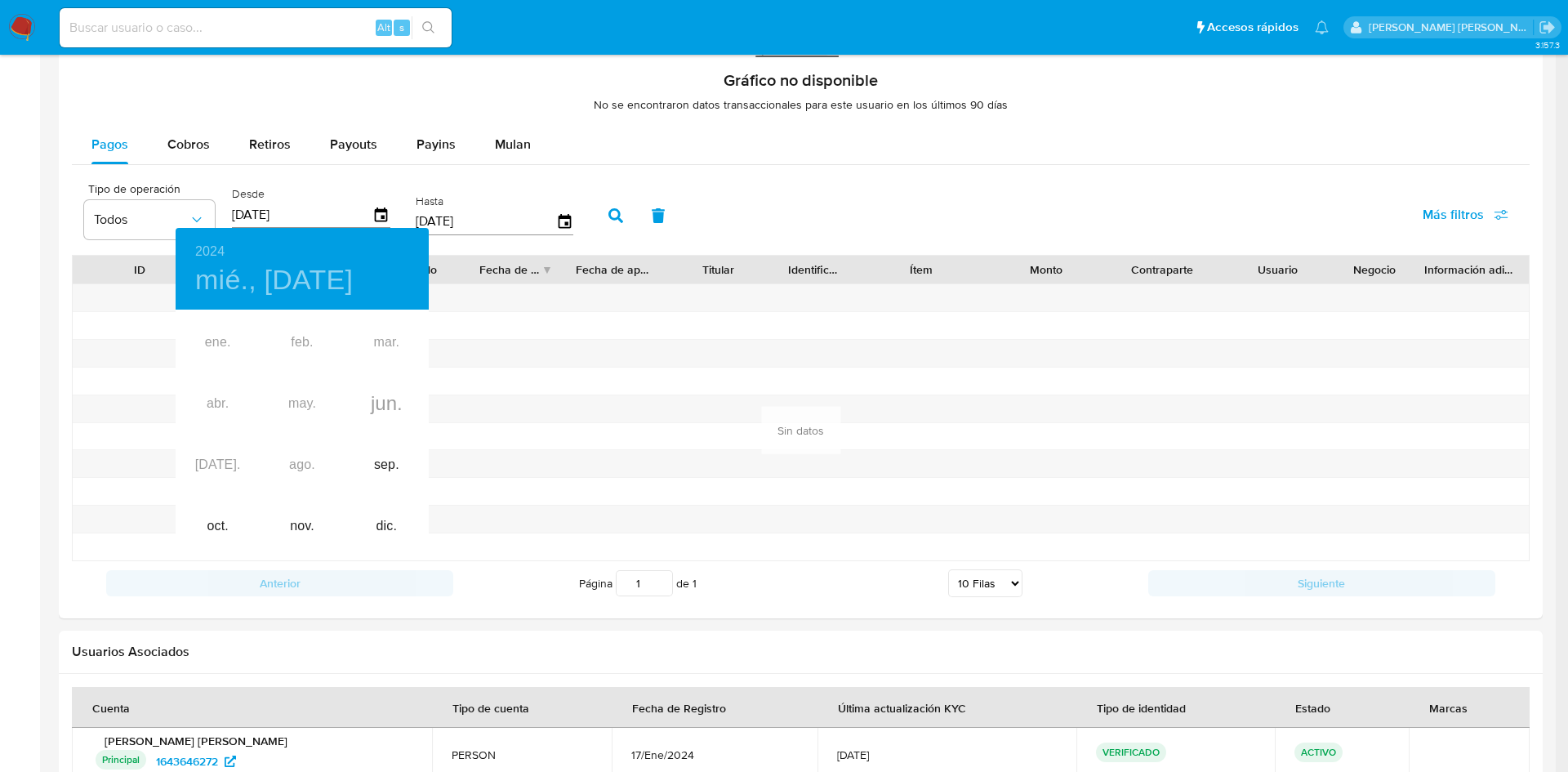
click at [750, 157] on div at bounding box center [784, 386] width 1568 height 772
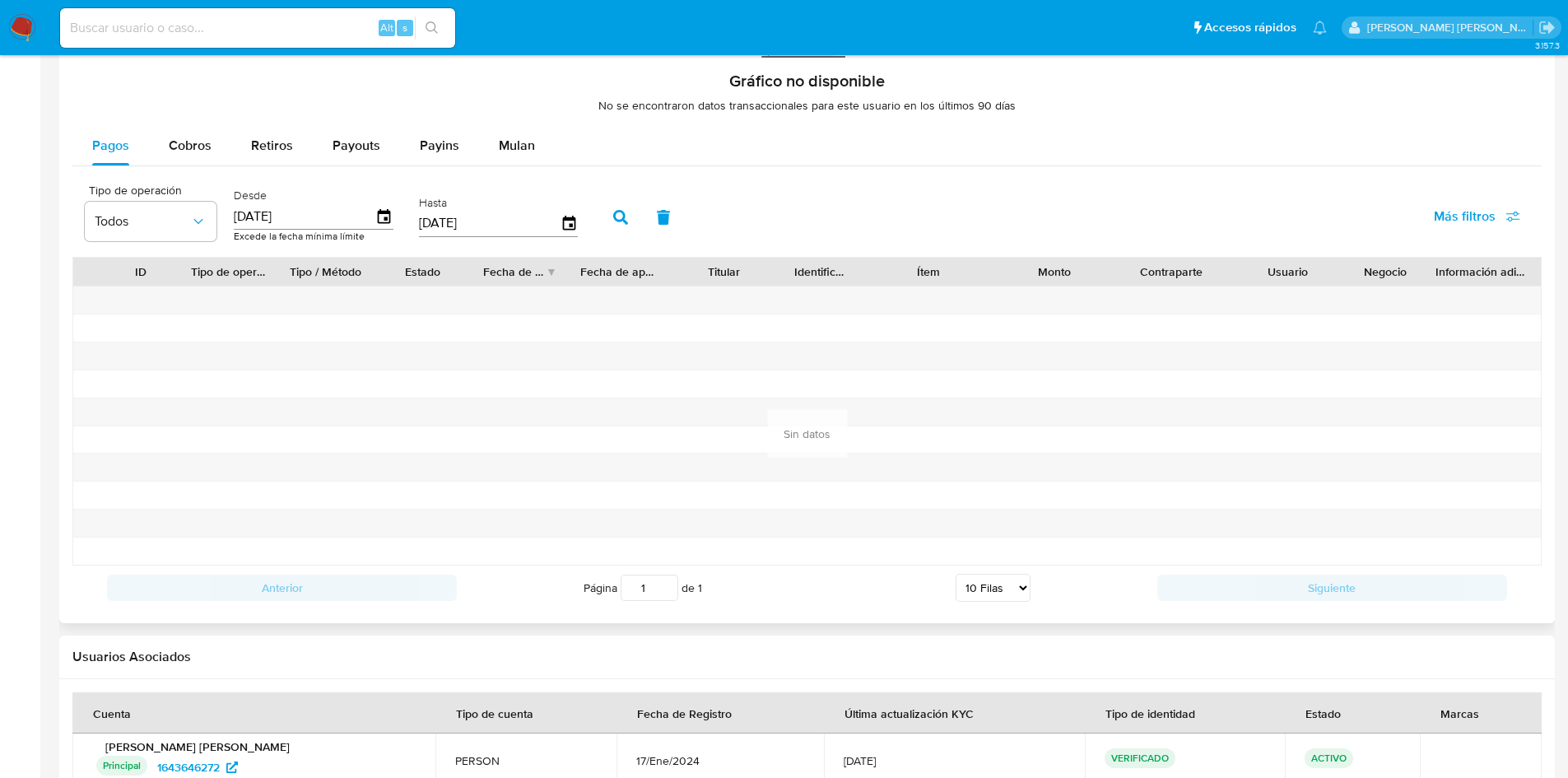
click at [614, 218] on icon "button" at bounding box center [620, 217] width 15 height 15
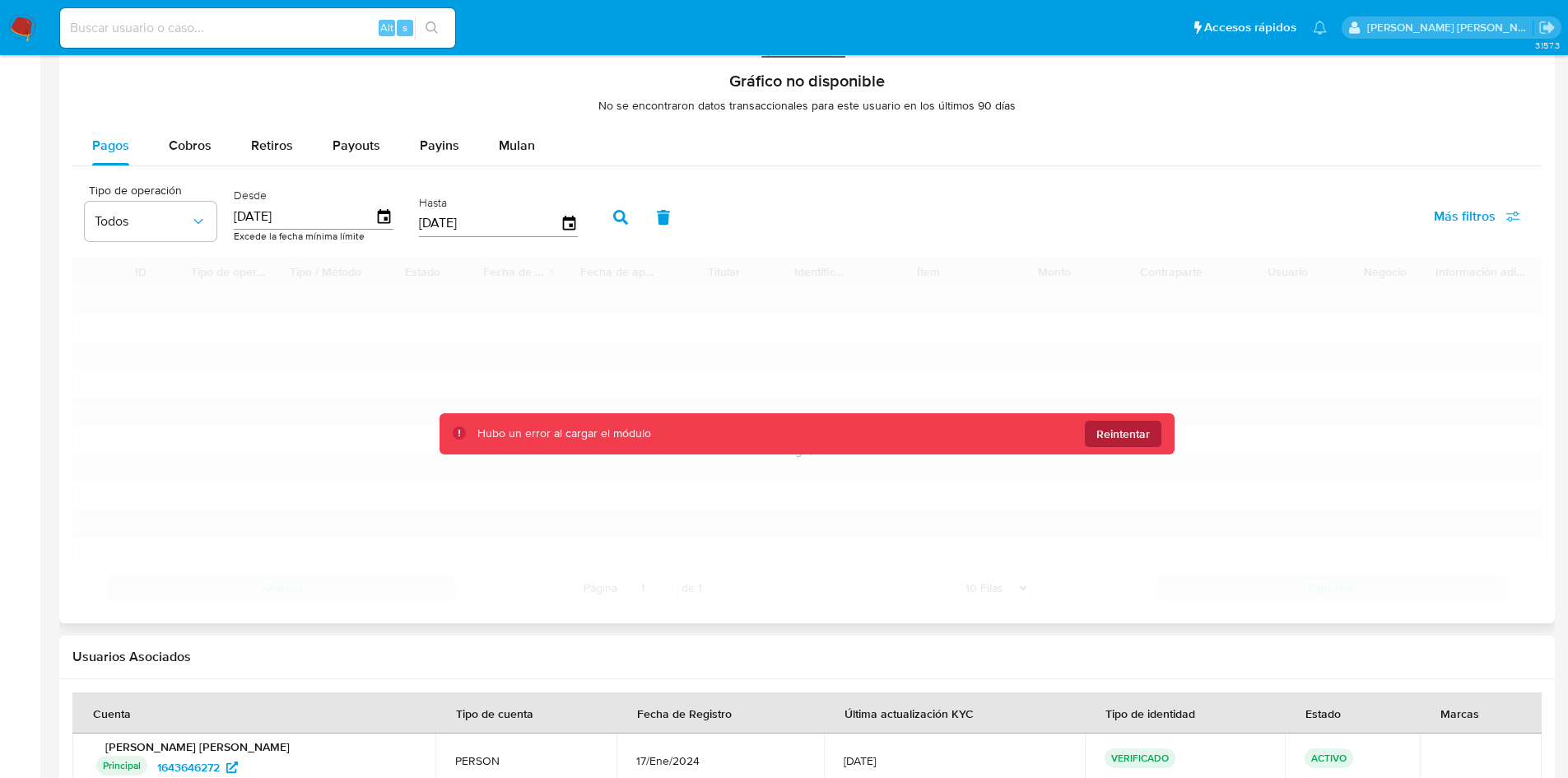
click at [1129, 432] on span "Reintentar" at bounding box center [1123, 433] width 54 height 26
click at [569, 218] on icon "button" at bounding box center [568, 222] width 13 height 15
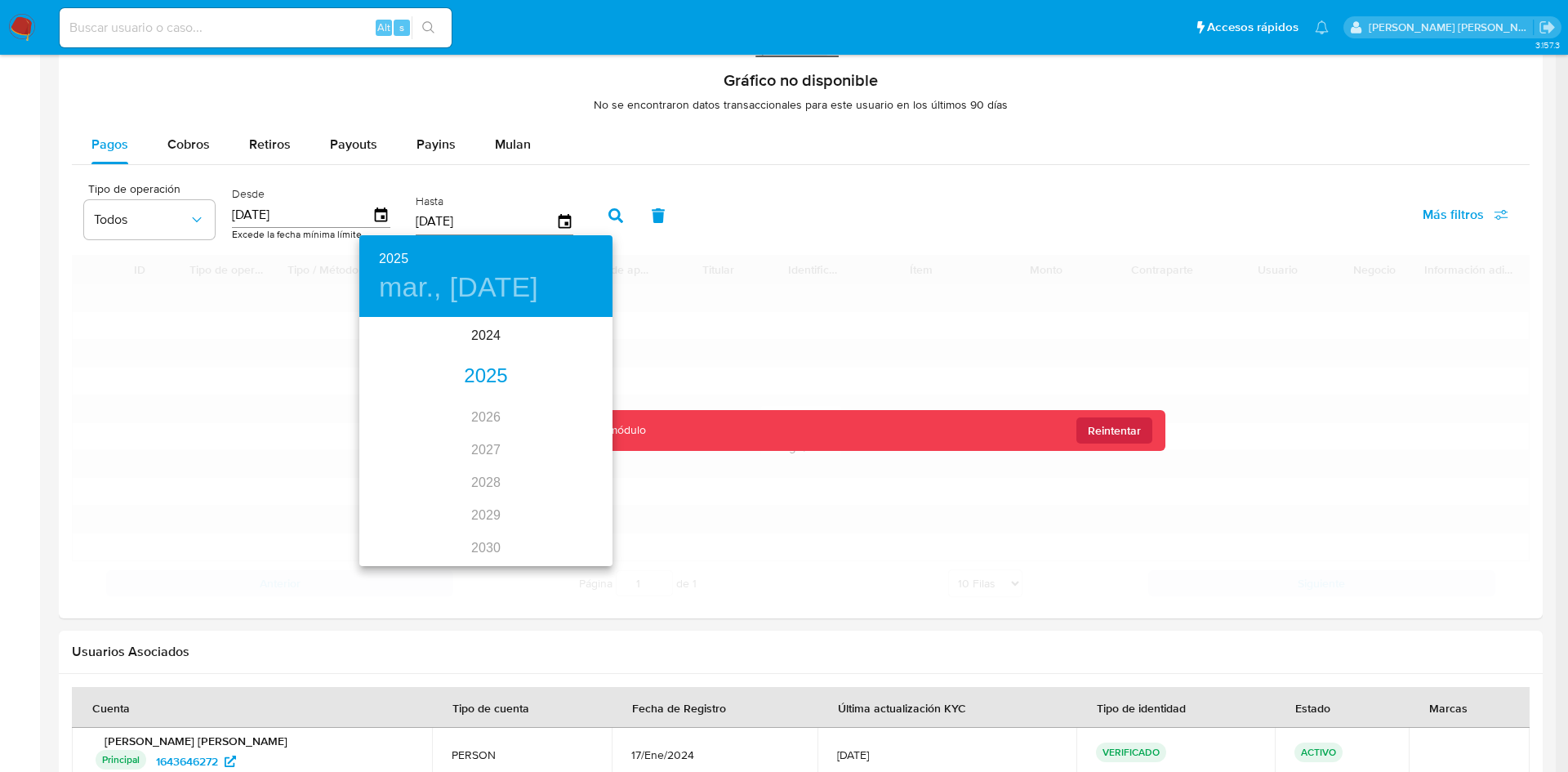
click at [485, 371] on div "2025" at bounding box center [486, 377] width 253 height 33
click at [488, 414] on div "may." at bounding box center [486, 411] width 84 height 61
type input "09/05/2025"
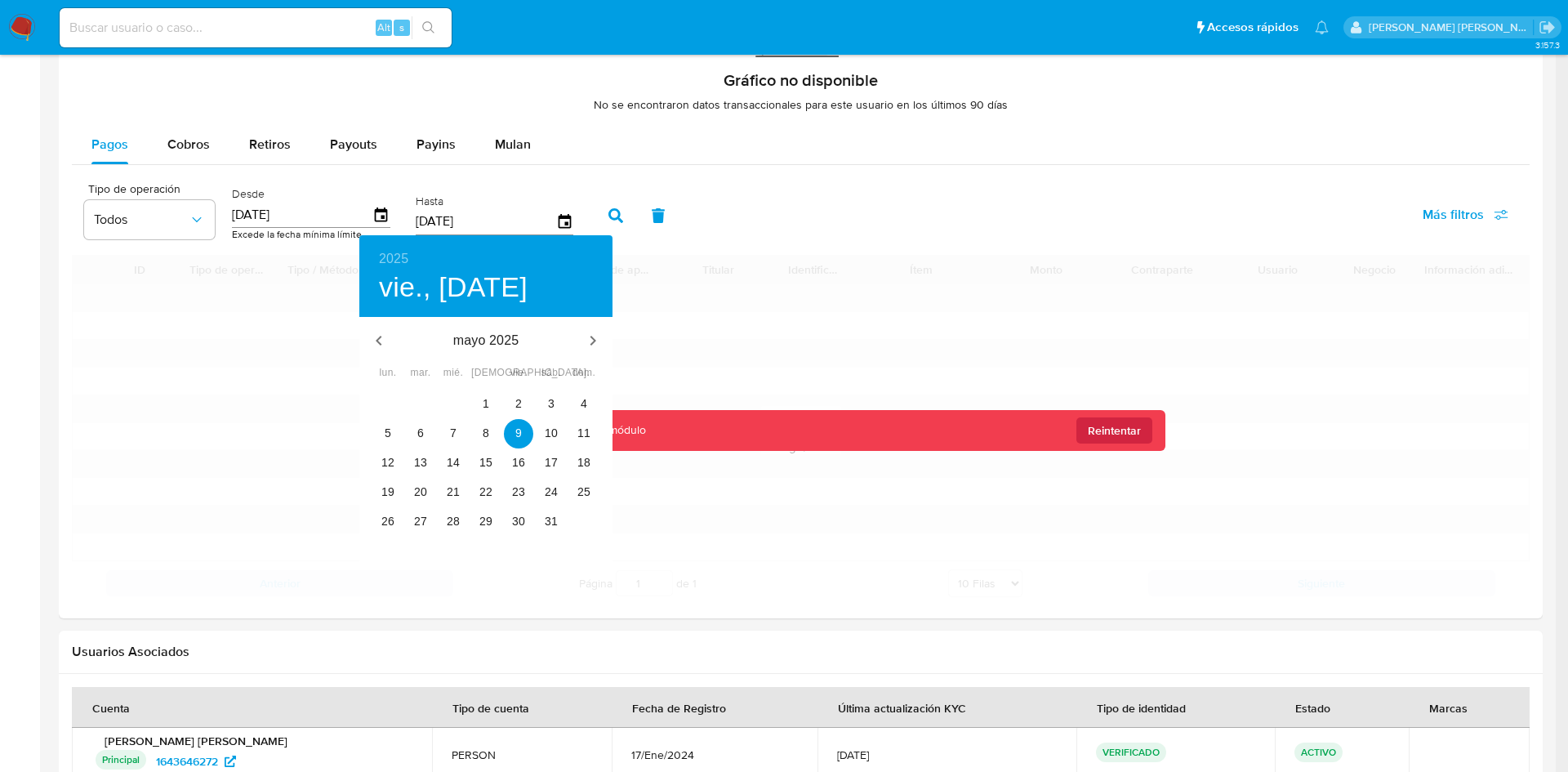
click at [717, 337] on div at bounding box center [784, 386] width 1568 height 772
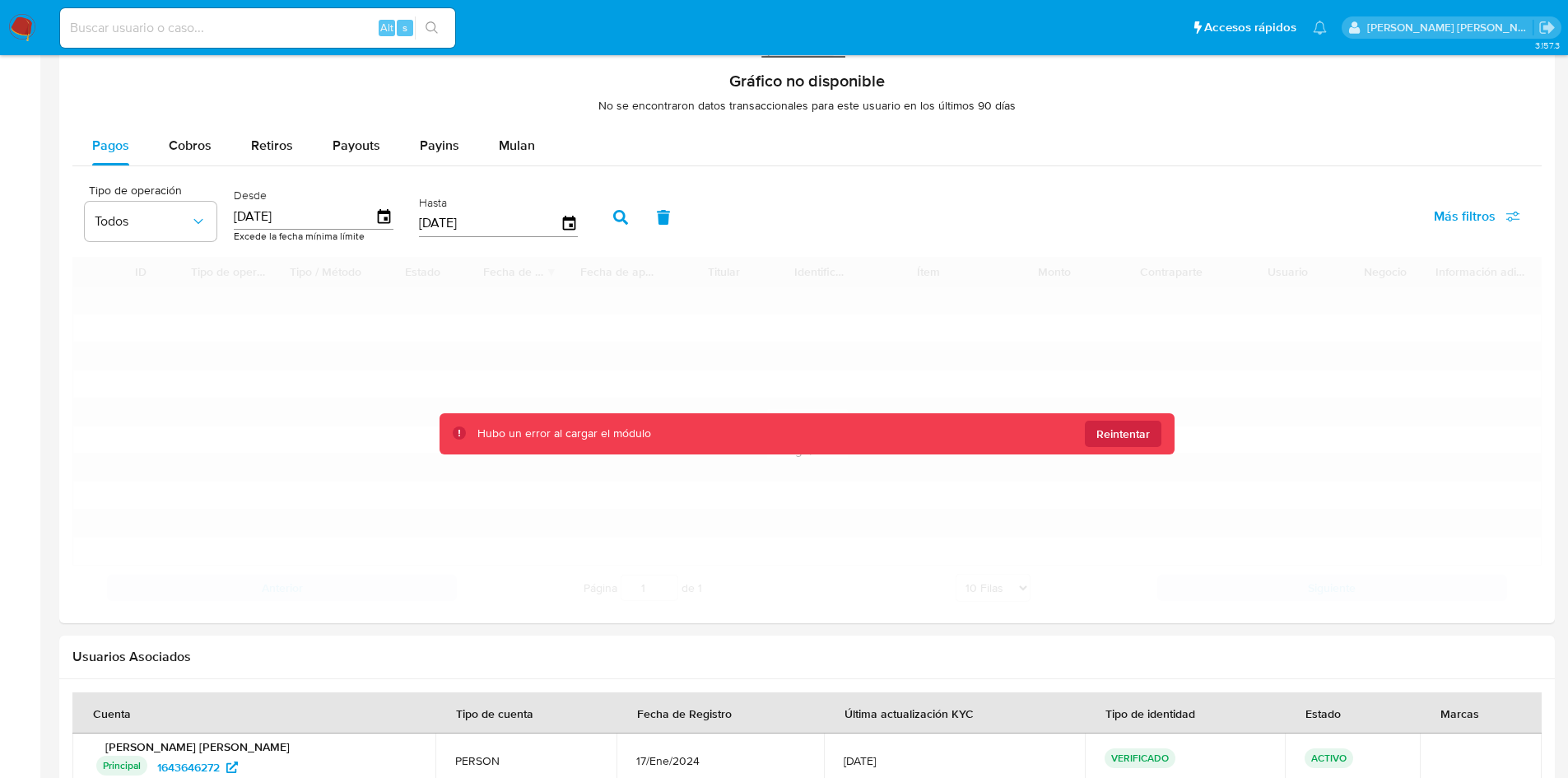
click at [622, 216] on icon "button" at bounding box center [620, 217] width 15 height 15
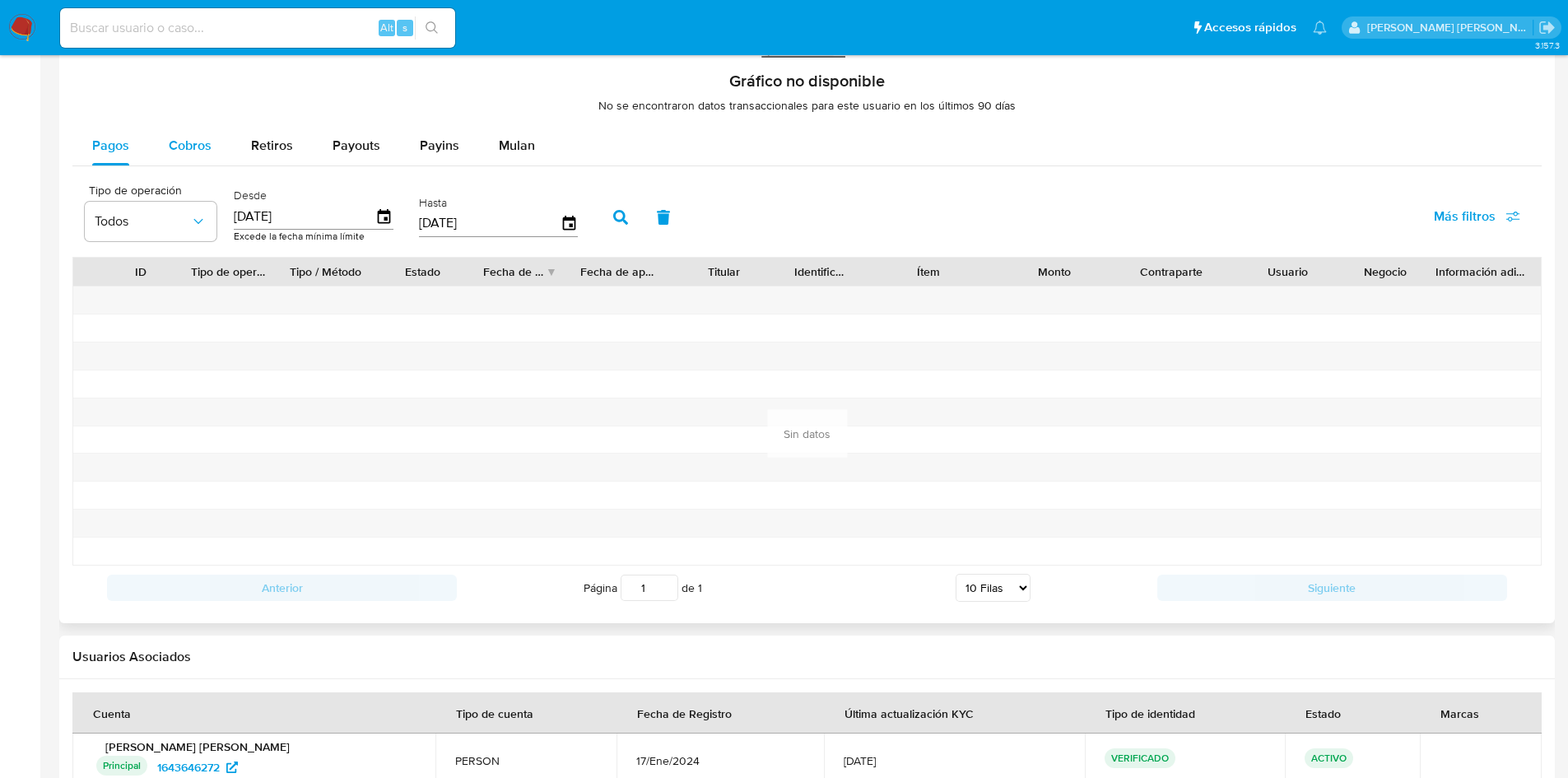
click at [201, 149] on span "Cobros" at bounding box center [189, 145] width 43 height 19
click at [510, 224] on input "[DATE]" at bounding box center [489, 223] width 142 height 26
click at [453, 222] on input "[DATE]" at bounding box center [489, 223] width 142 height 26
type input "09/02/025_"
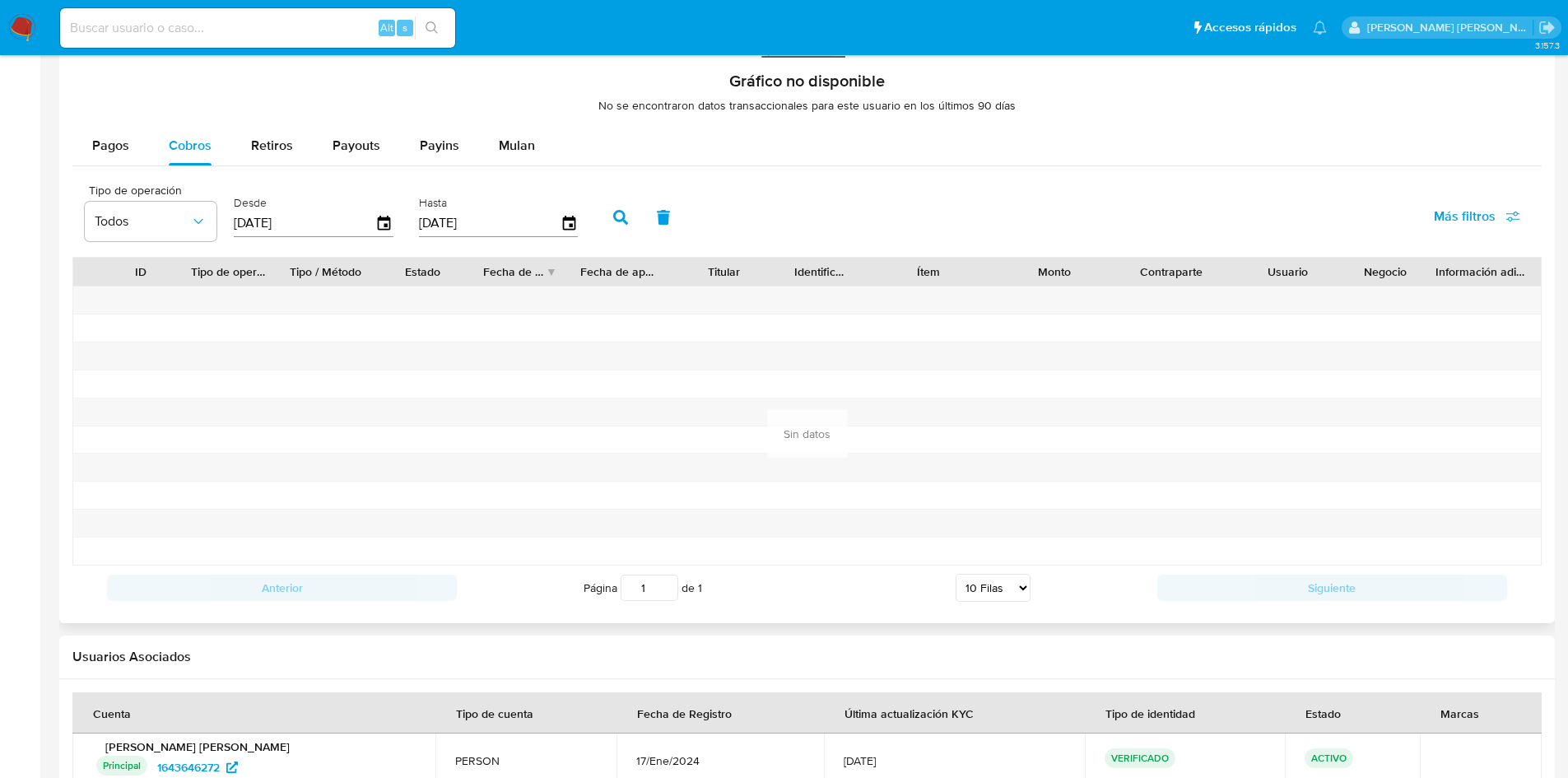
type input "12/05/2025"
click at [307, 217] on input "[DATE]" at bounding box center [304, 223] width 142 height 26
type input "12/06/202_"
type input "12/06/2024"
click at [617, 227] on button "button" at bounding box center [620, 216] width 43 height 39
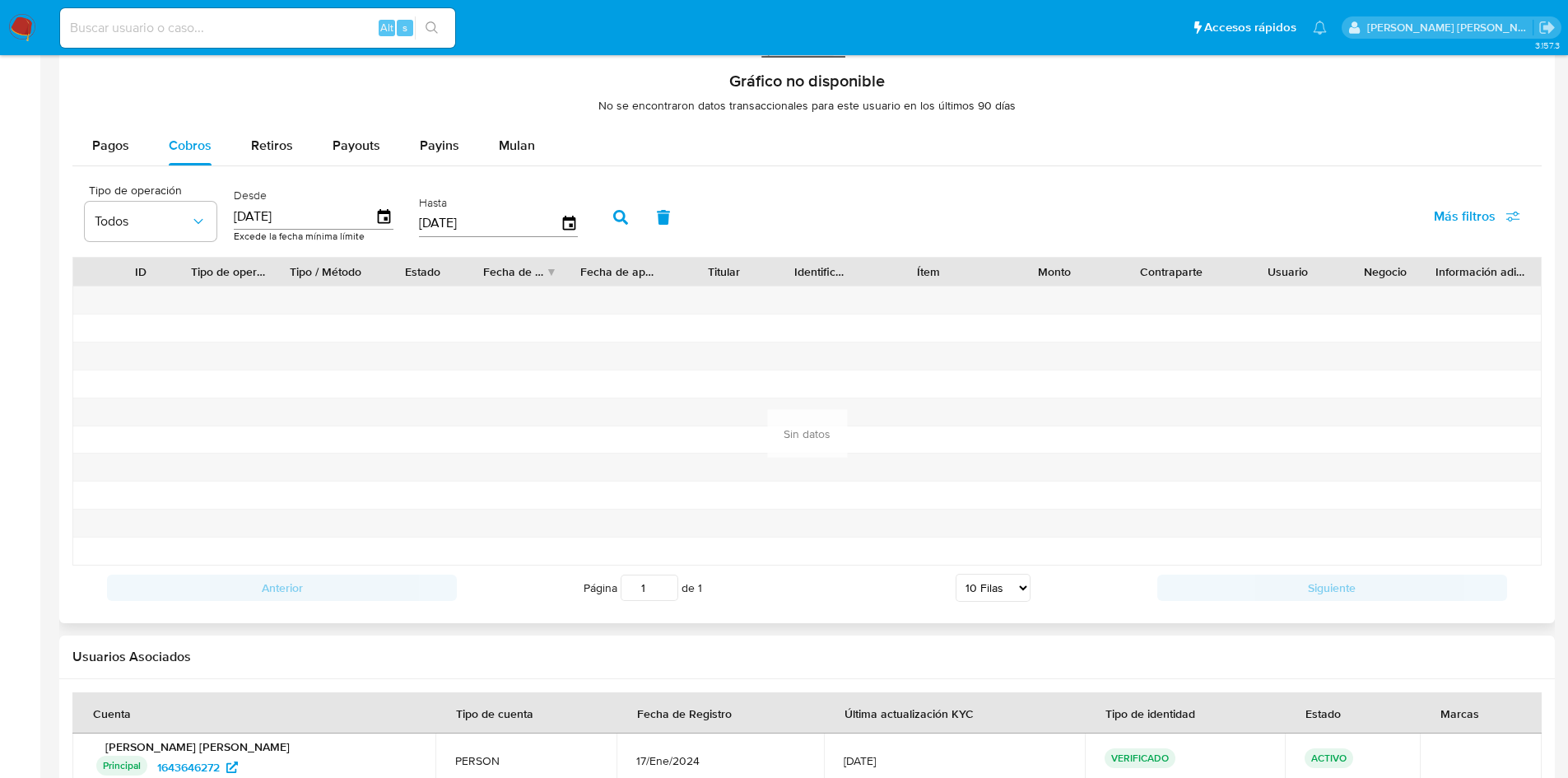
click at [621, 217] on icon "button" at bounding box center [620, 217] width 15 height 15
click at [622, 217] on icon "button" at bounding box center [620, 217] width 15 height 15
click at [272, 149] on span "Retiros" at bounding box center [272, 145] width 42 height 19
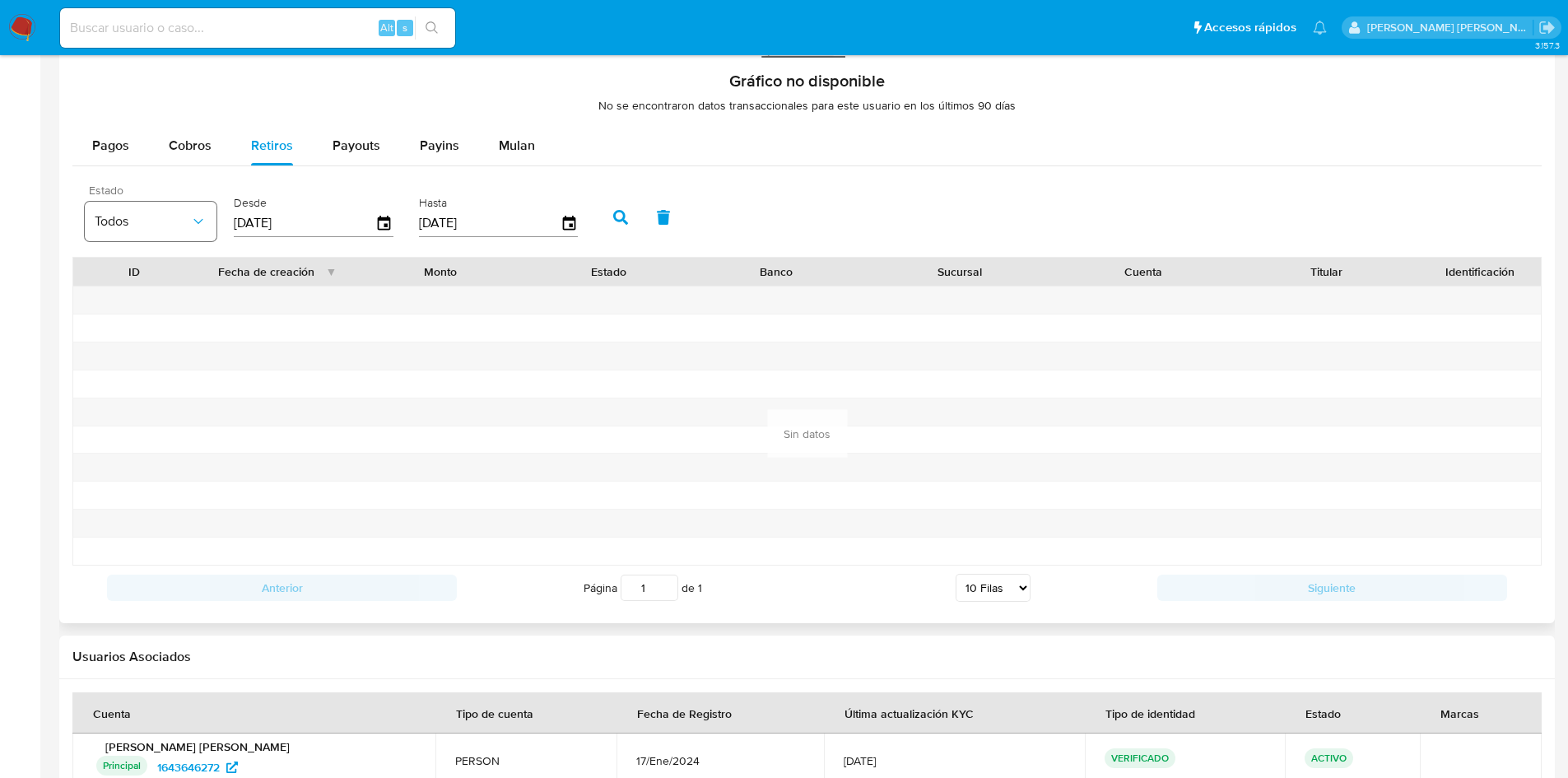
drag, startPoint x: 307, startPoint y: 221, endPoint x: 187, endPoint y: 217, distance: 120.1
click at [187, 217] on div "Estado Todos Desde 12/06/2025 Hasta 09/09/2025" at bounding box center [335, 215] width 518 height 66
type input "1_/__/____"
type input "20/05/2024"
type input "2_/__/____"
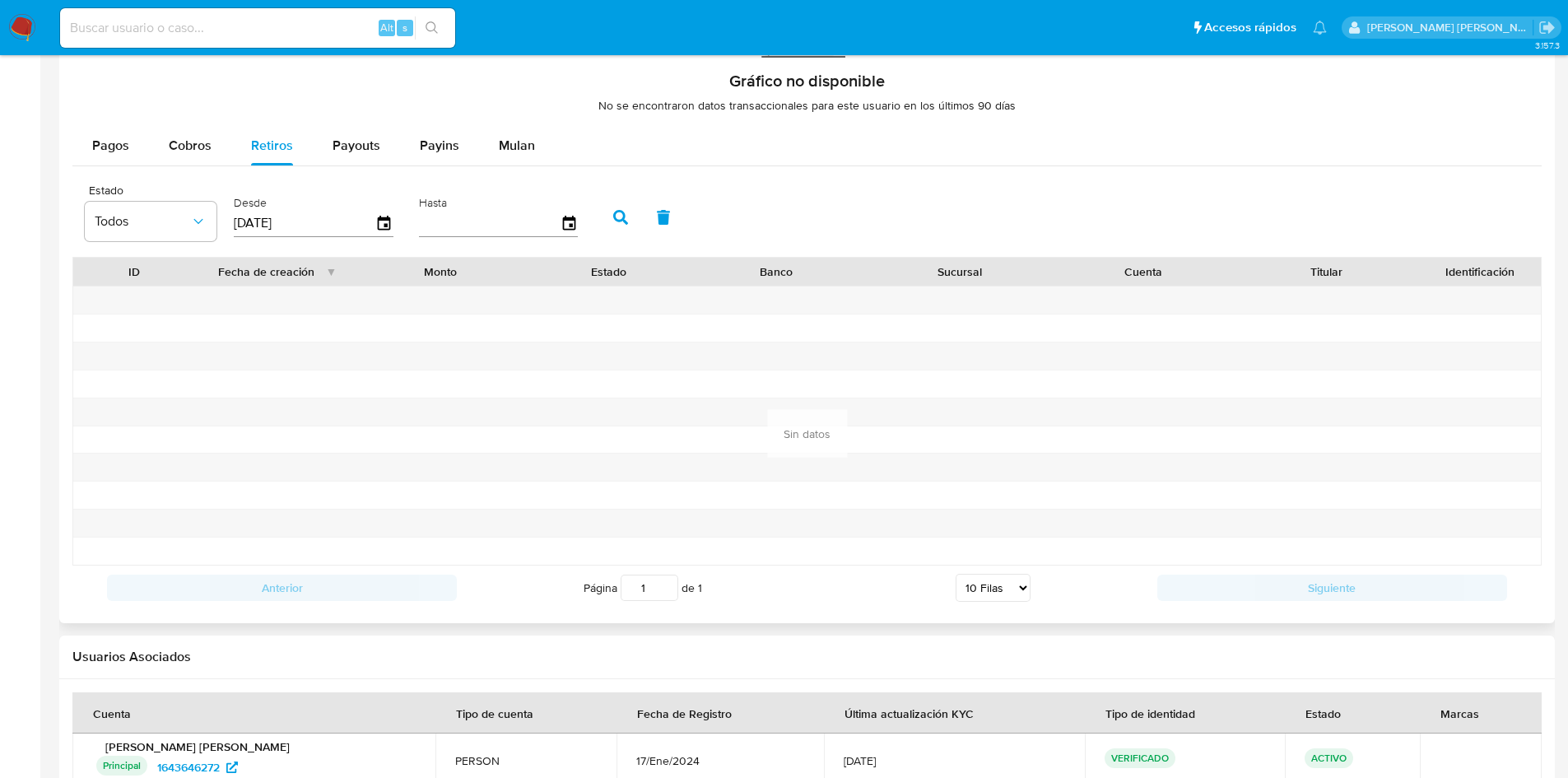
type input "0_/__/____"
type input "20/05/2025"
click at [625, 221] on icon "button" at bounding box center [620, 217] width 15 height 15
click at [359, 155] on div "Payouts" at bounding box center [356, 145] width 48 height 39
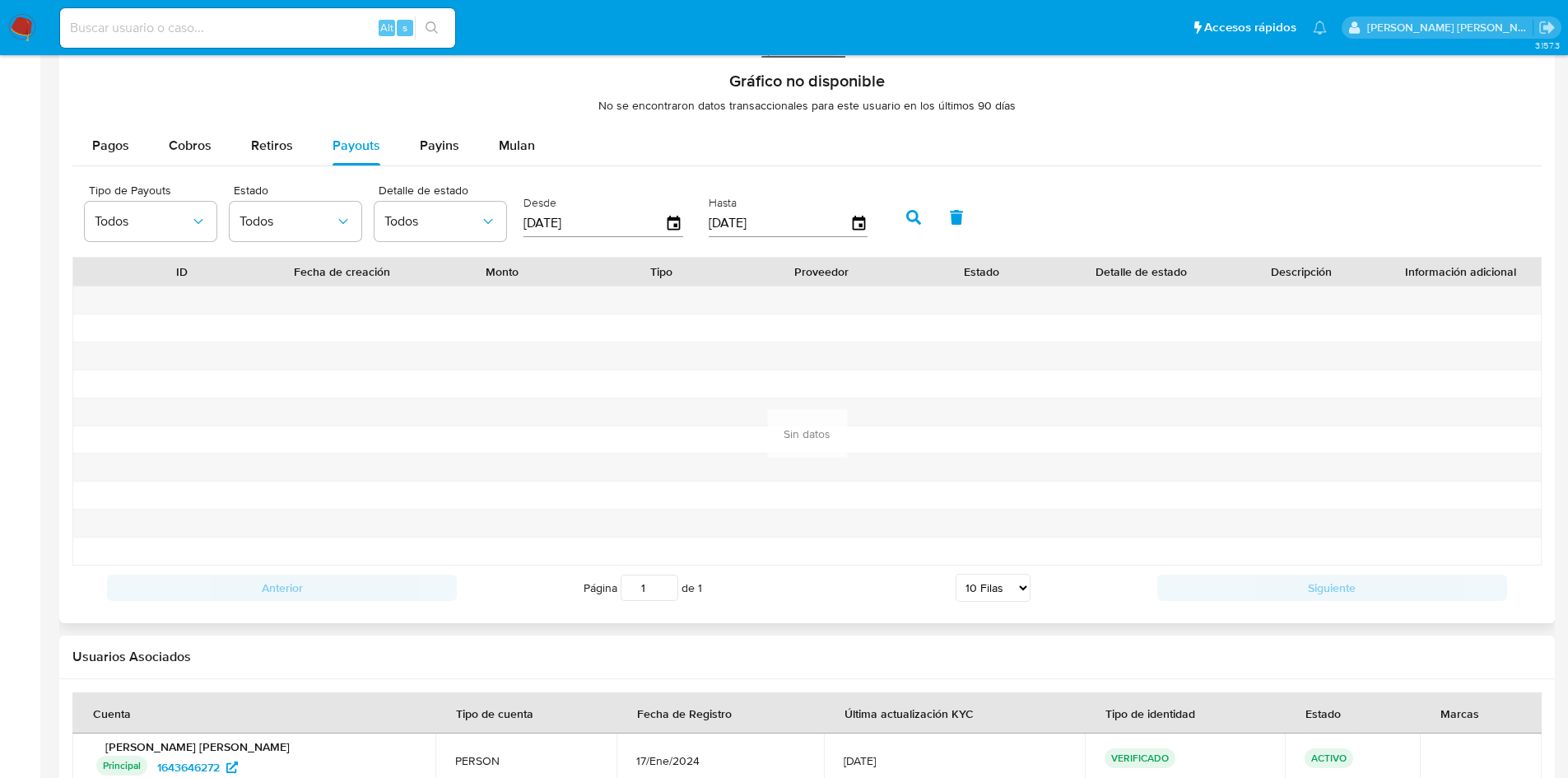
click at [552, 227] on input "[DATE]" at bounding box center [594, 223] width 142 height 26
click at [552, 223] on input "[DATE]" at bounding box center [594, 223] width 142 height 26
type input "12/02/025_"
type input "12/05/2024"
type input "1_/__/____"
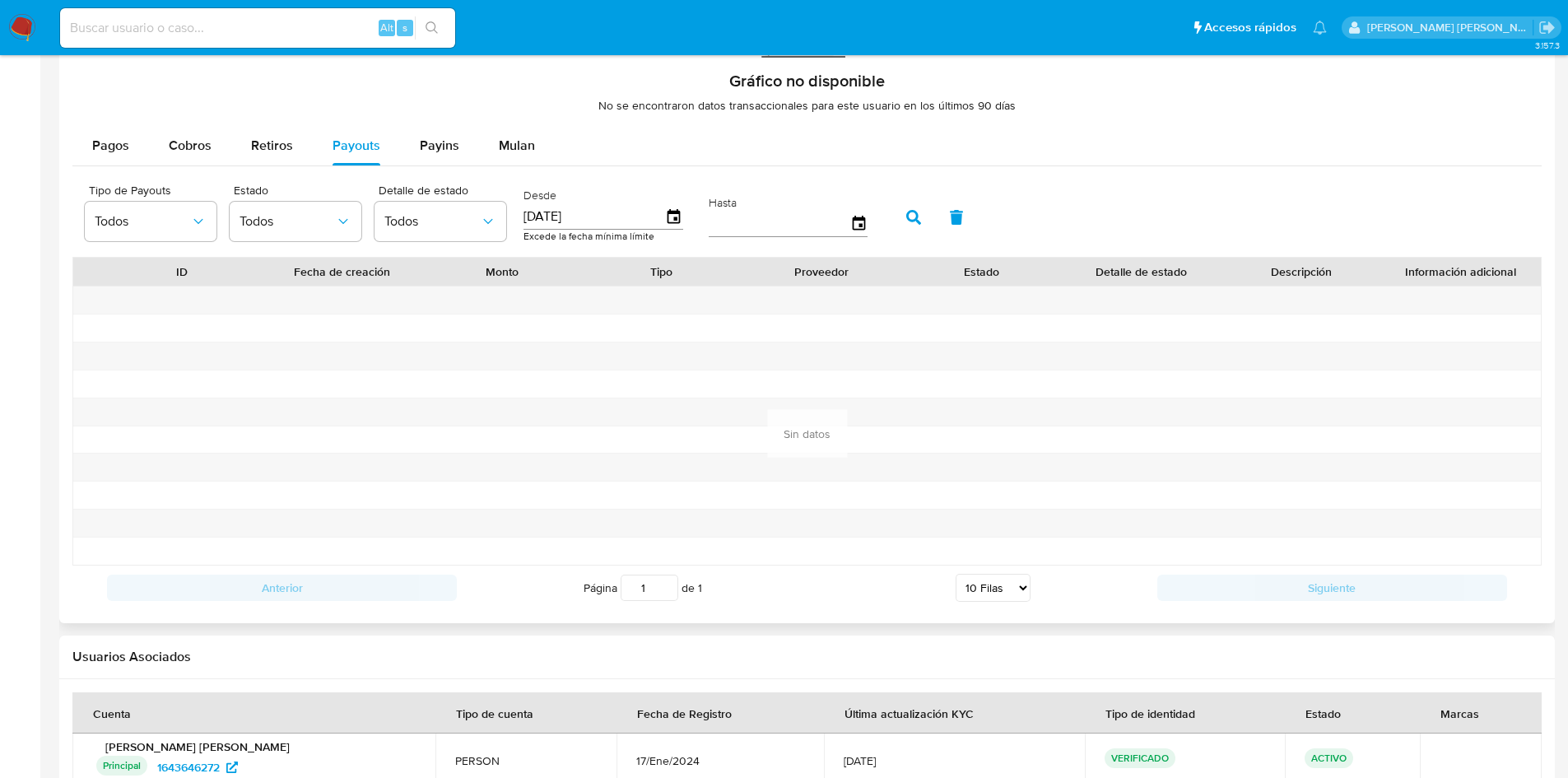
type input "2_/__/____"
type input "10/05/2025"
click at [912, 226] on button "button" at bounding box center [913, 216] width 43 height 39
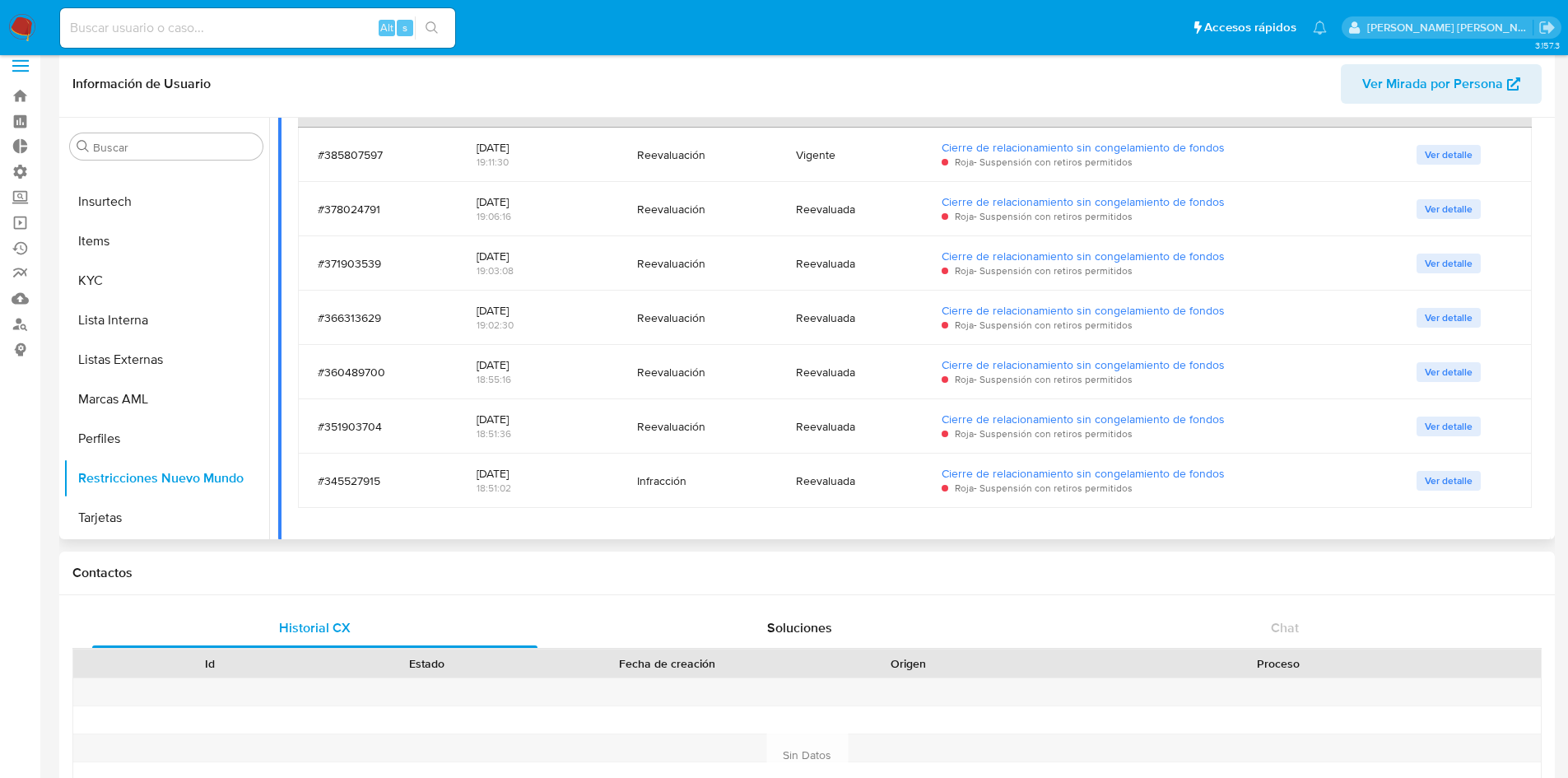
scroll to position [576, 0]
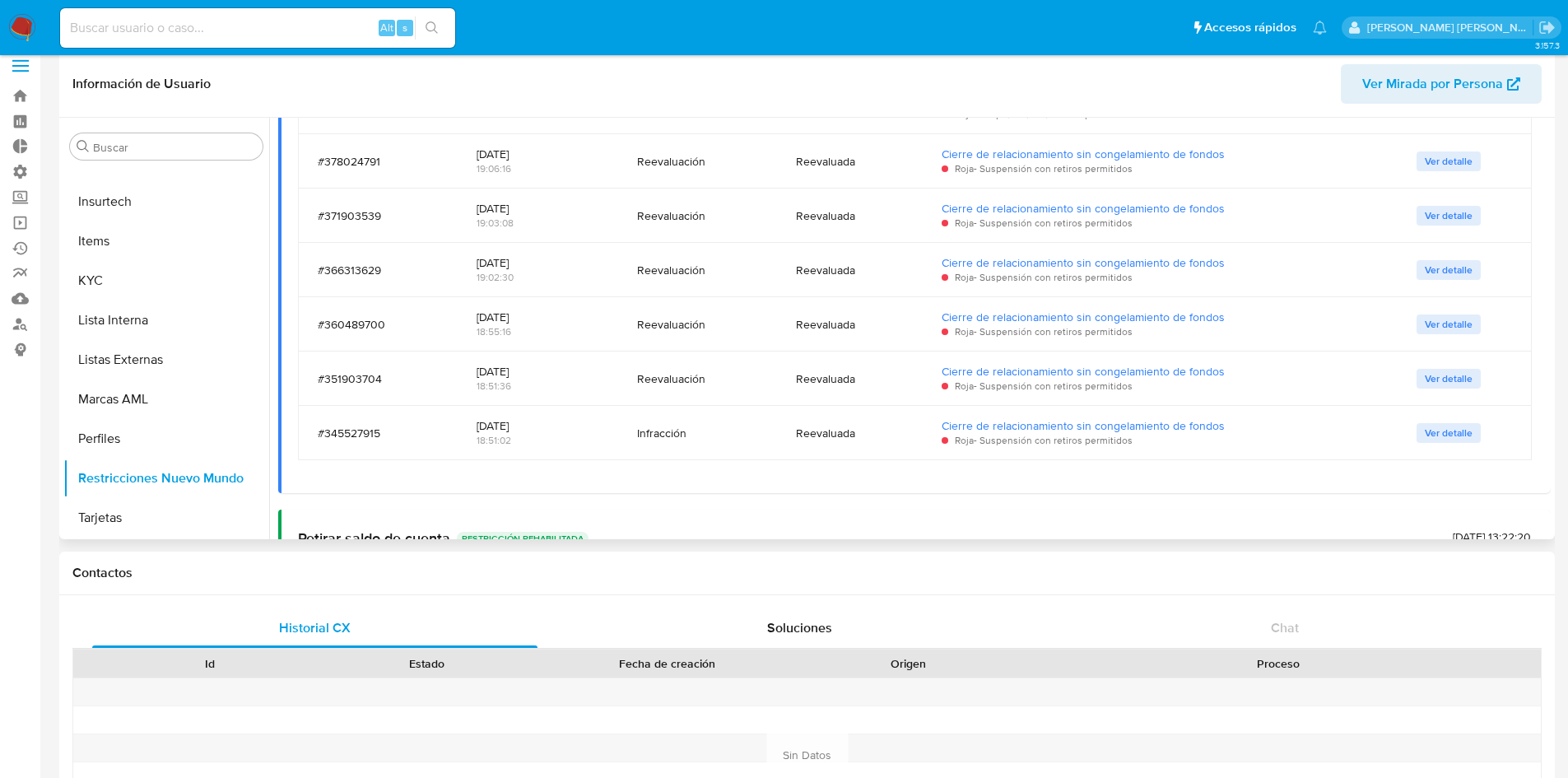
drag, startPoint x: 532, startPoint y: 429, endPoint x: 464, endPoint y: 427, distance: 68.0
click at [464, 427] on td "2024-04-02 18:51:02" at bounding box center [538, 432] width 162 height 55
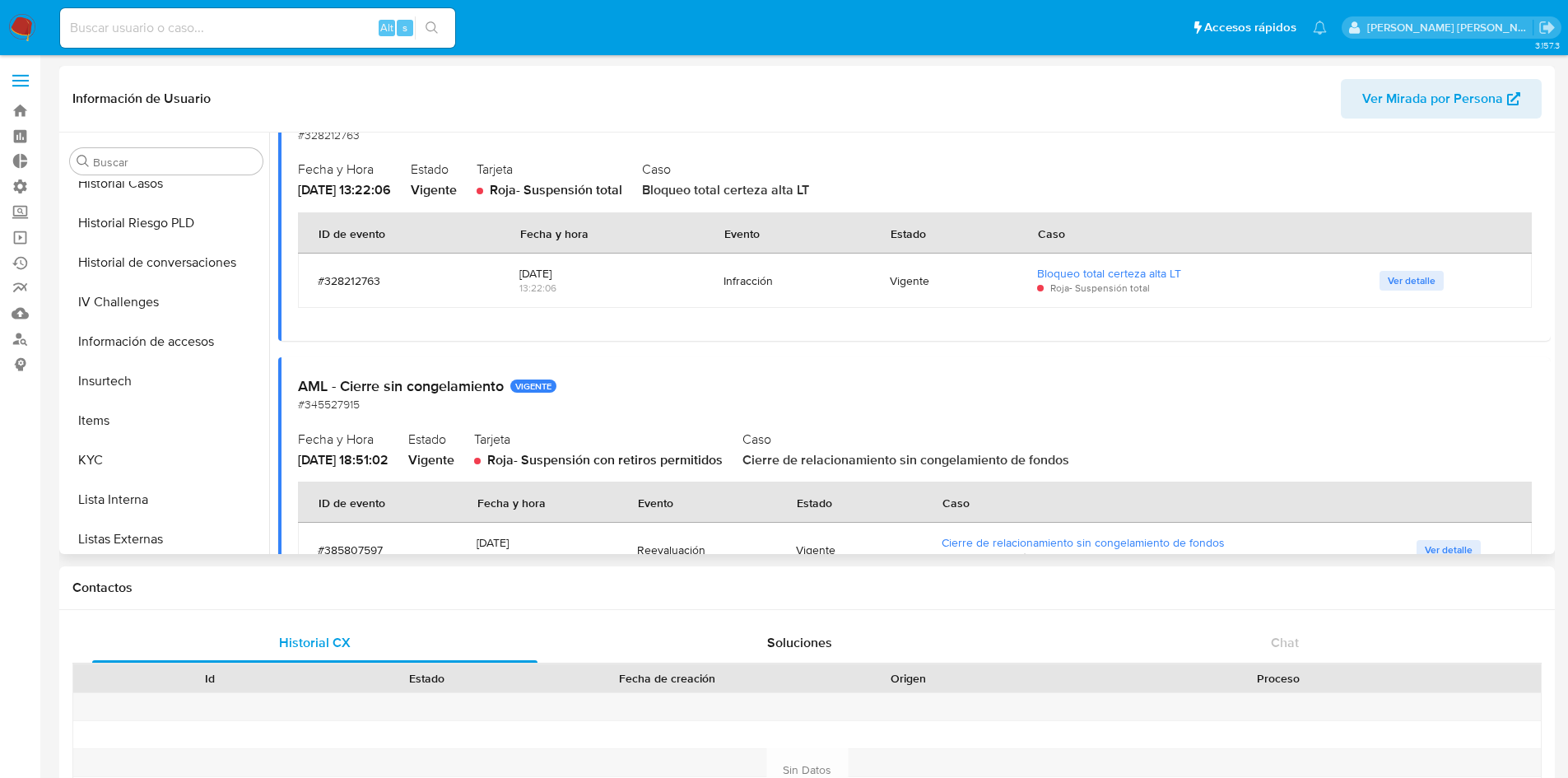
scroll to position [165, 0]
